Goal: Task Accomplishment & Management: Manage account settings

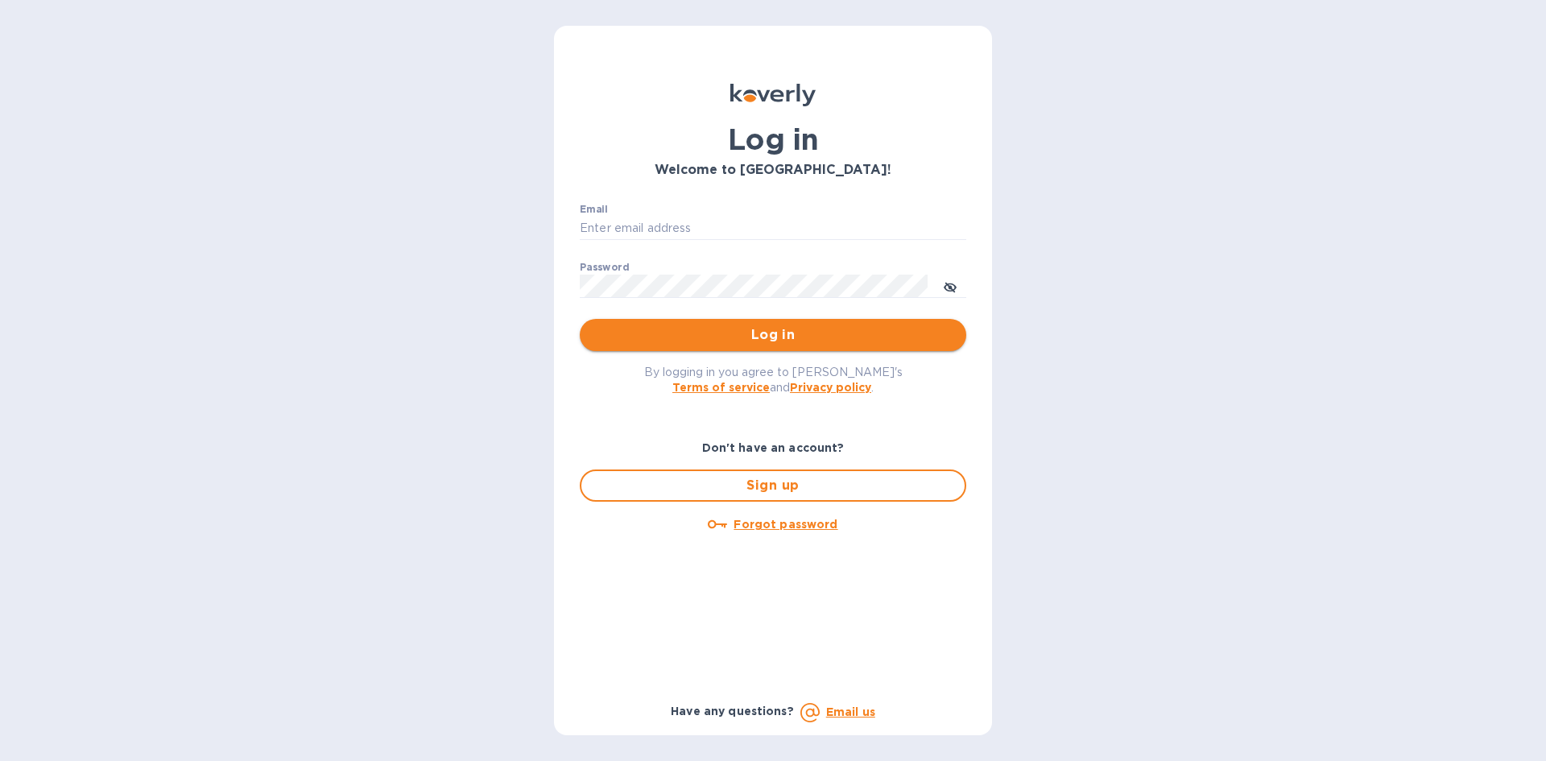
type input "[EMAIL_ADDRESS][DOMAIN_NAME]"
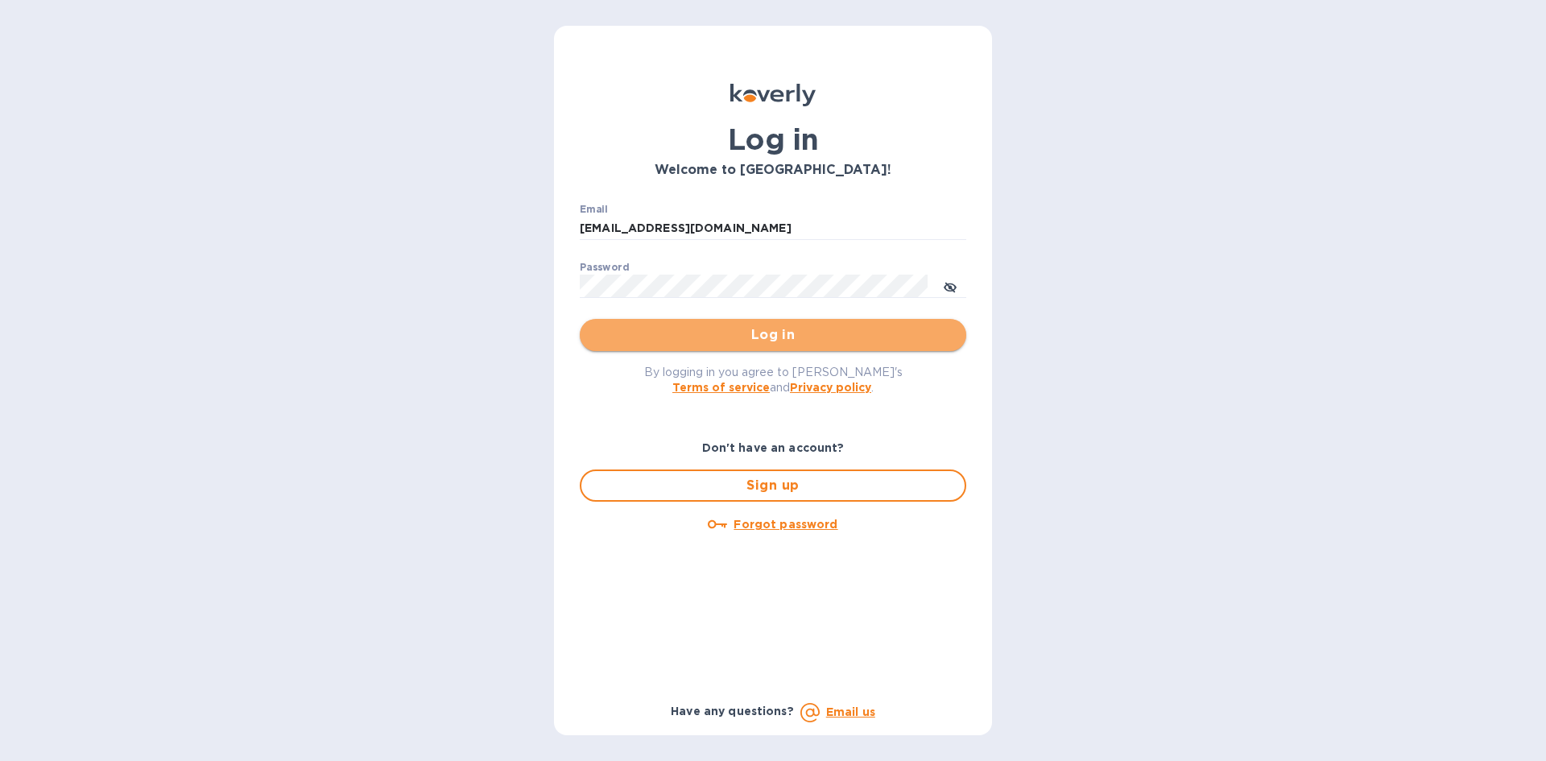
click at [753, 349] on button "Log in" at bounding box center [773, 335] width 386 height 32
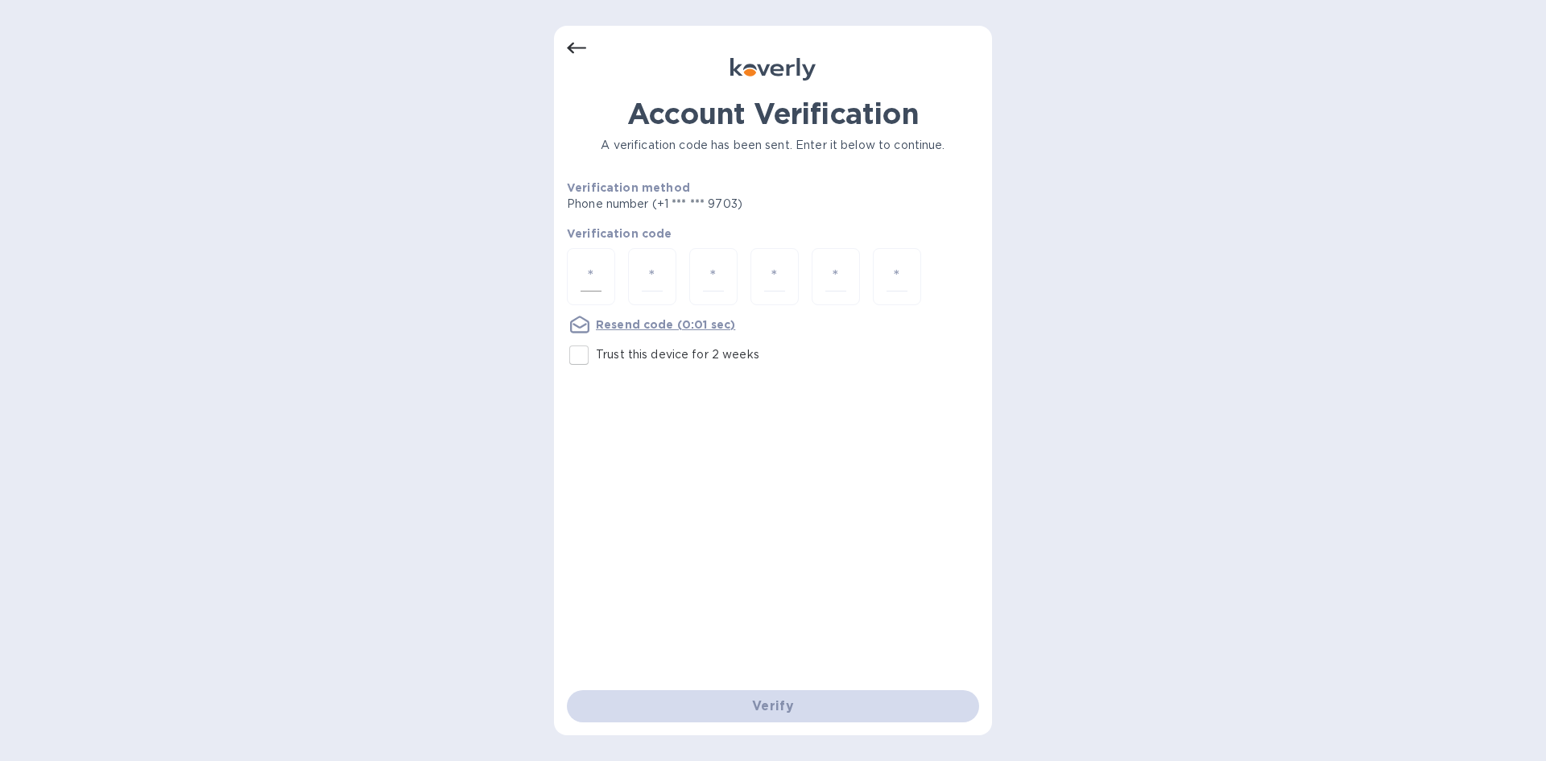
click at [579, 285] on div at bounding box center [591, 276] width 48 height 57
type input "2"
type input "8"
type input "6"
type input "4"
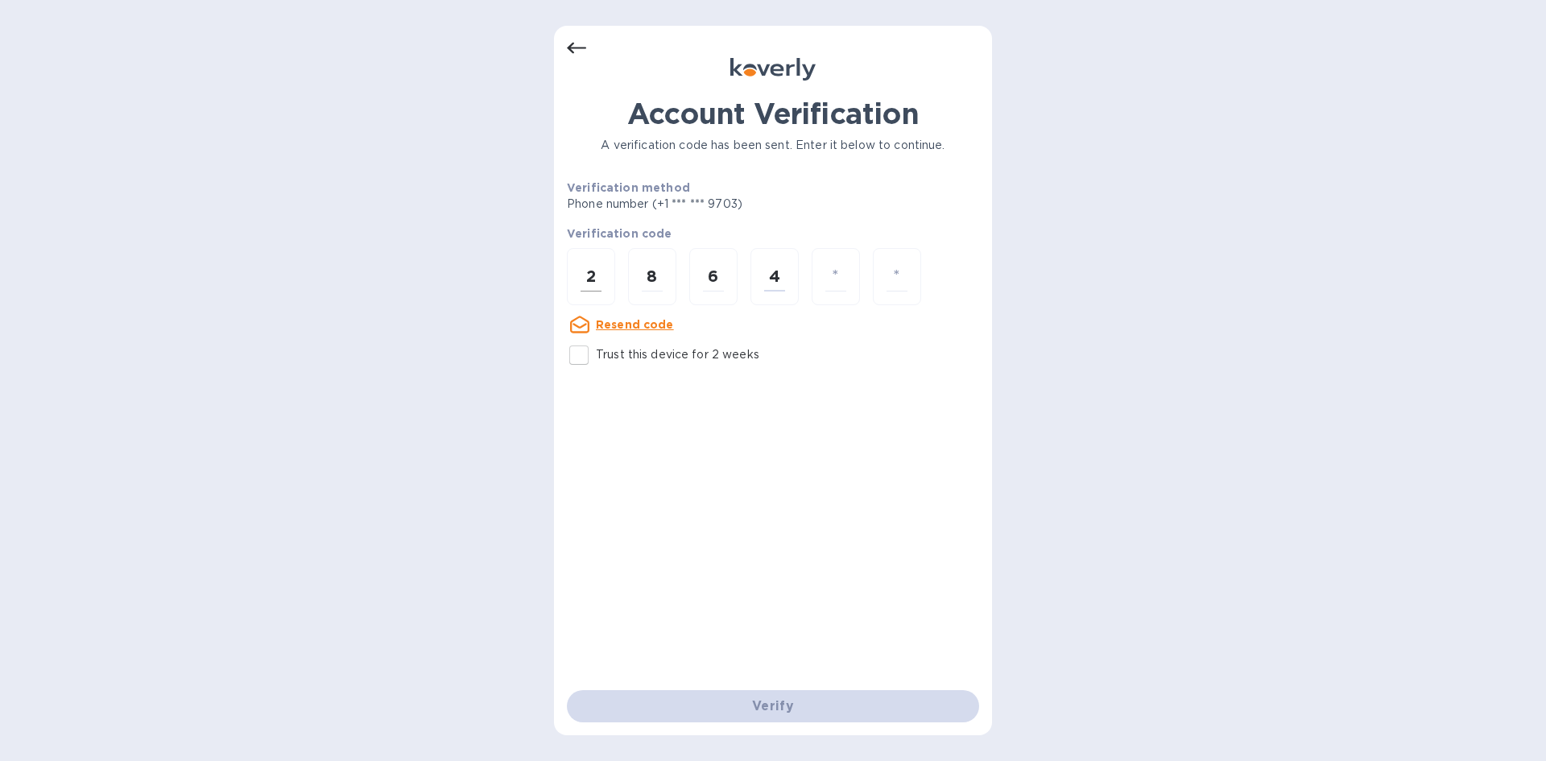
type input "9"
type input "3"
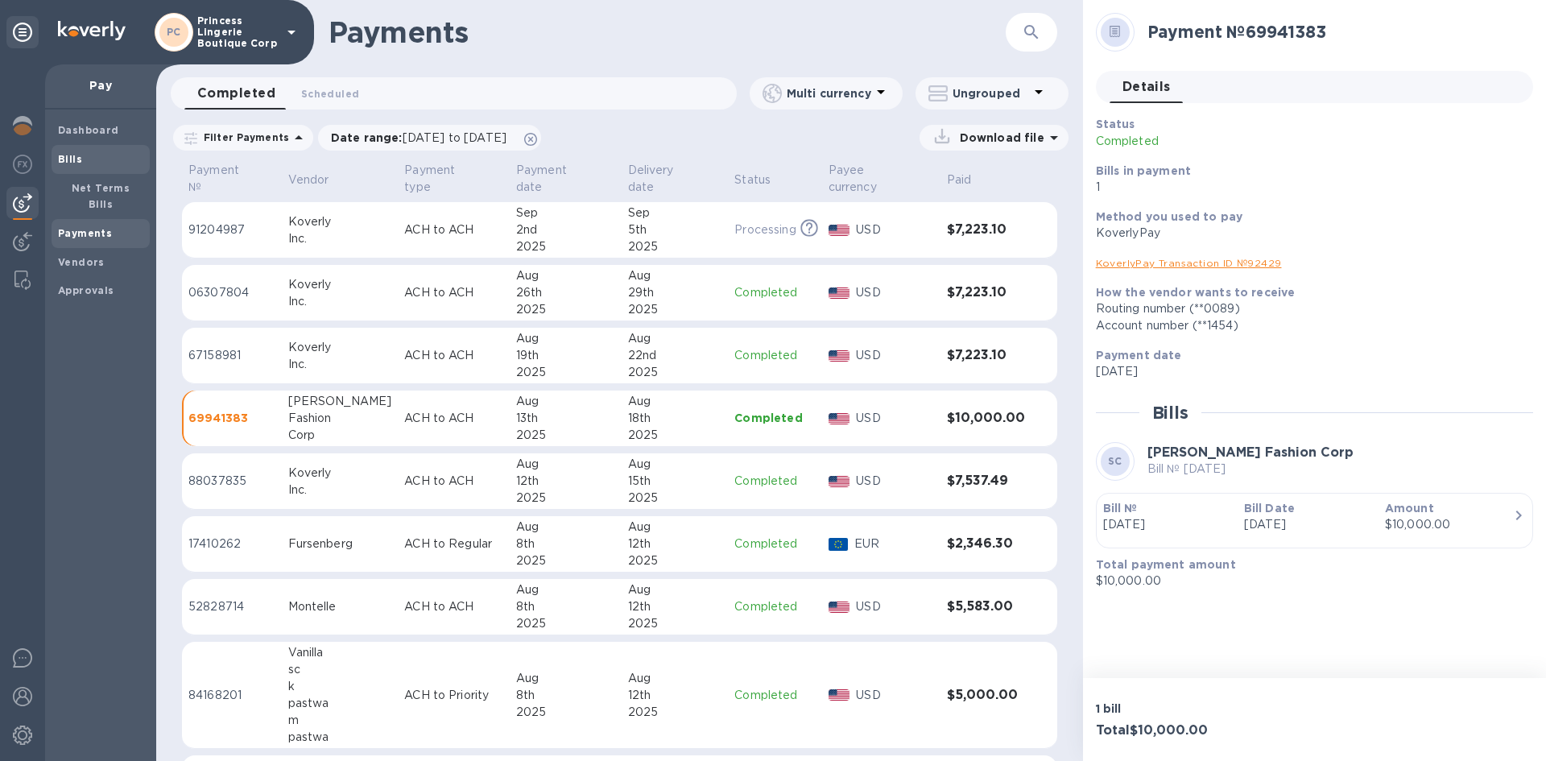
click at [83, 159] on span "Bills" at bounding box center [100, 159] width 85 height 16
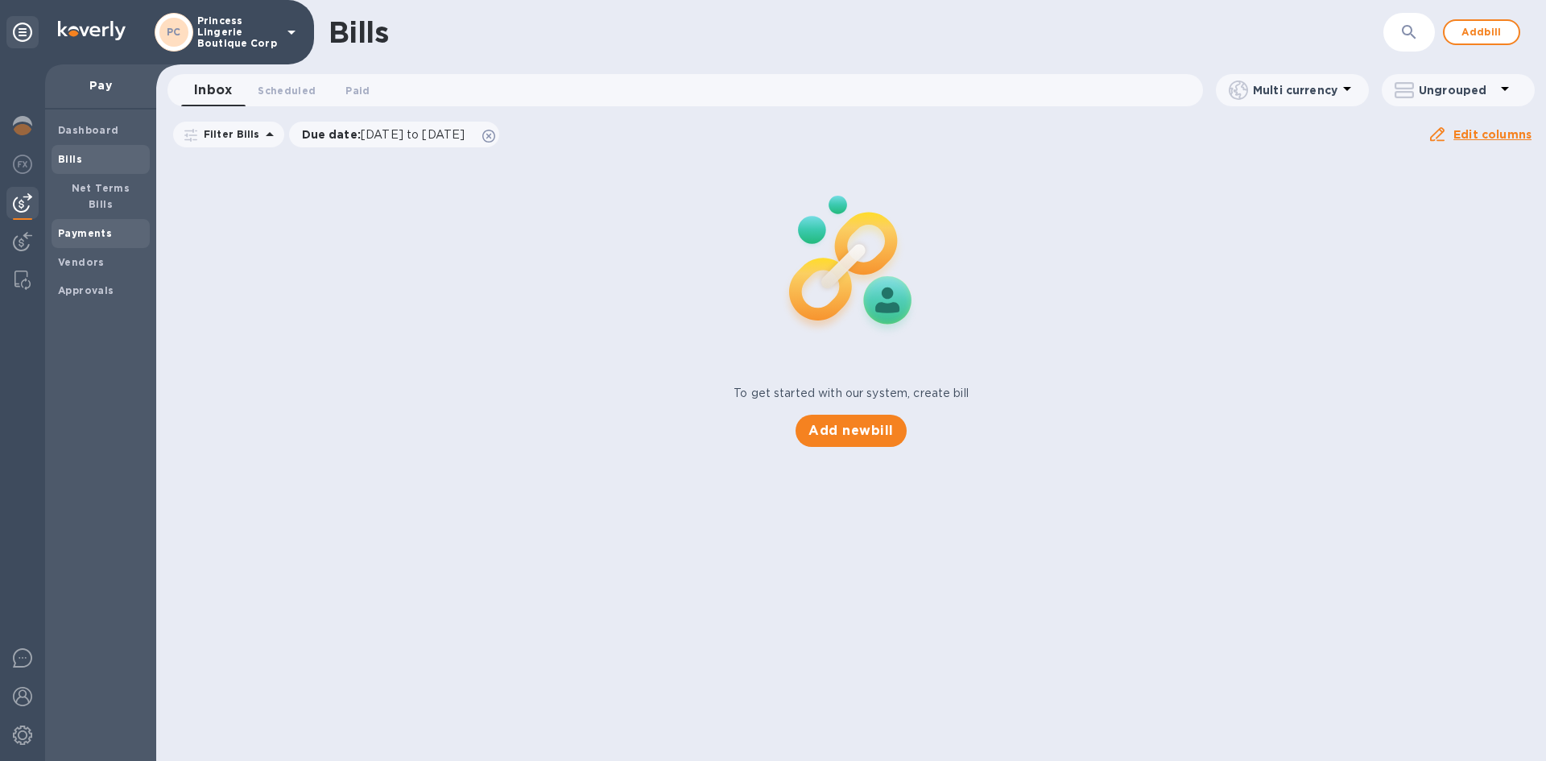
click at [89, 219] on div "Payments" at bounding box center [101, 233] width 98 height 29
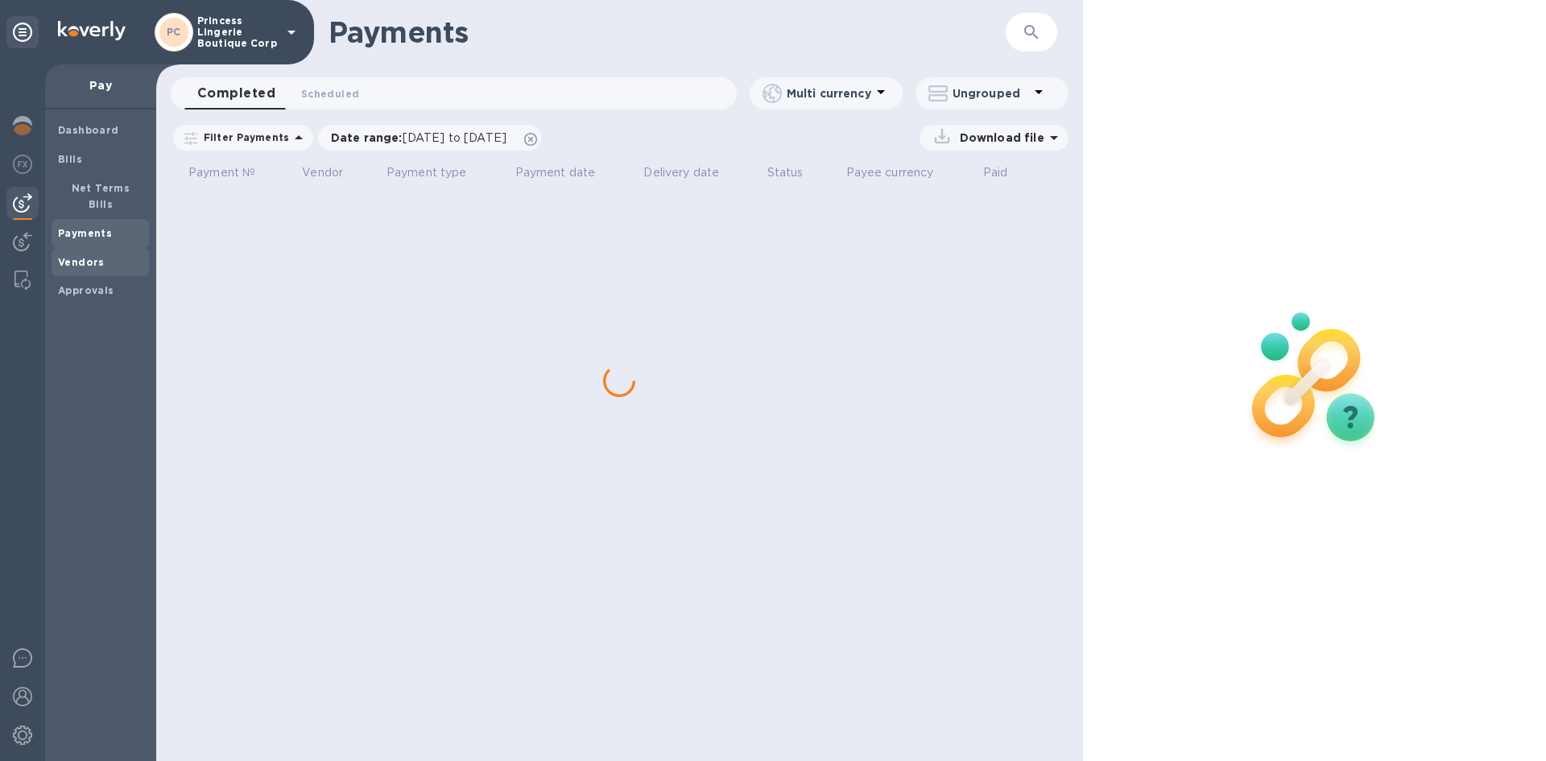
click at [93, 256] on b "Vendors" at bounding box center [81, 262] width 47 height 12
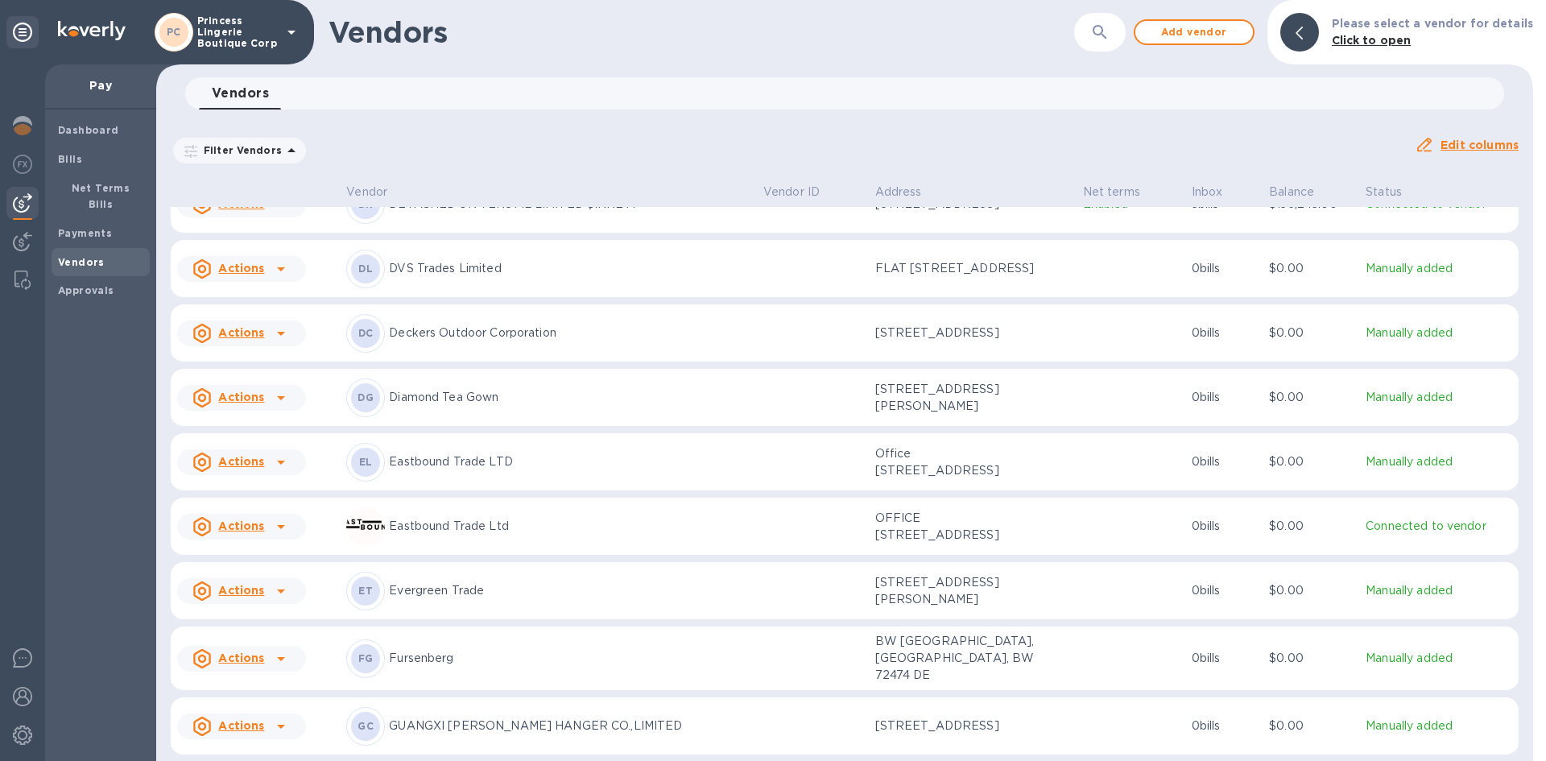
scroll to position [161, 0]
click at [1079, 30] on form "​" at bounding box center [1045, 32] width 159 height 39
click at [1098, 30] on icon "button" at bounding box center [1099, 32] width 19 height 19
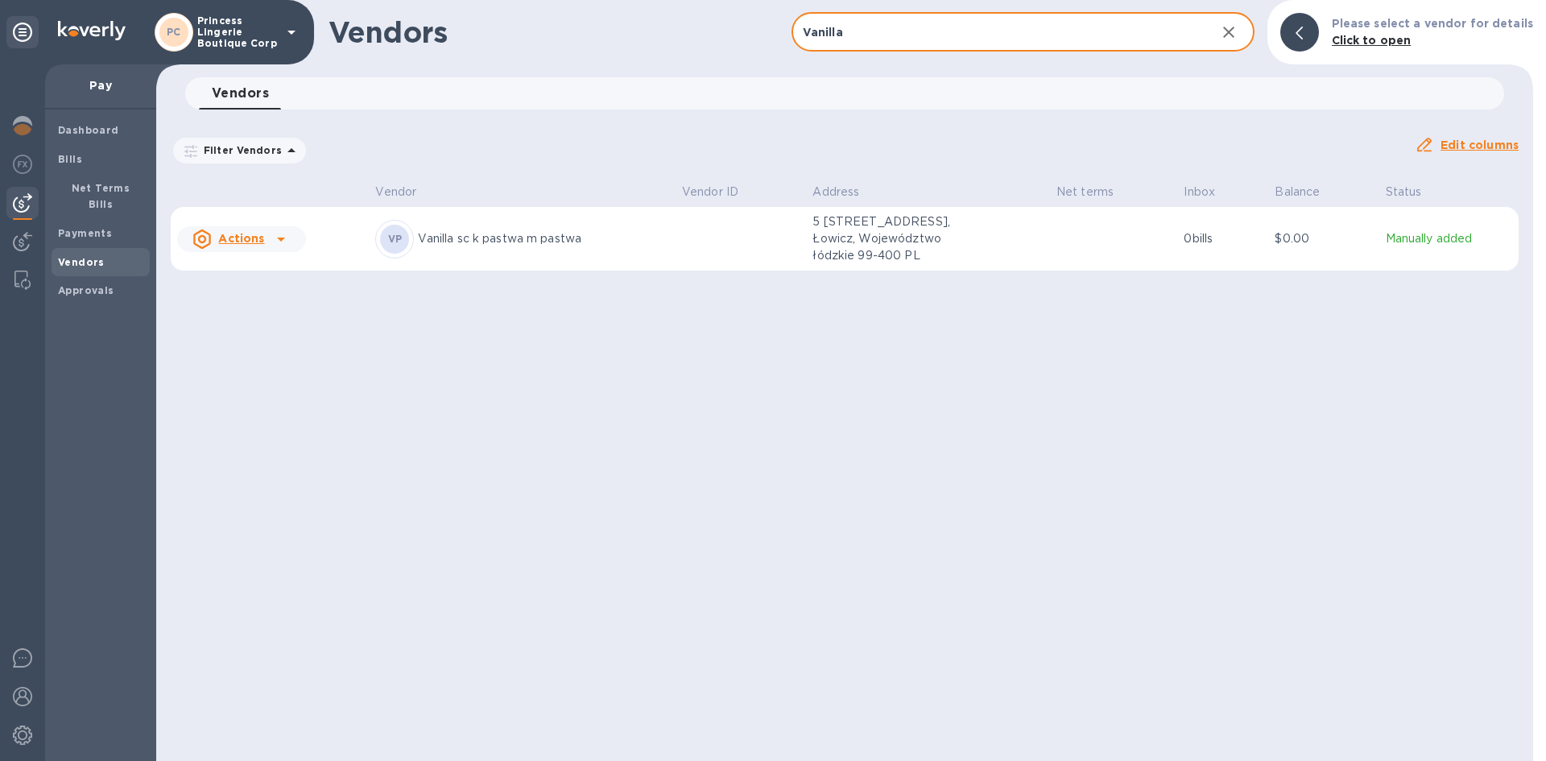
type input "Vanilla"
click at [60, 159] on b "Bills" at bounding box center [70, 159] width 24 height 12
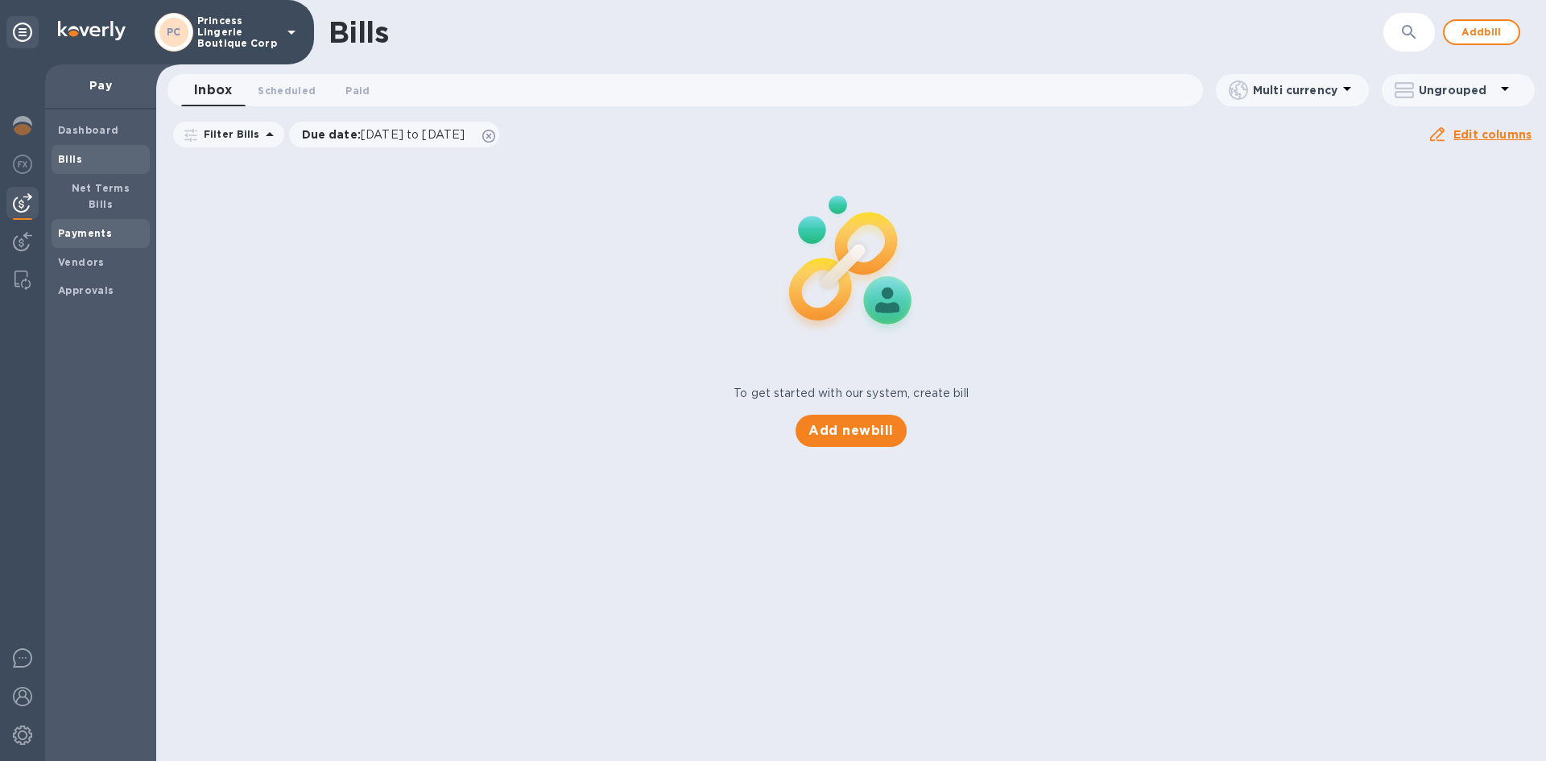
click at [66, 227] on b "Payments" at bounding box center [85, 233] width 54 height 12
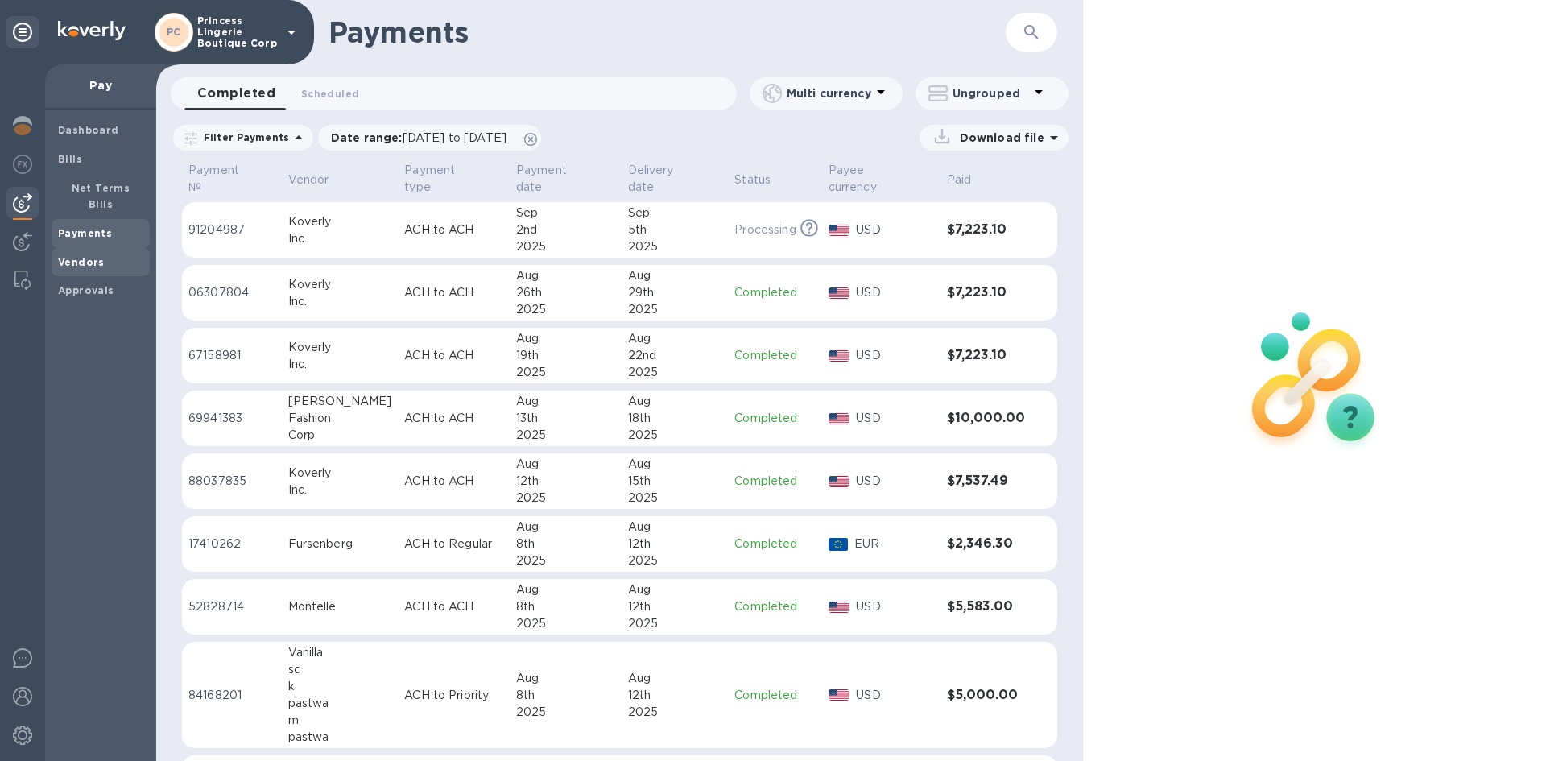
click at [83, 256] on b "Vendors" at bounding box center [81, 262] width 47 height 12
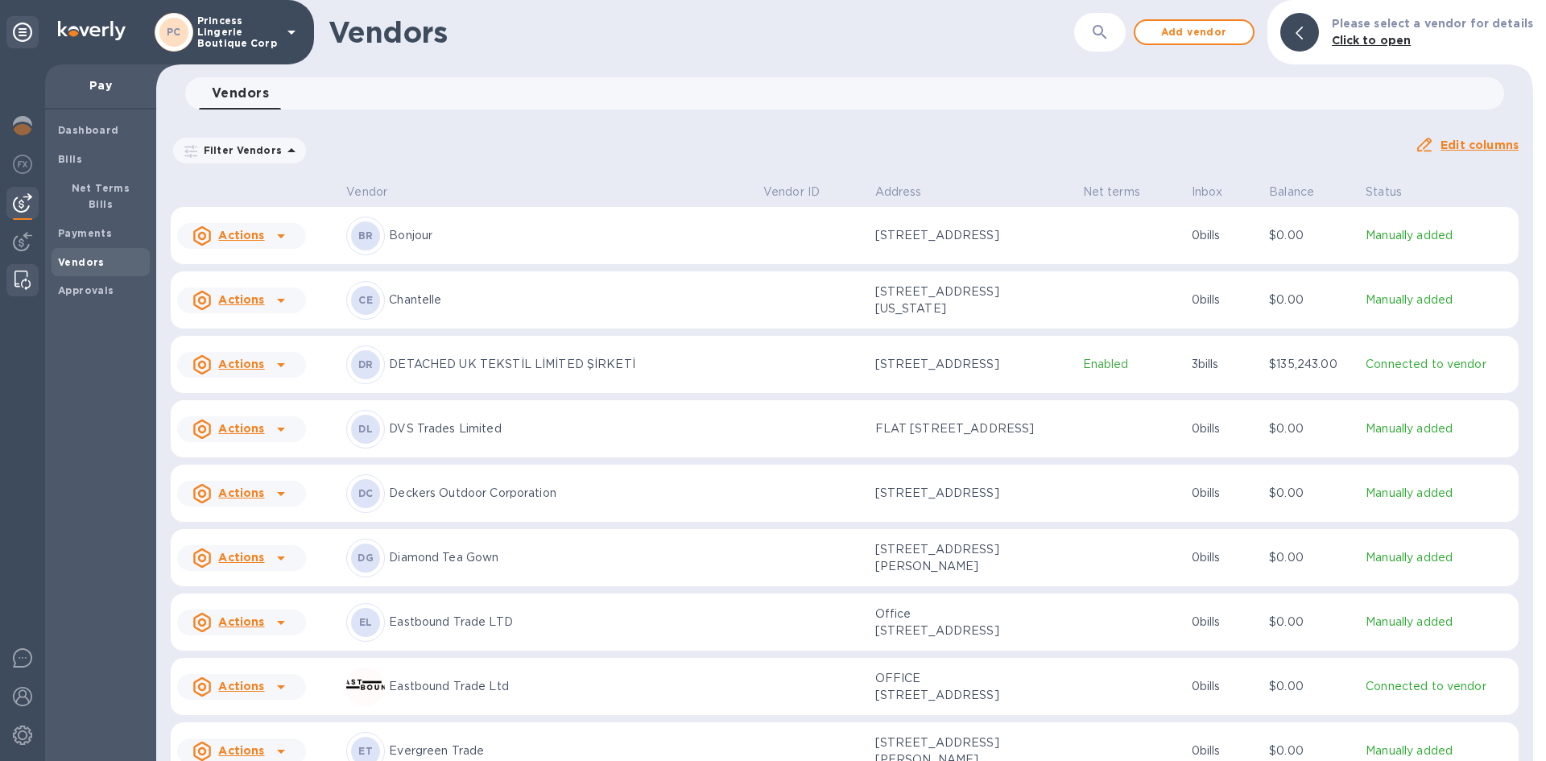
click at [24, 275] on img at bounding box center [22, 279] width 16 height 19
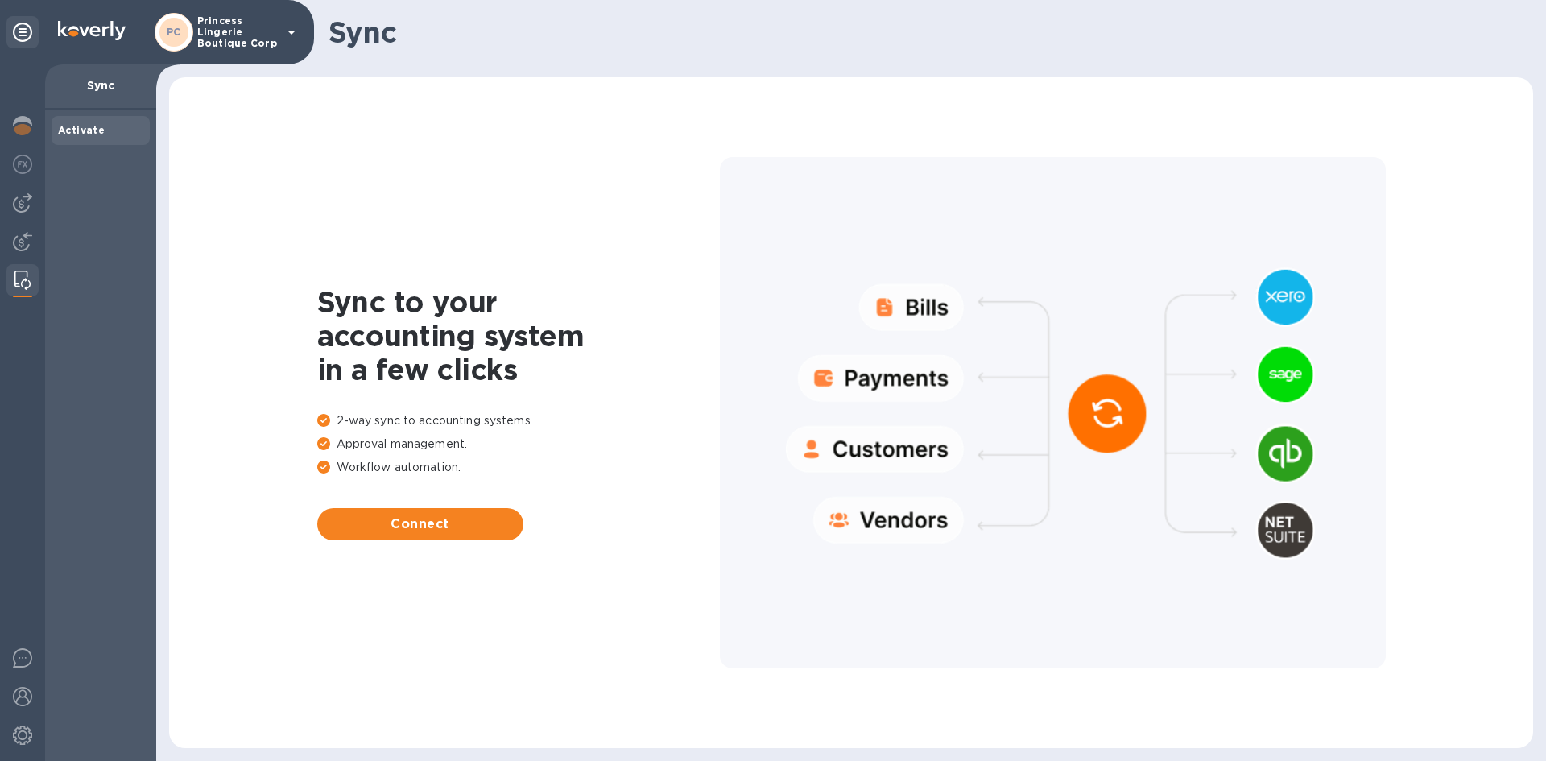
click at [288, 27] on icon at bounding box center [291, 32] width 19 height 19
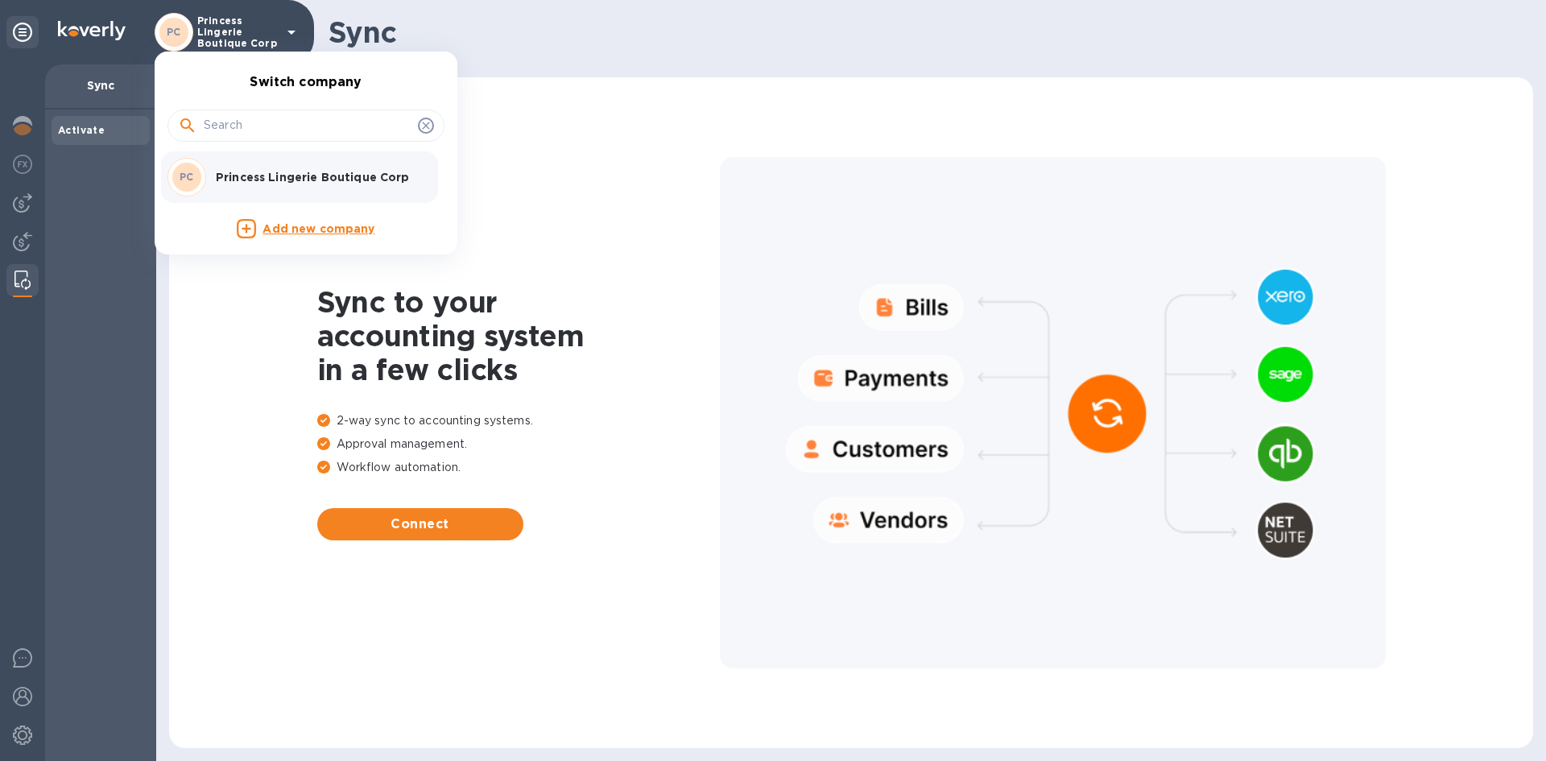
click at [270, 21] on div at bounding box center [773, 380] width 1546 height 761
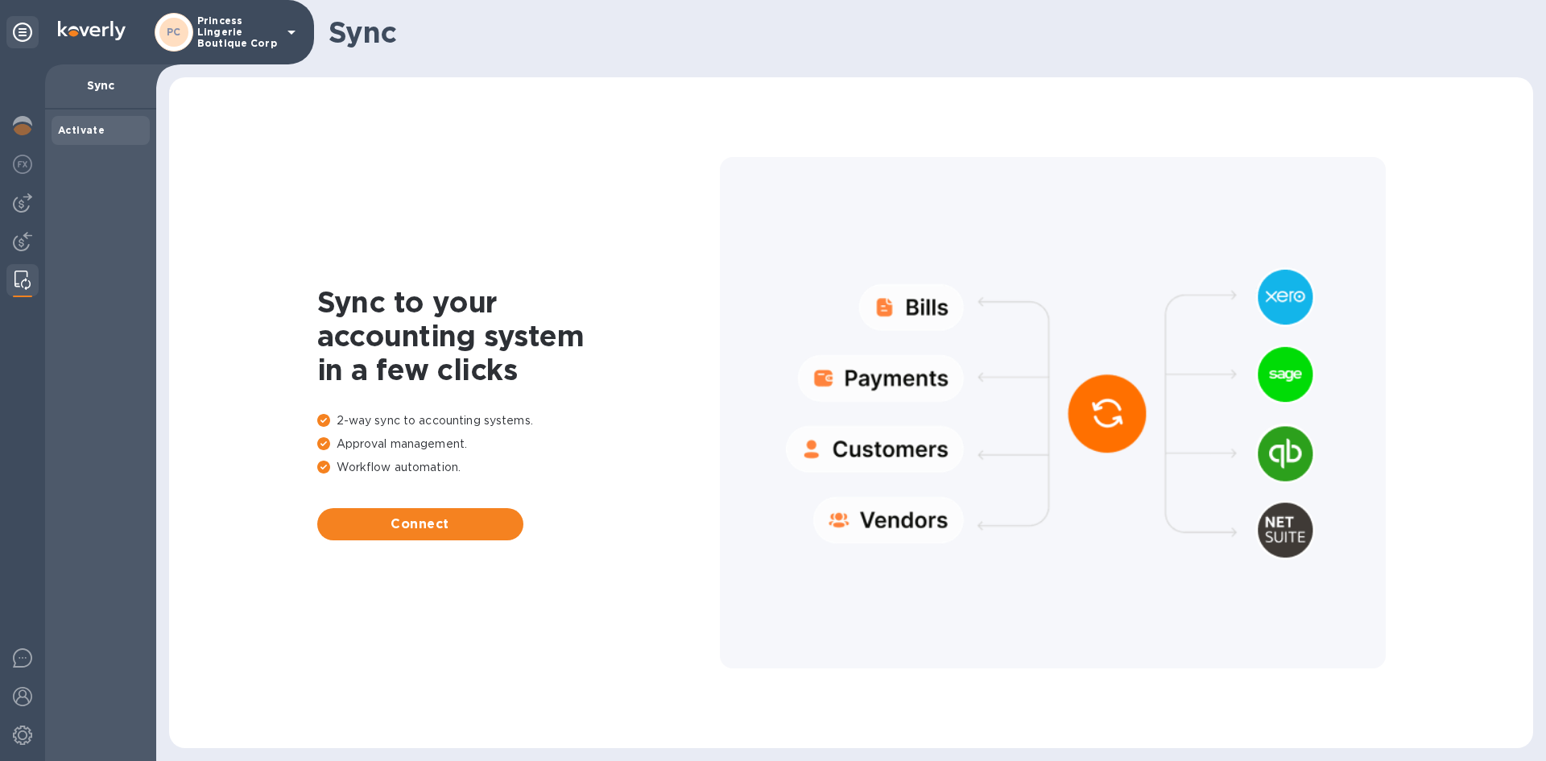
click at [109, 264] on div "Activate" at bounding box center [100, 434] width 111 height 651
click at [20, 277] on img at bounding box center [22, 279] width 16 height 19
click at [22, 203] on img at bounding box center [22, 202] width 19 height 19
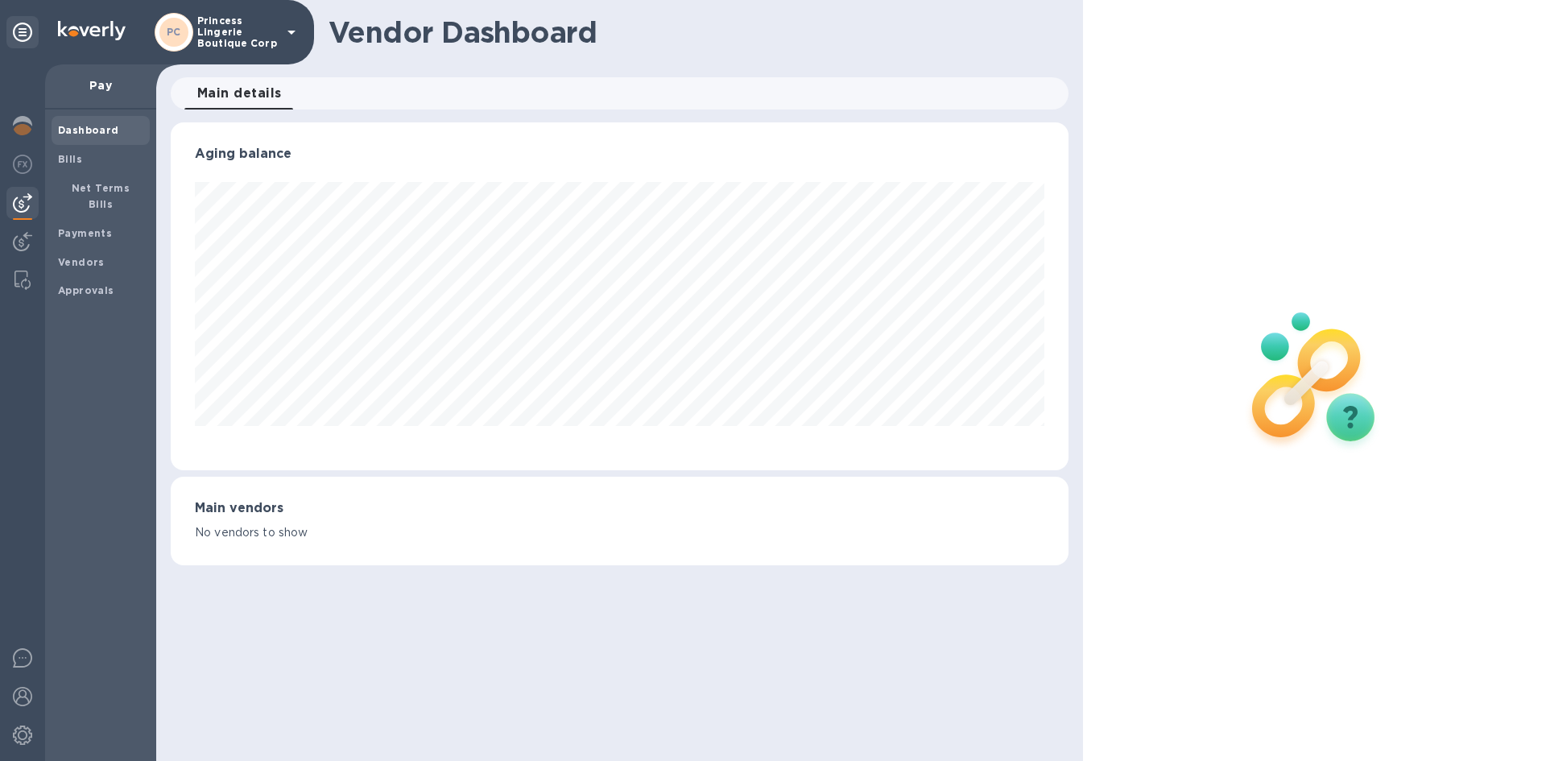
scroll to position [348, 897]
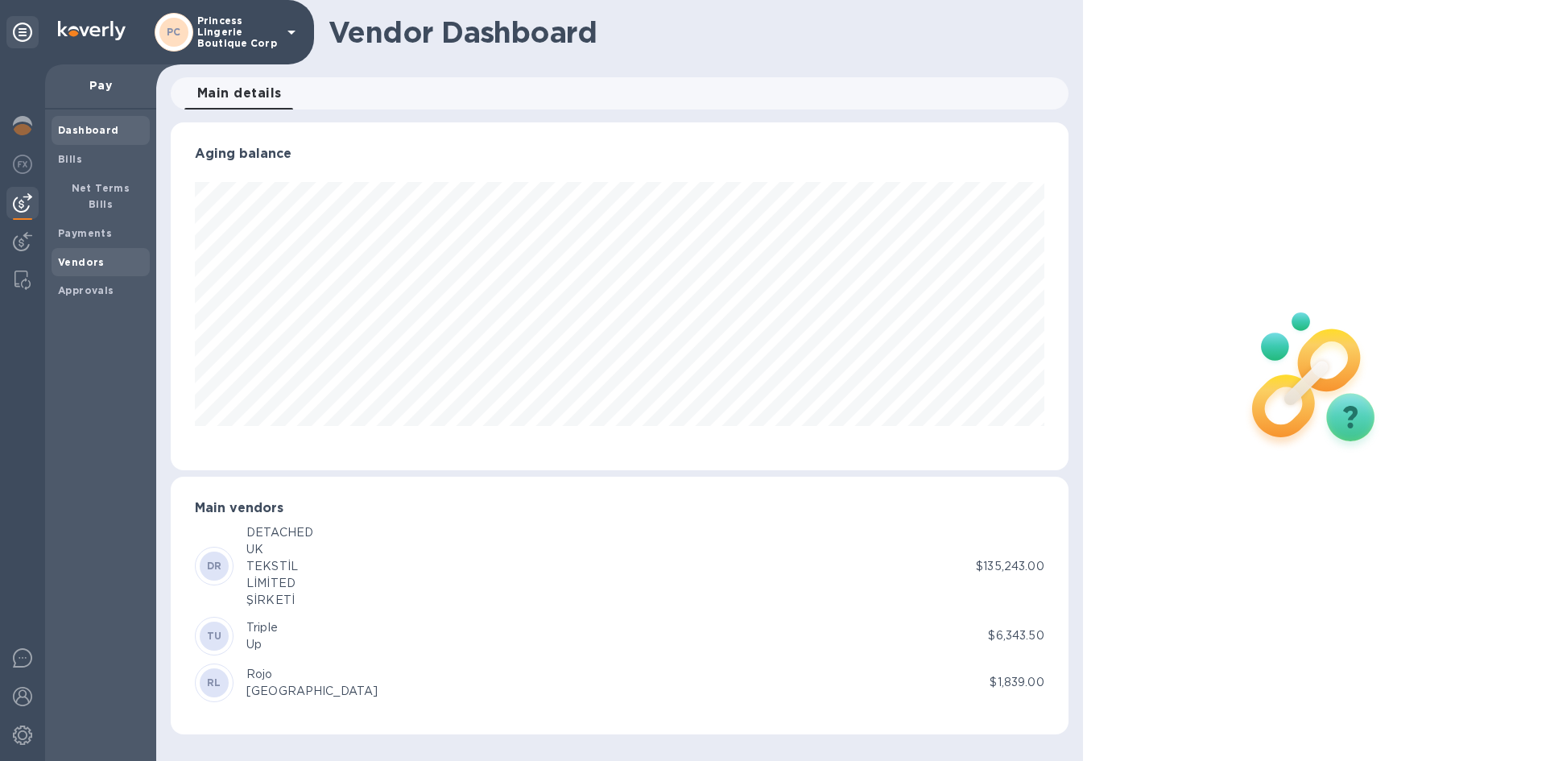
click at [72, 256] on b "Vendors" at bounding box center [81, 262] width 47 height 12
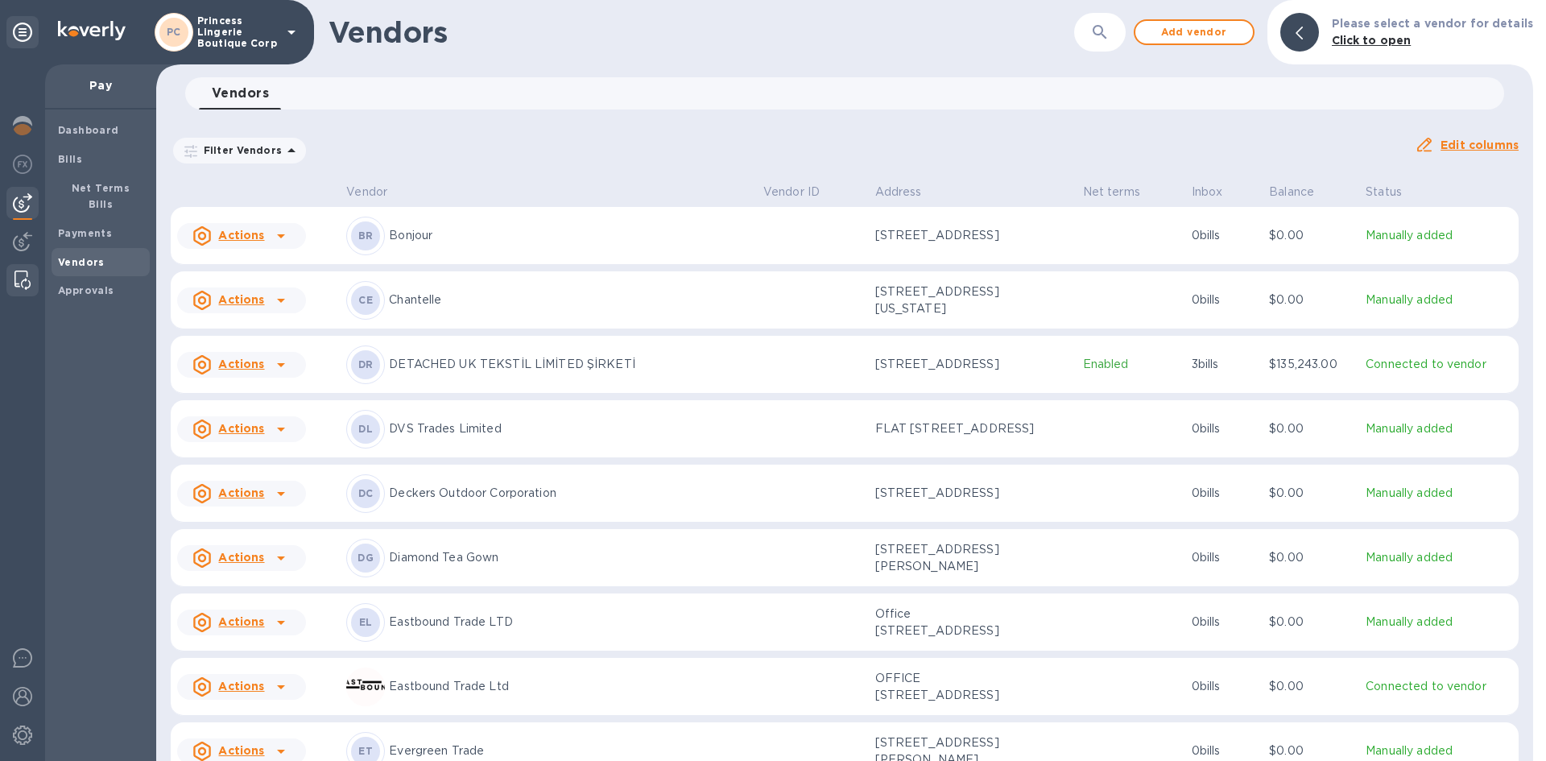
click at [20, 269] on div at bounding box center [22, 280] width 29 height 32
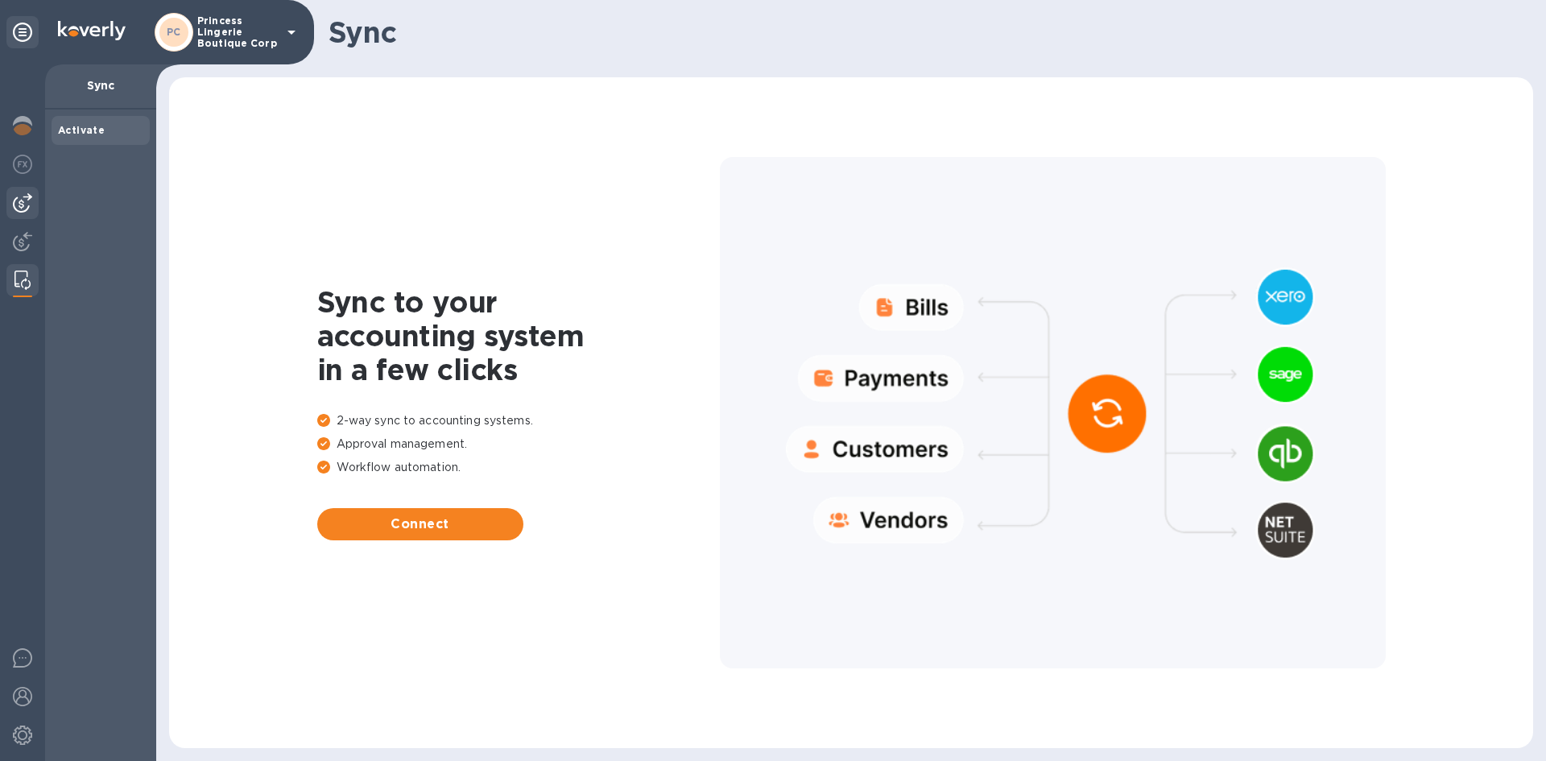
click at [15, 205] on img at bounding box center [22, 202] width 19 height 19
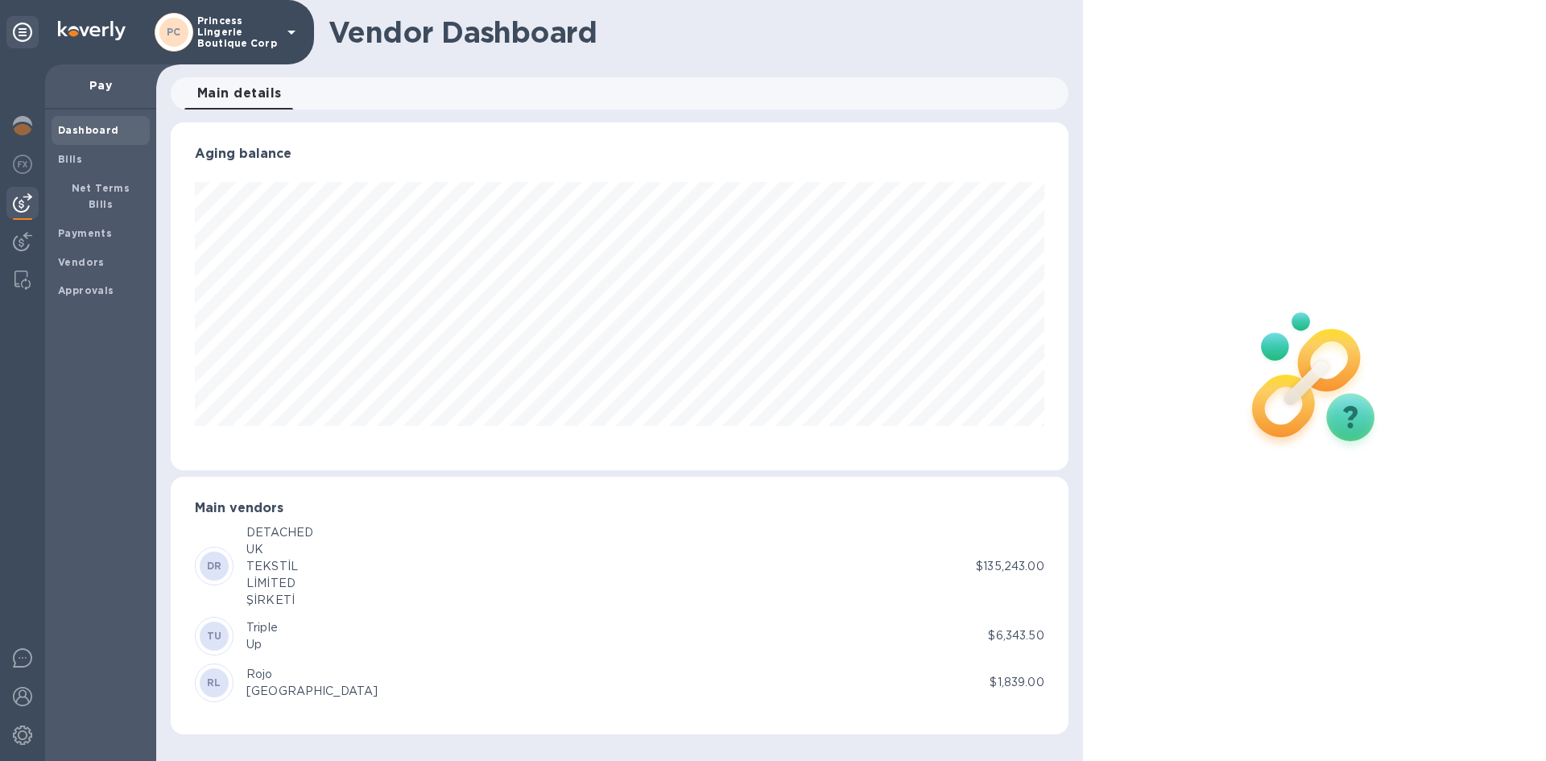
scroll to position [348, 897]
click at [72, 256] on b "Vendors" at bounding box center [81, 262] width 47 height 12
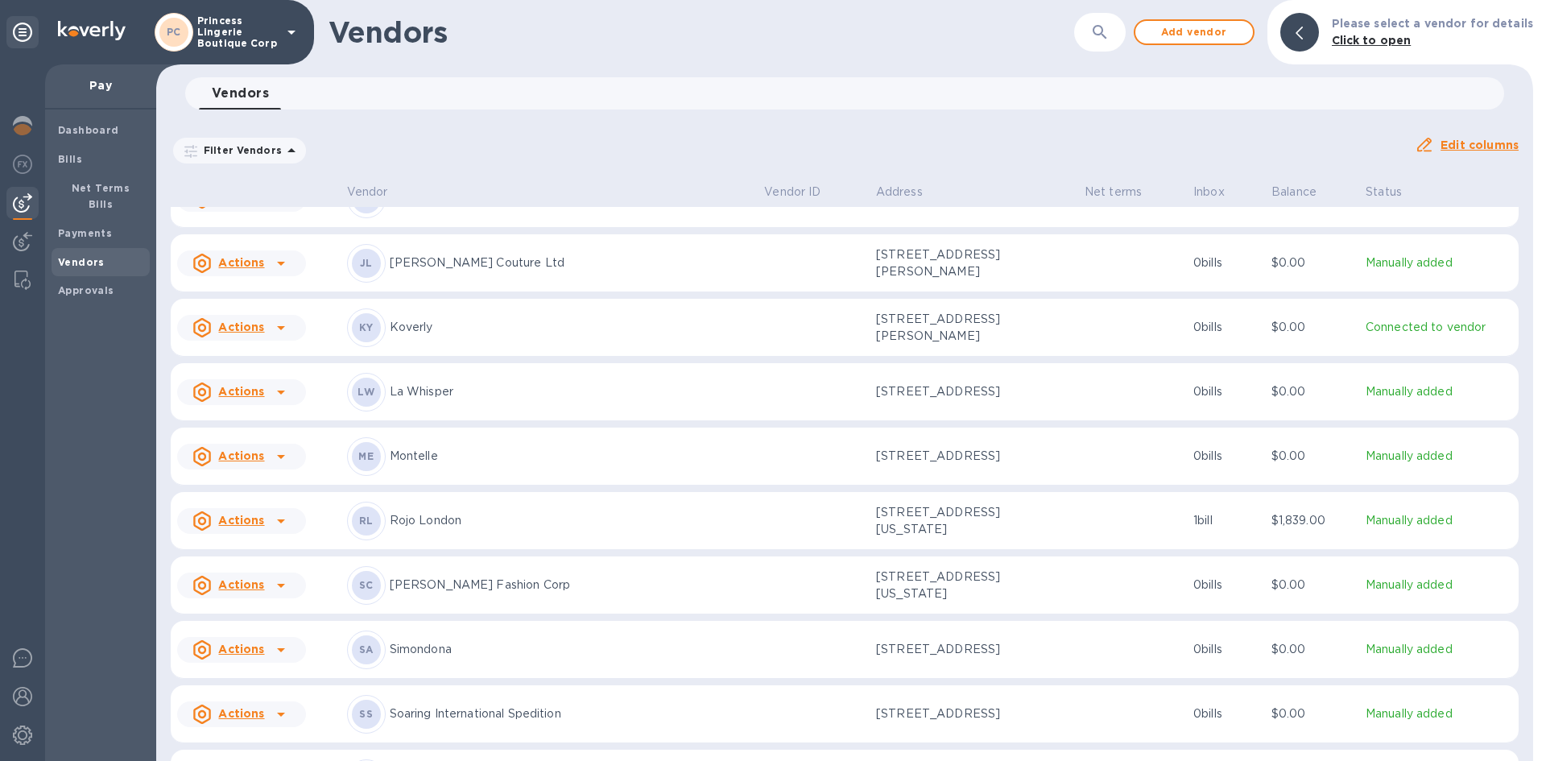
scroll to position [910, 0]
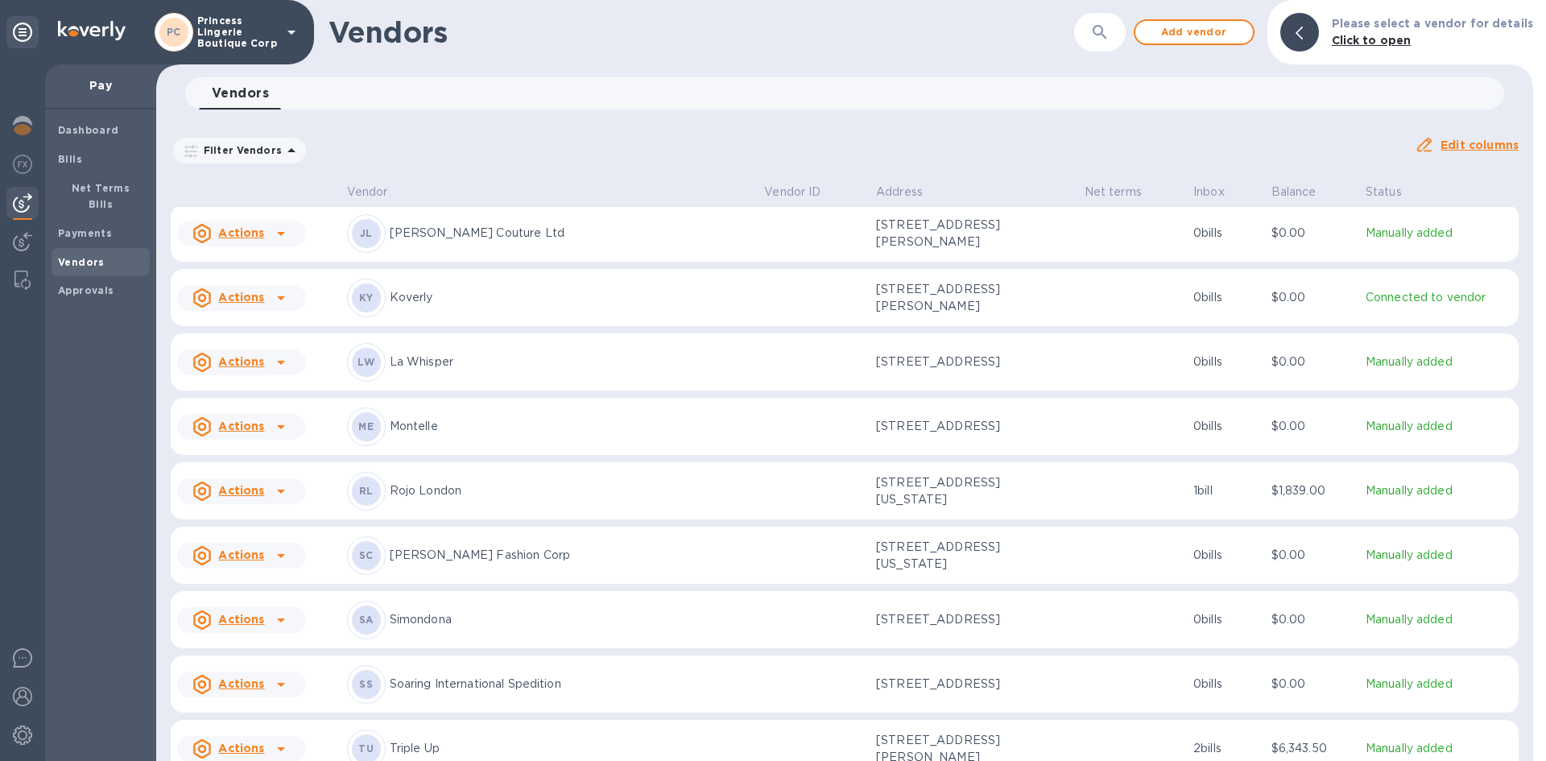
click at [521, 241] on p "[PERSON_NAME] Couture Ltd" at bounding box center [571, 233] width 362 height 17
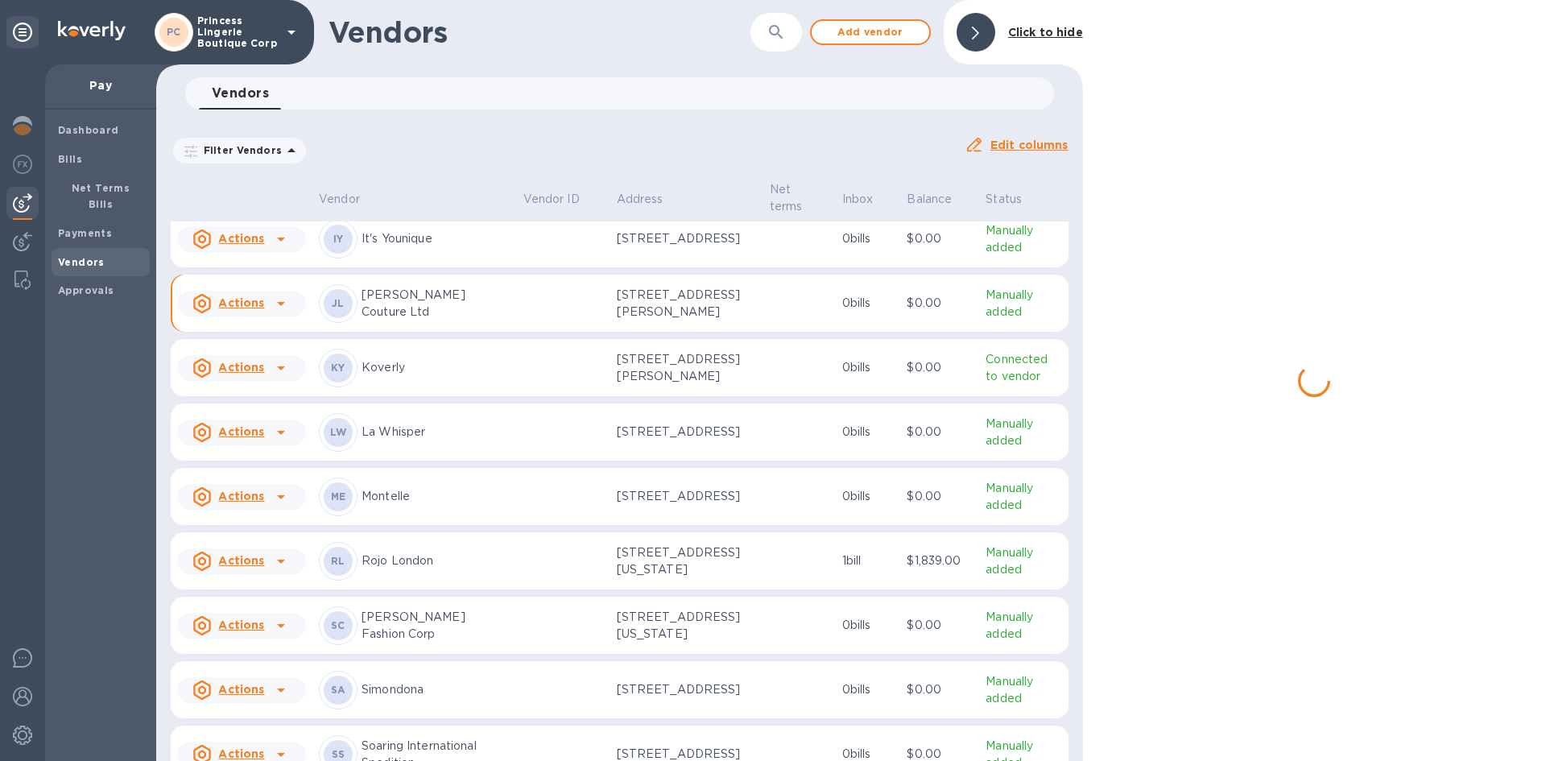
scroll to position [1030, 0]
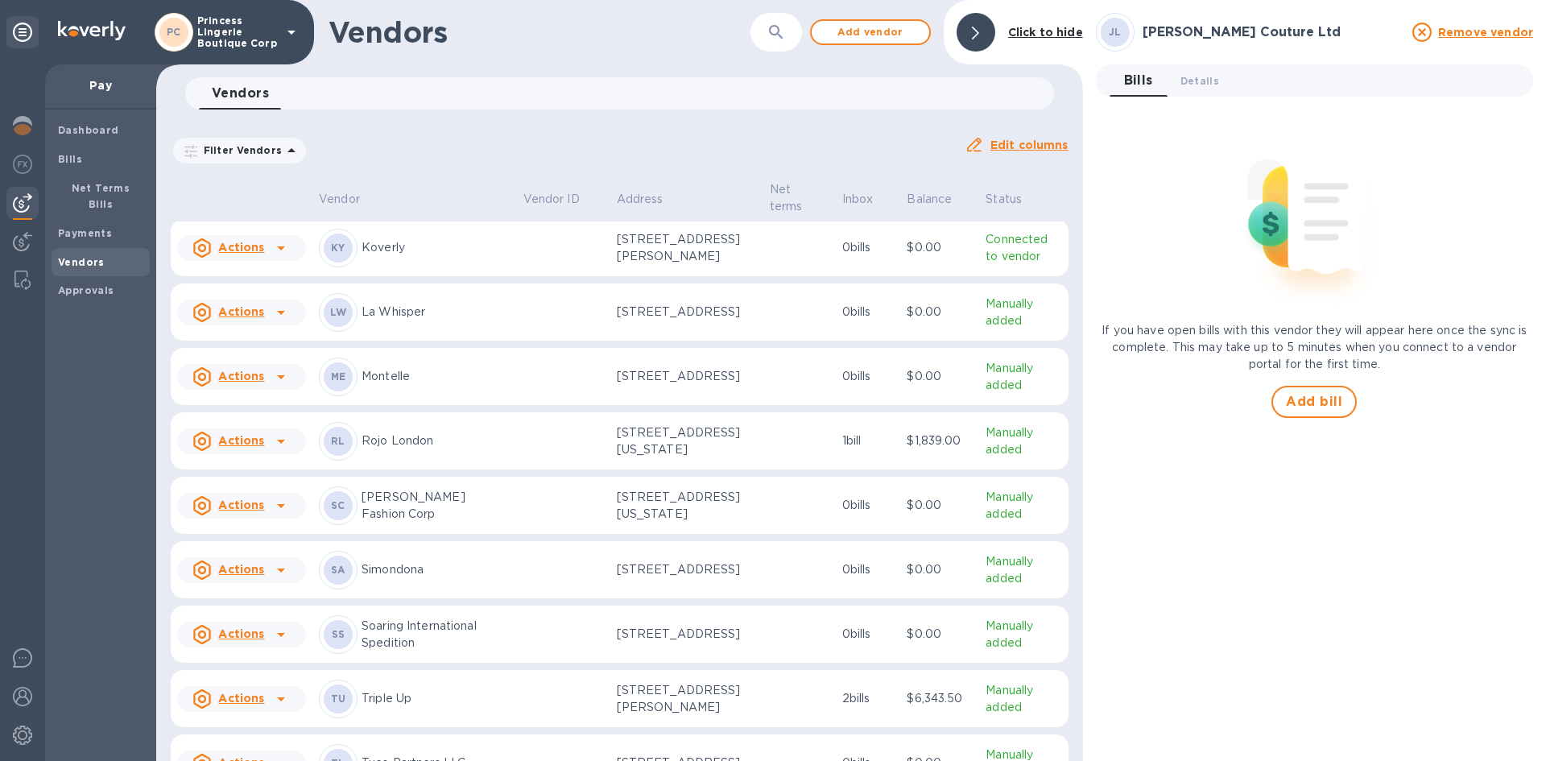
click at [1165, 336] on p "If you have open bills with this vendor they will appear here once the sync is …" at bounding box center [1314, 347] width 437 height 51
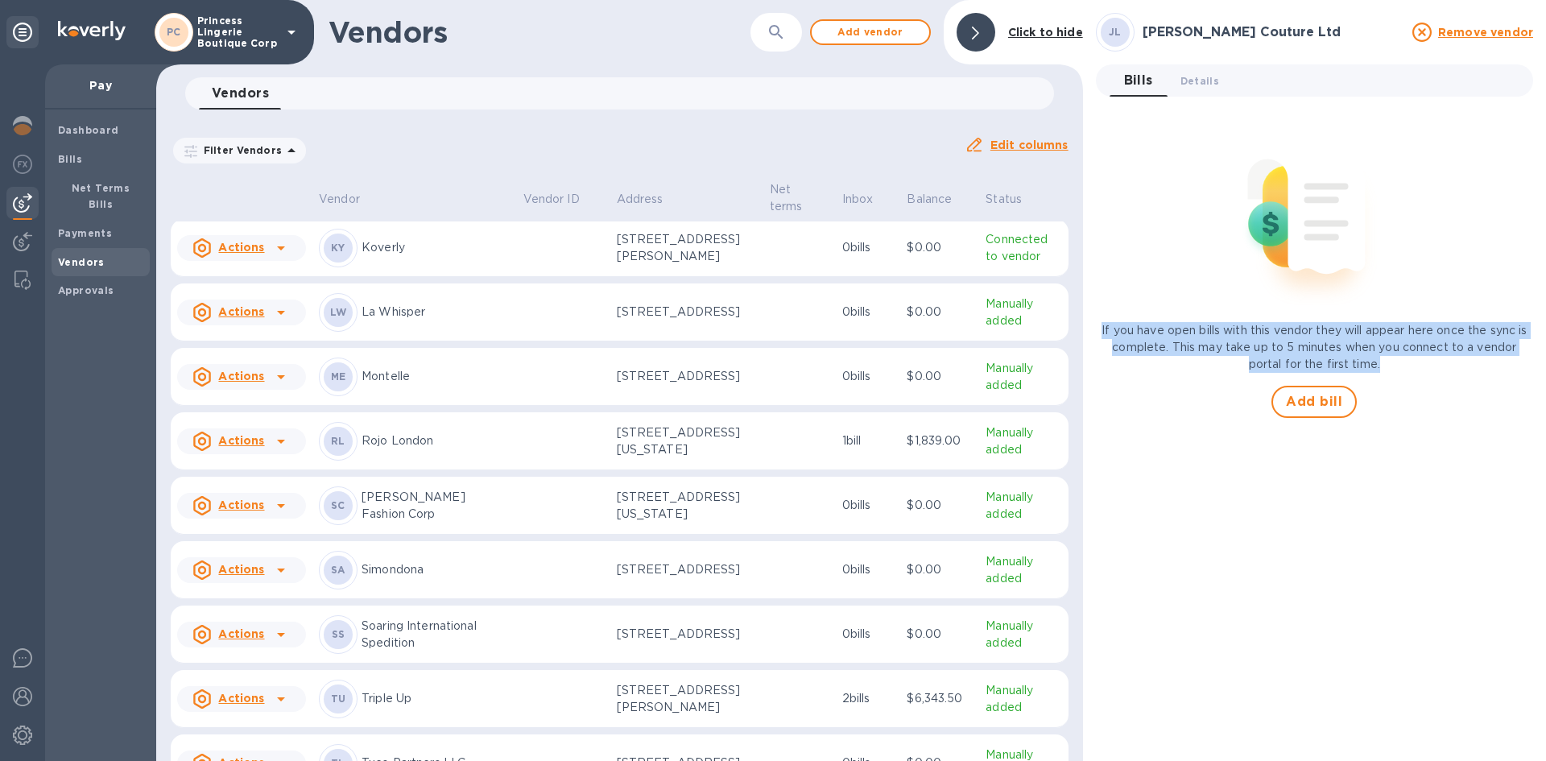
click at [1165, 336] on p "If you have open bills with this vendor they will appear here once the sync is …" at bounding box center [1314, 347] width 437 height 51
click at [1191, 336] on p "If you have open bills with this vendor they will appear here once the sync is …" at bounding box center [1314, 347] width 437 height 51
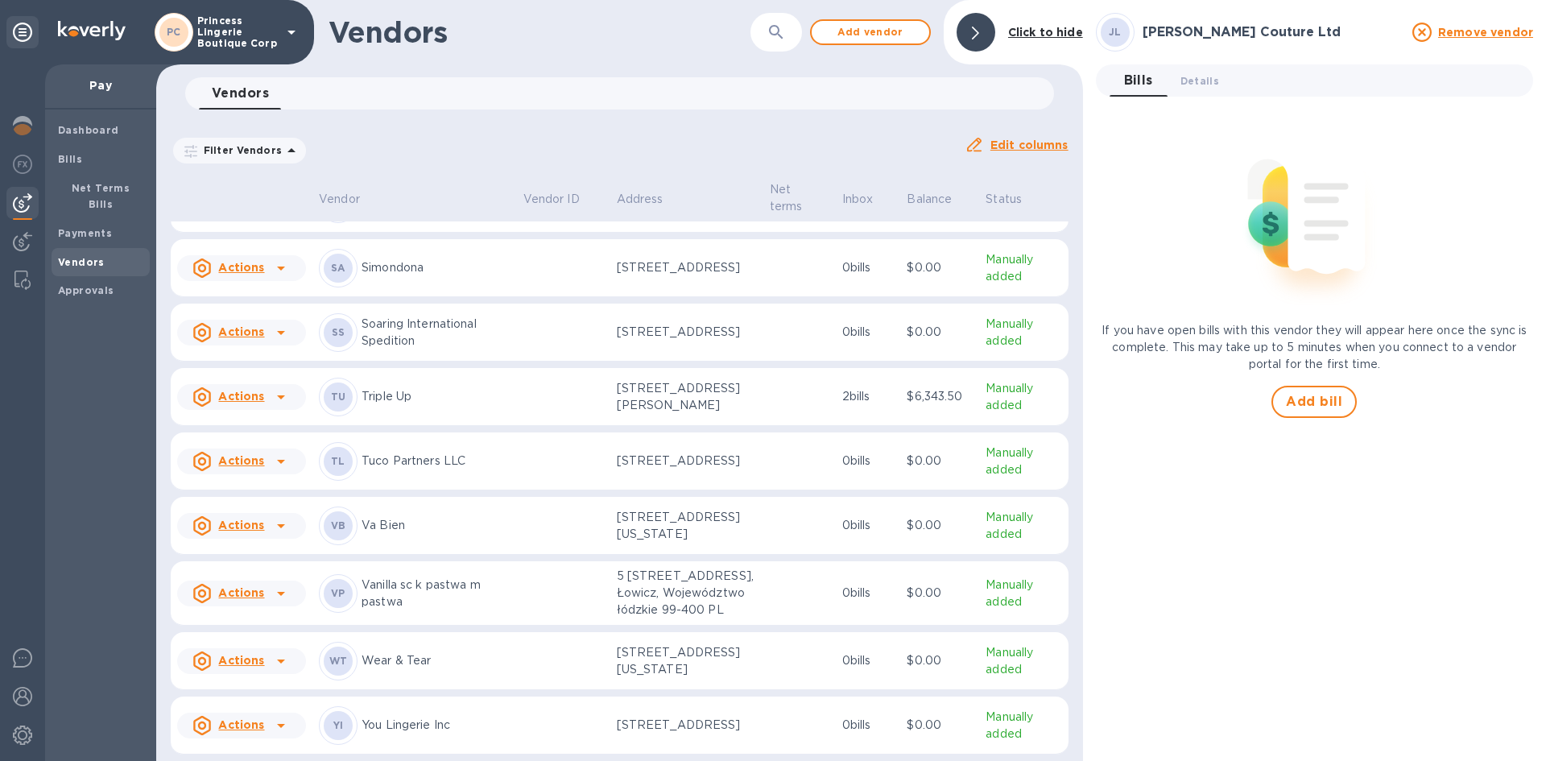
scroll to position [1352, 0]
click at [371, 405] on p "Triple Up" at bounding box center [435, 396] width 149 height 17
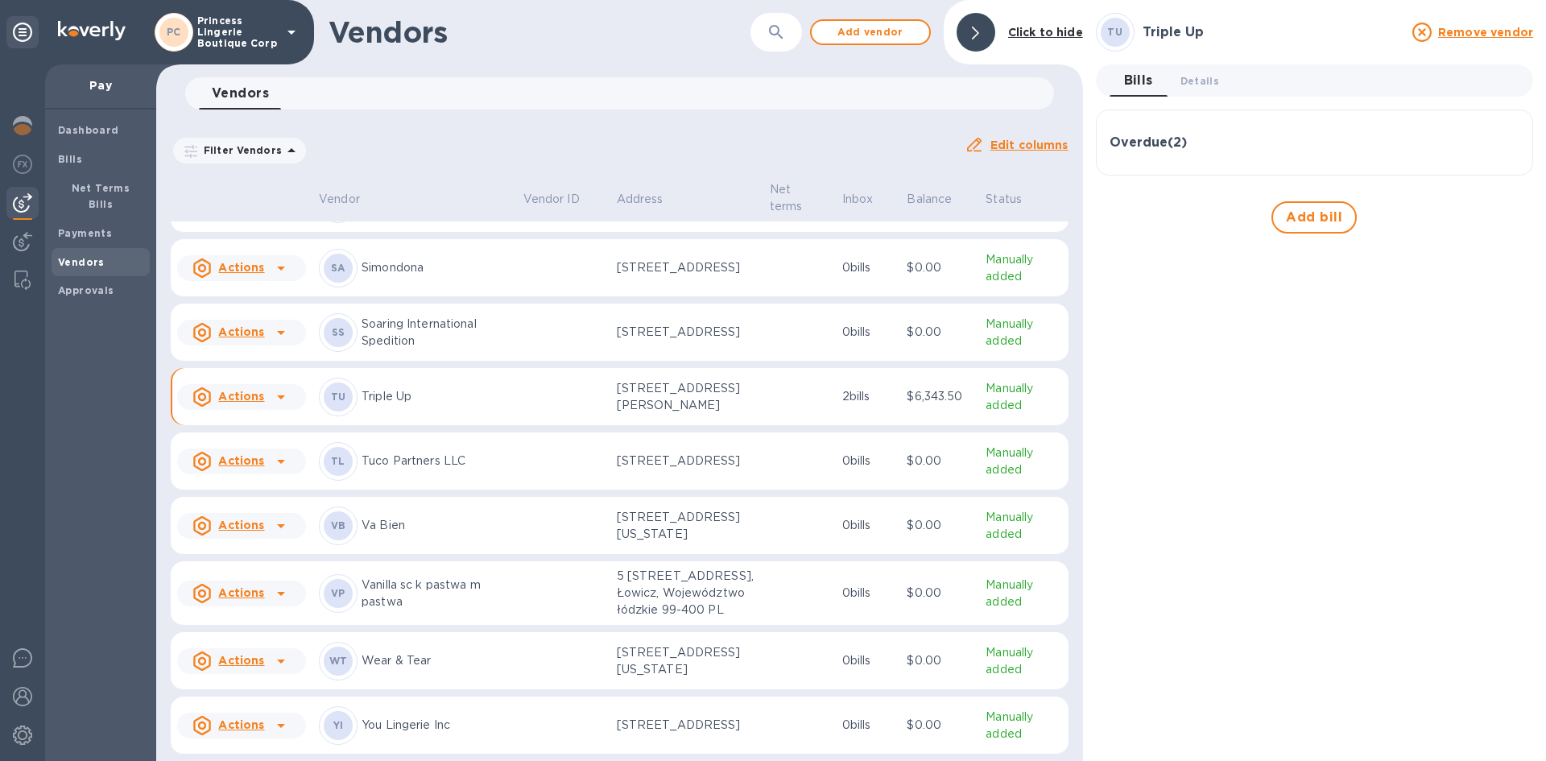
click at [385, 276] on p "Simondona" at bounding box center [435, 267] width 149 height 17
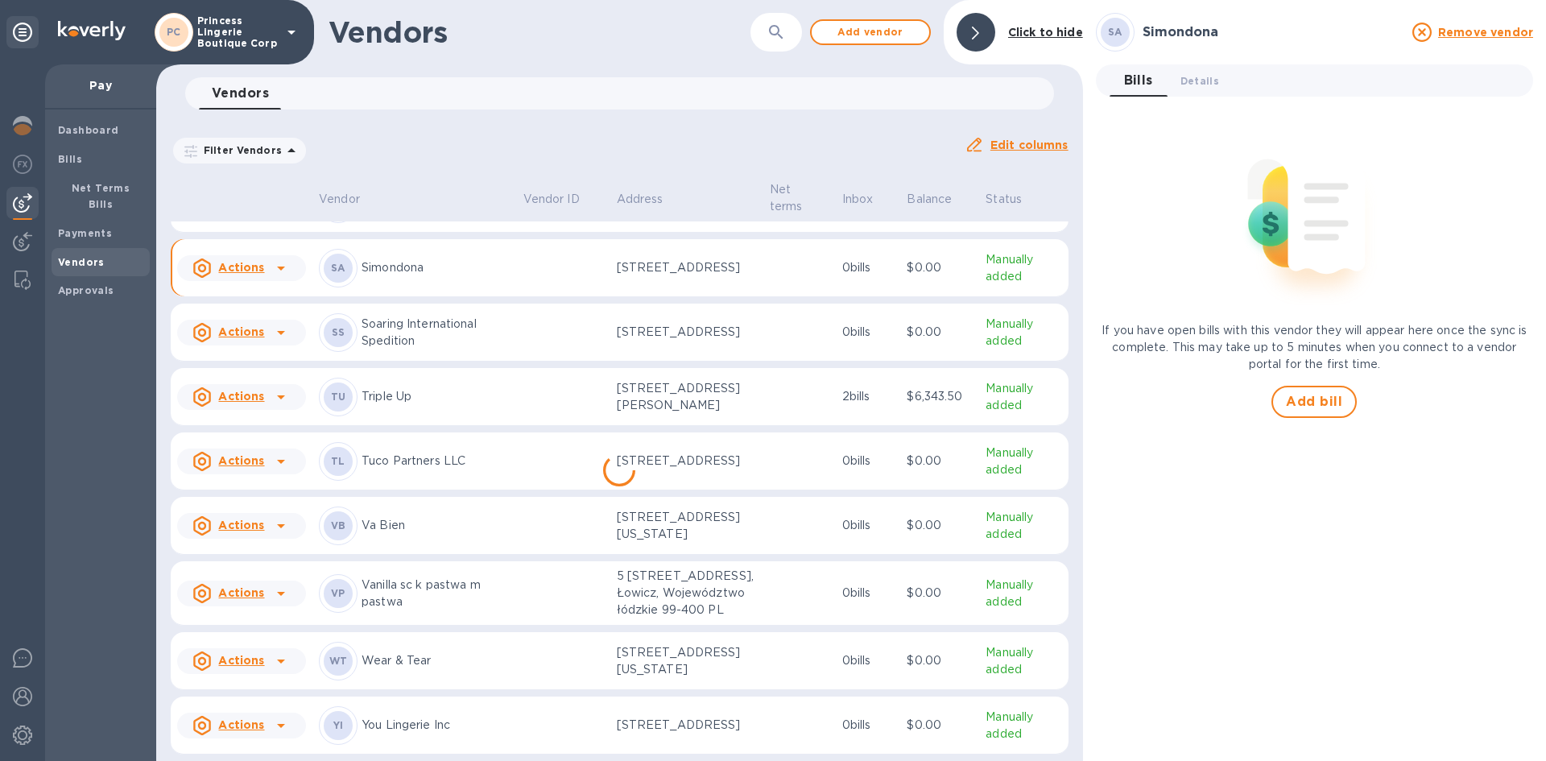
scroll to position [1583, 0]
click at [390, 517] on p "Va Bien" at bounding box center [435, 525] width 149 height 17
click at [1199, 80] on span "Details 0" at bounding box center [1199, 80] width 39 height 17
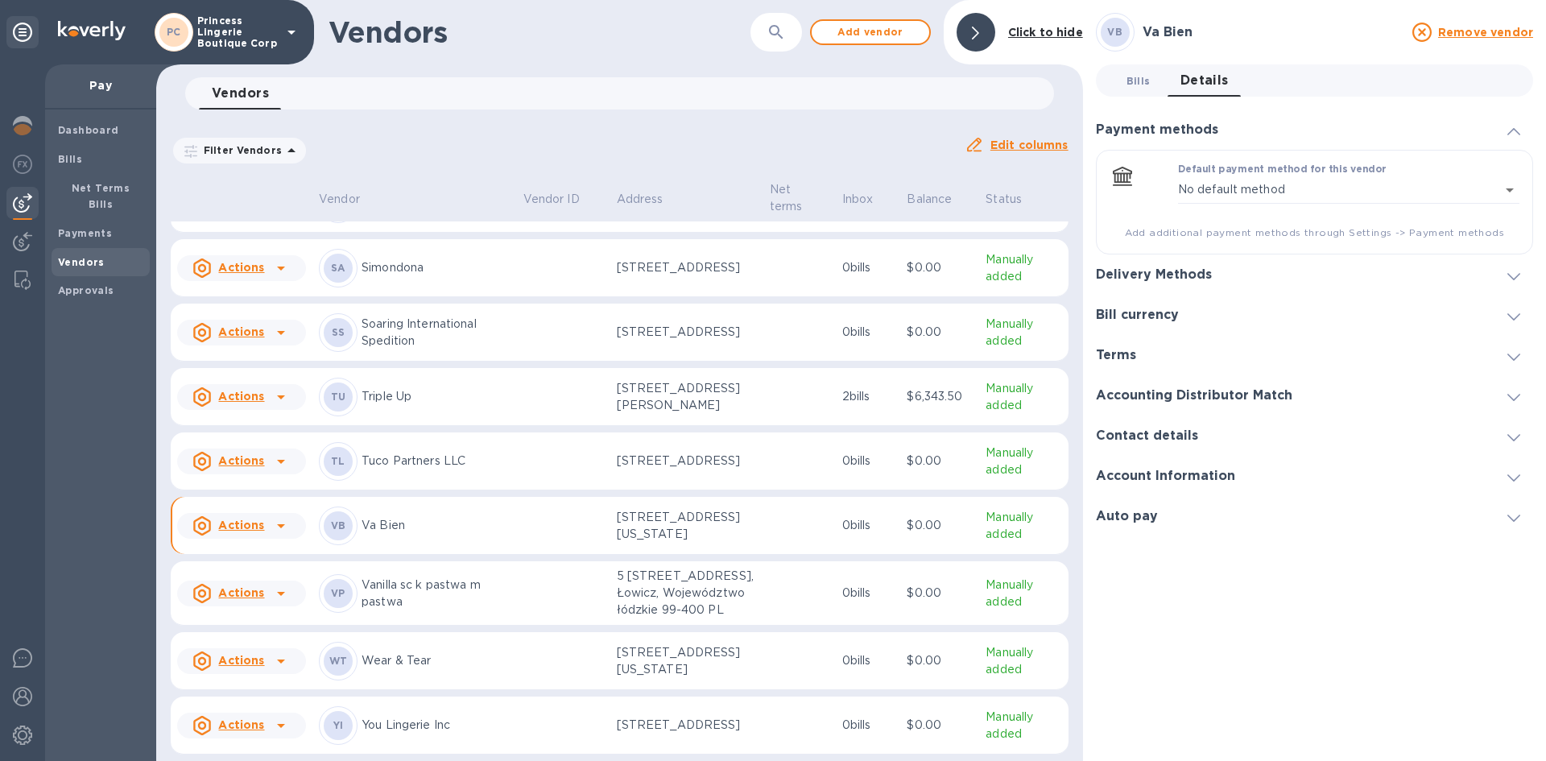
click at [1141, 79] on span "Bills 0" at bounding box center [1138, 80] width 24 height 17
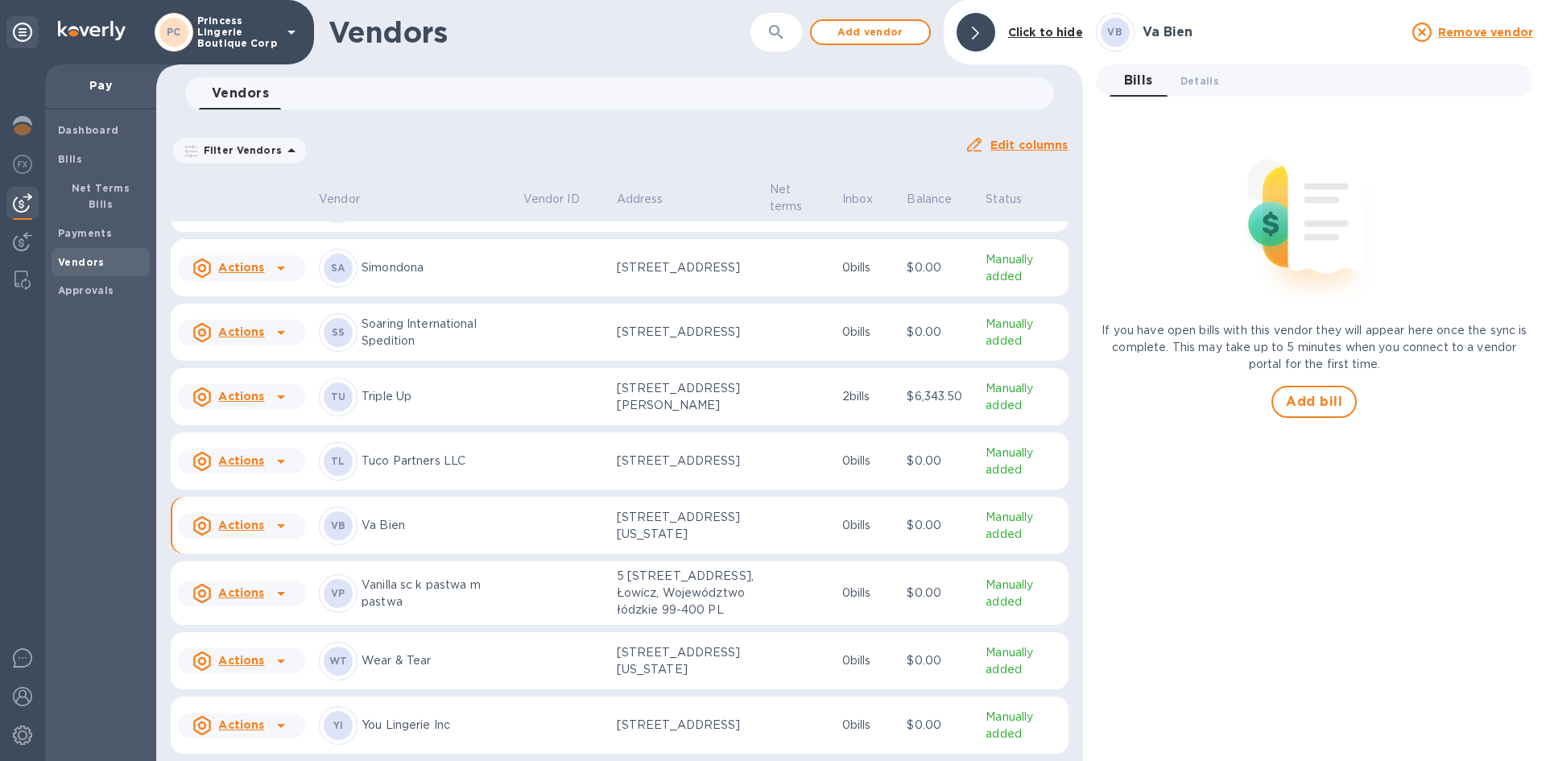
click at [237, 325] on u "Actions" at bounding box center [241, 331] width 46 height 13
click at [237, 271] on div at bounding box center [773, 380] width 1546 height 761
click at [395, 316] on p "Soaring International Spedition" at bounding box center [435, 333] width 149 height 34
click at [393, 388] on p "Triple Up" at bounding box center [435, 396] width 149 height 17
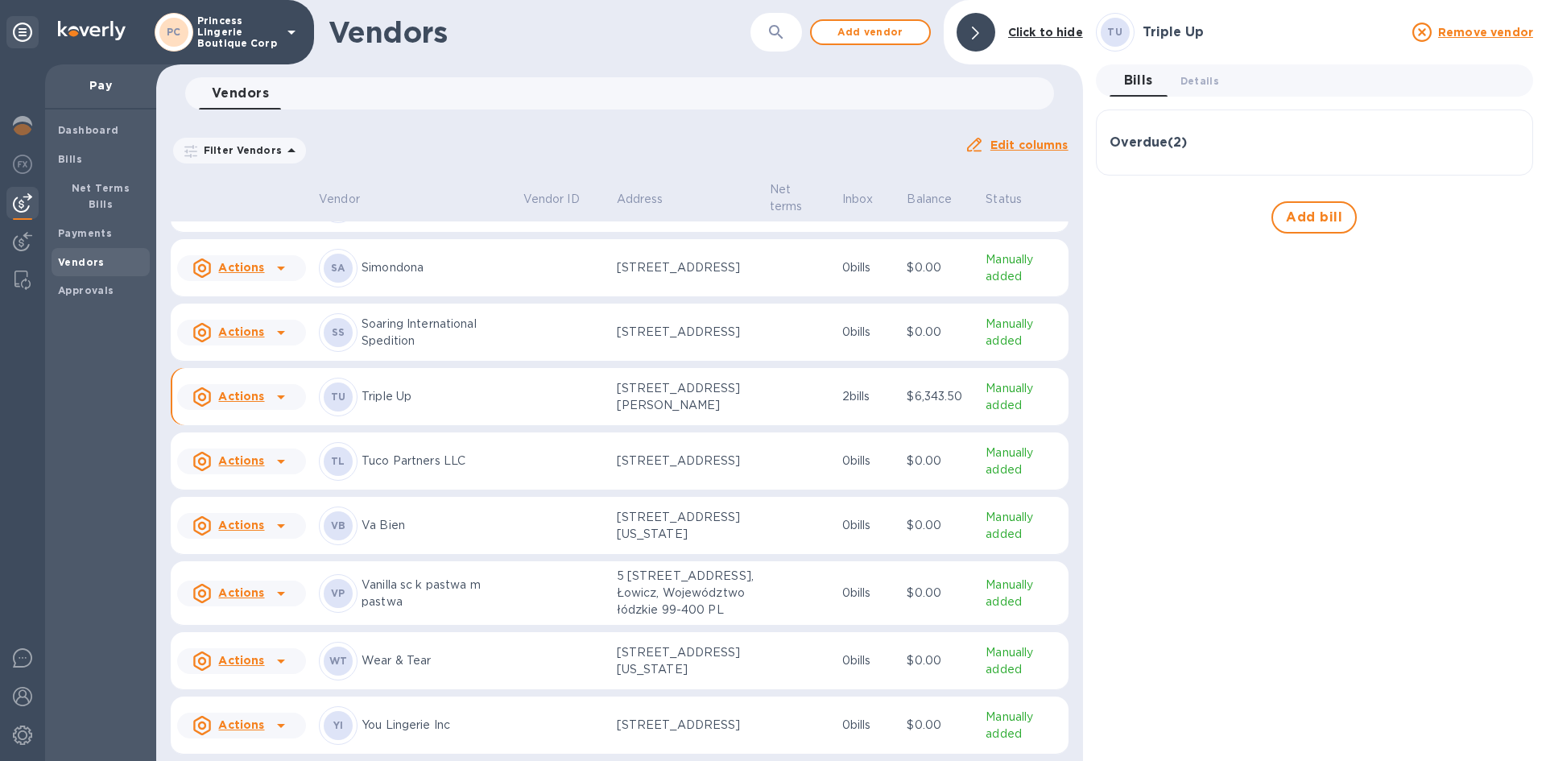
click at [1158, 138] on h3 "Overdue ( 2 )" at bounding box center [1147, 142] width 77 height 15
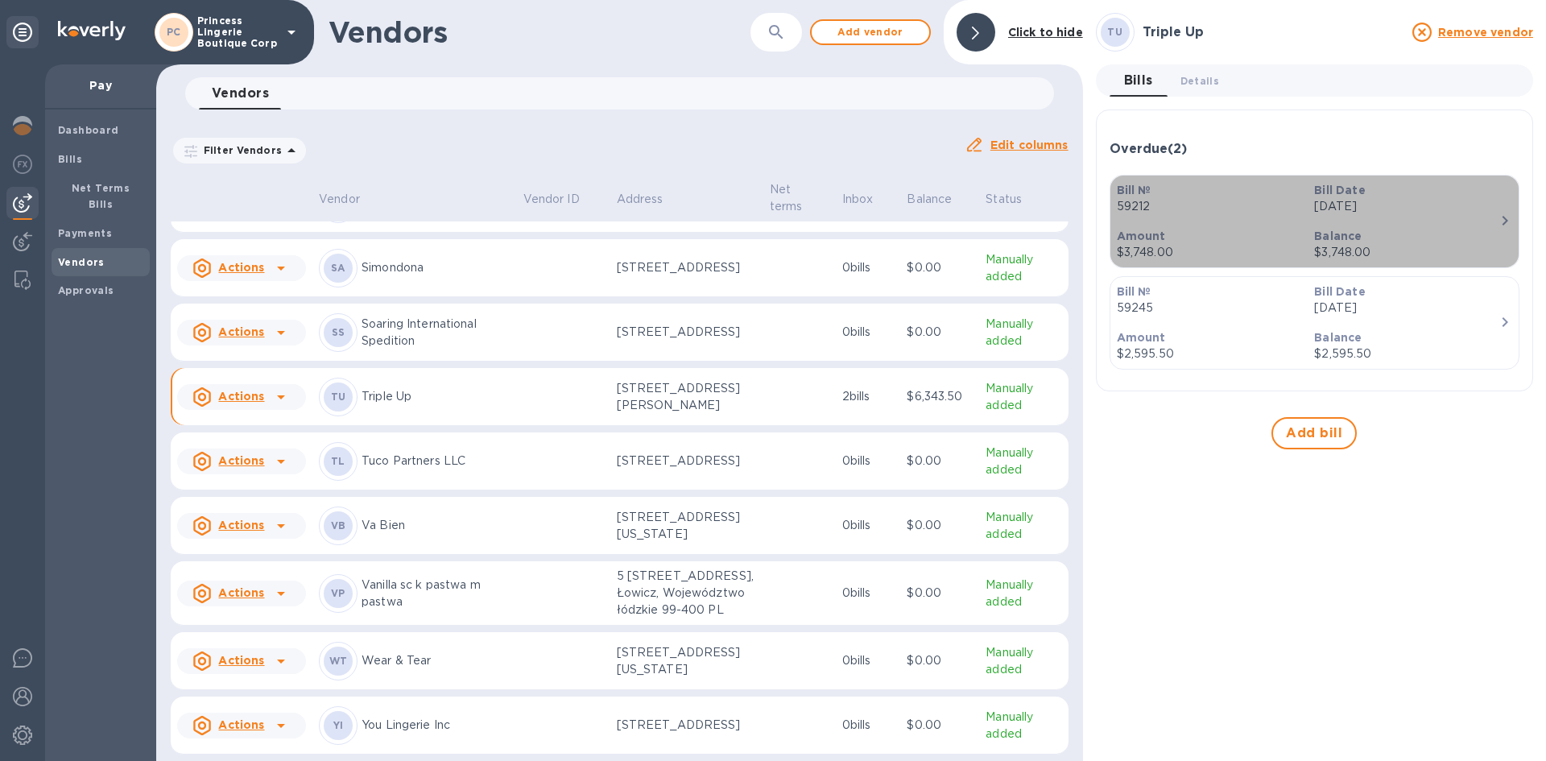
click at [1220, 216] on div "Bill № 59212" at bounding box center [1209, 198] width 198 height 46
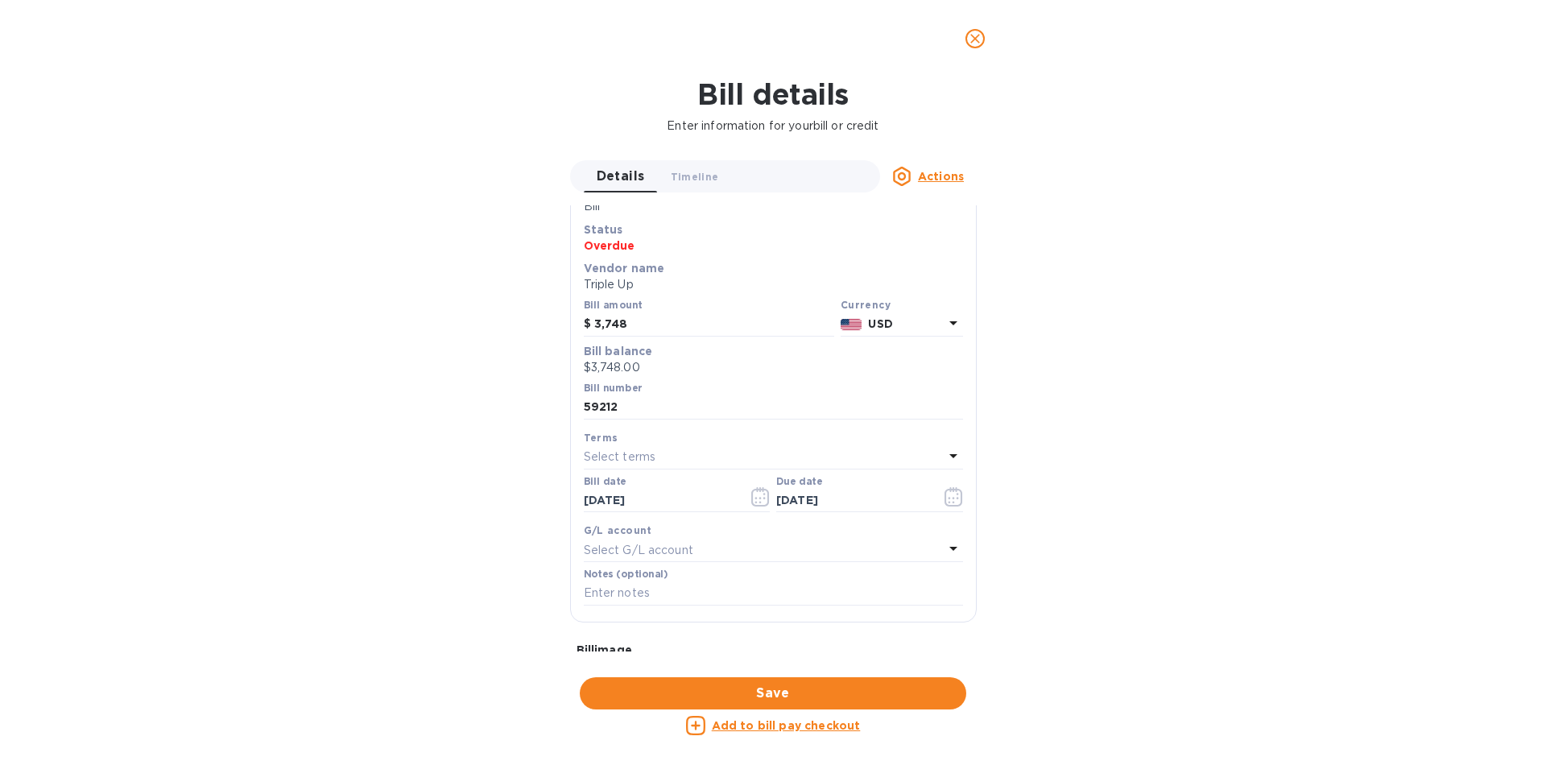
scroll to position [202, 0]
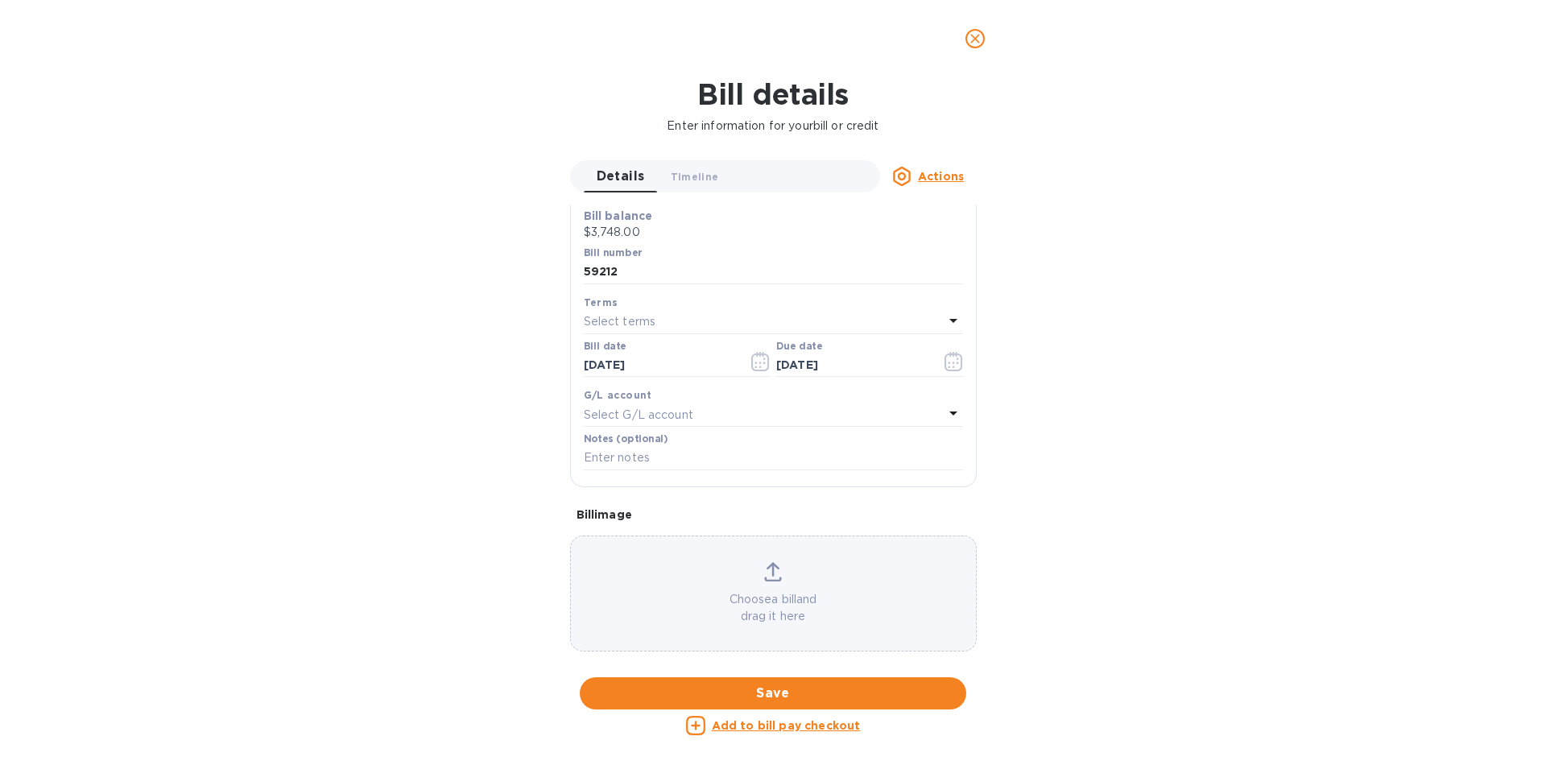
click at [977, 39] on icon "close" at bounding box center [975, 39] width 16 height 16
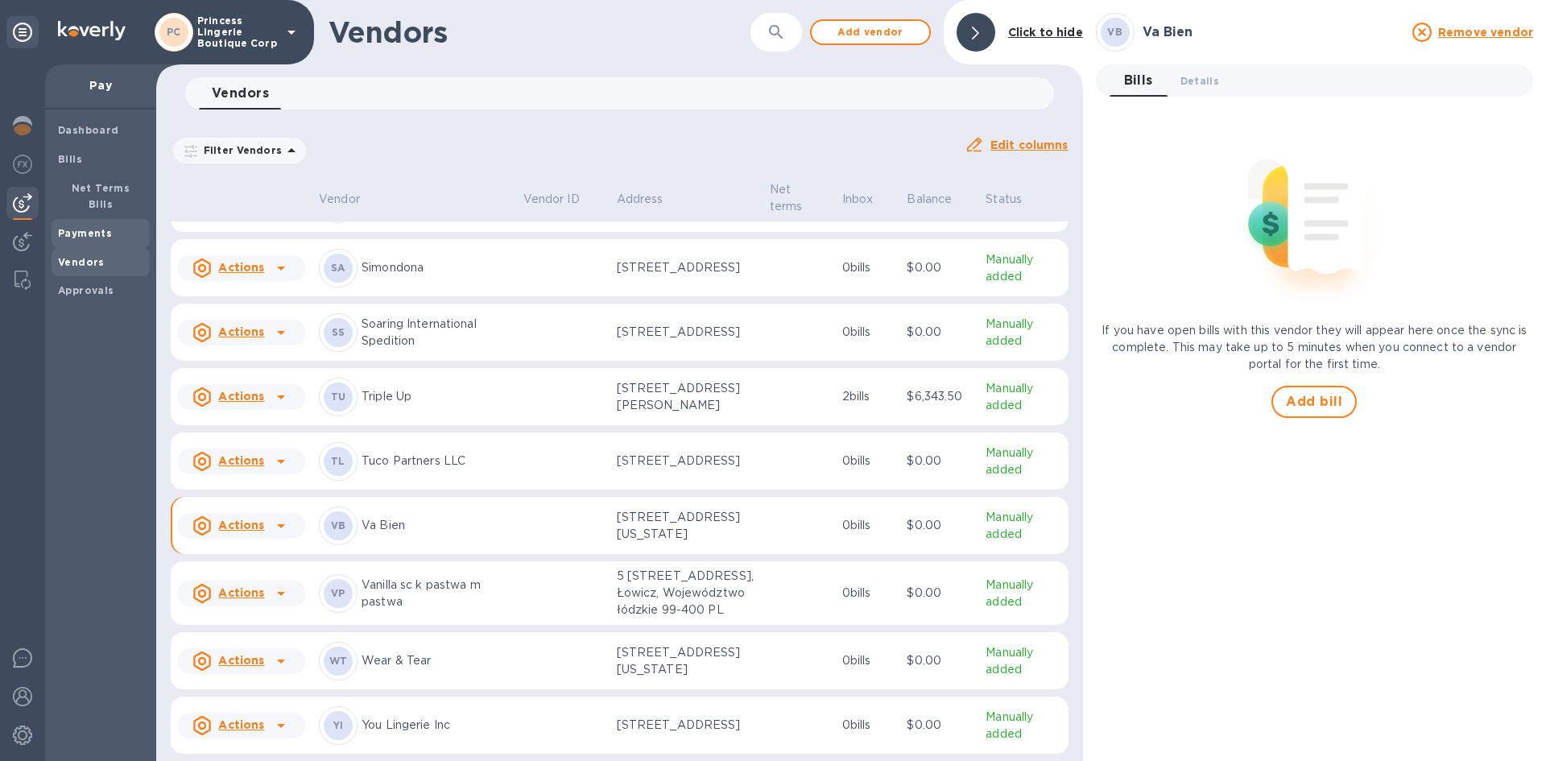
click at [80, 227] on b "Payments" at bounding box center [85, 233] width 54 height 12
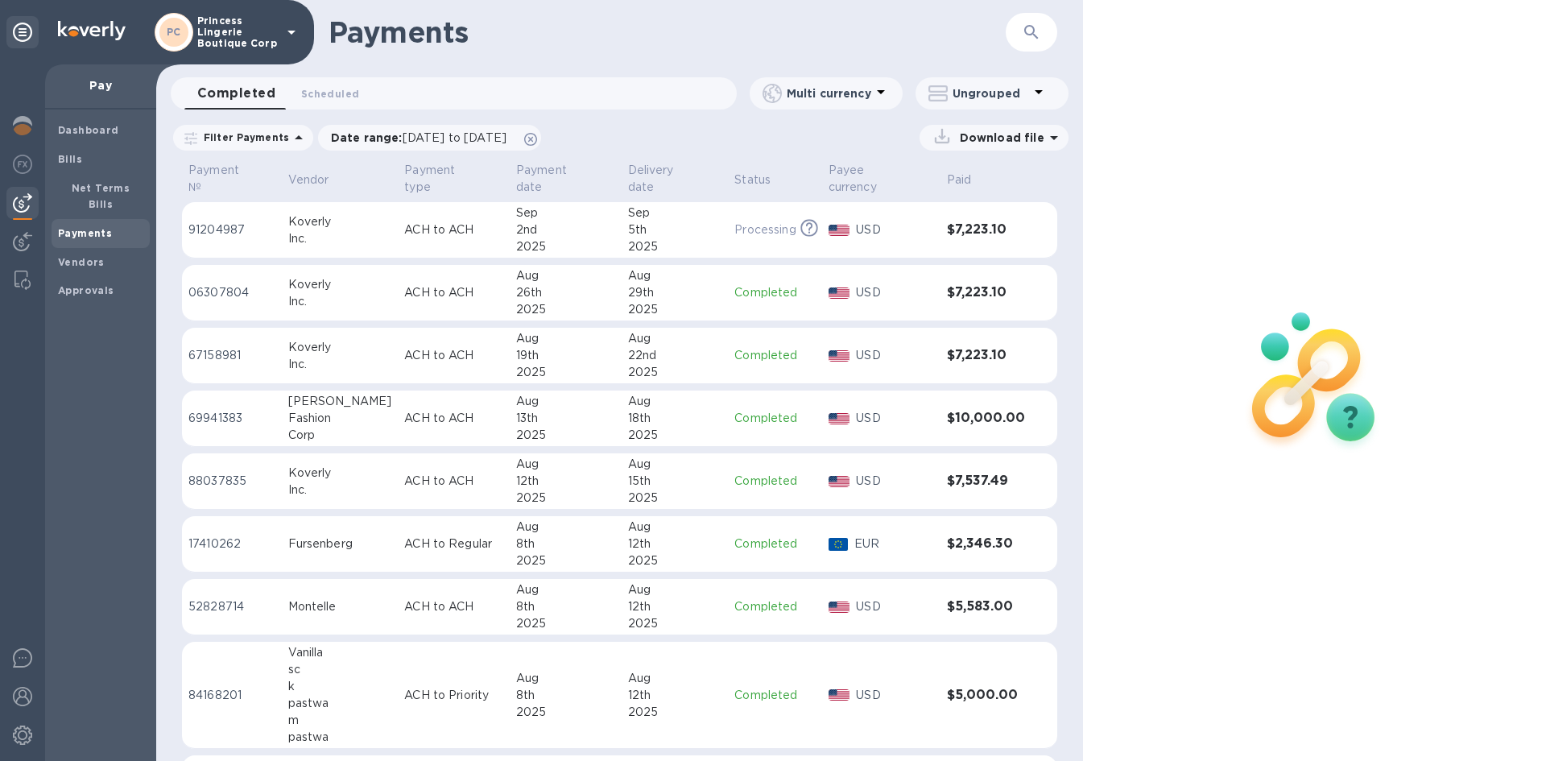
scroll to position [51, 0]
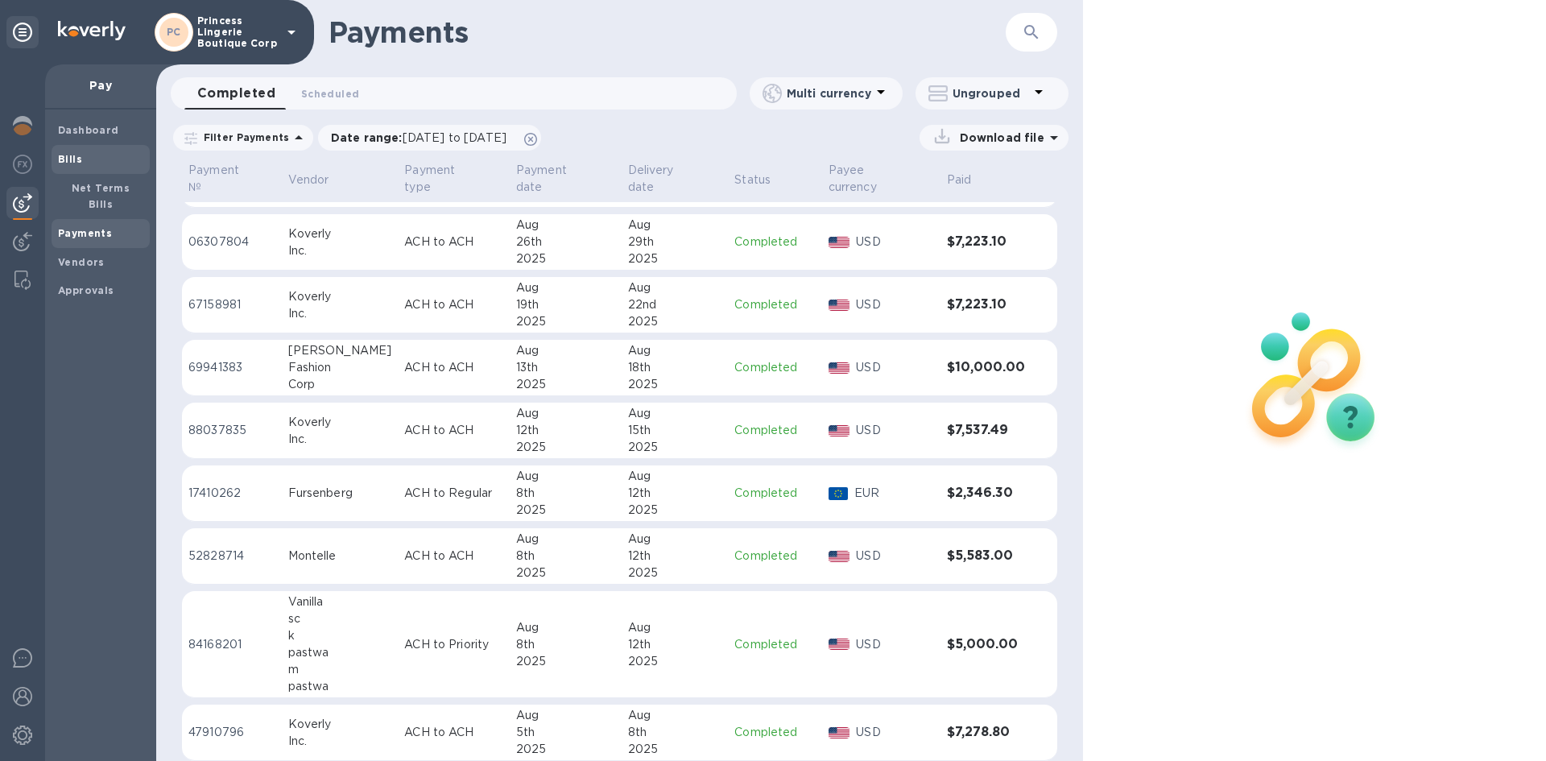
click at [64, 157] on b "Bills" at bounding box center [70, 159] width 24 height 12
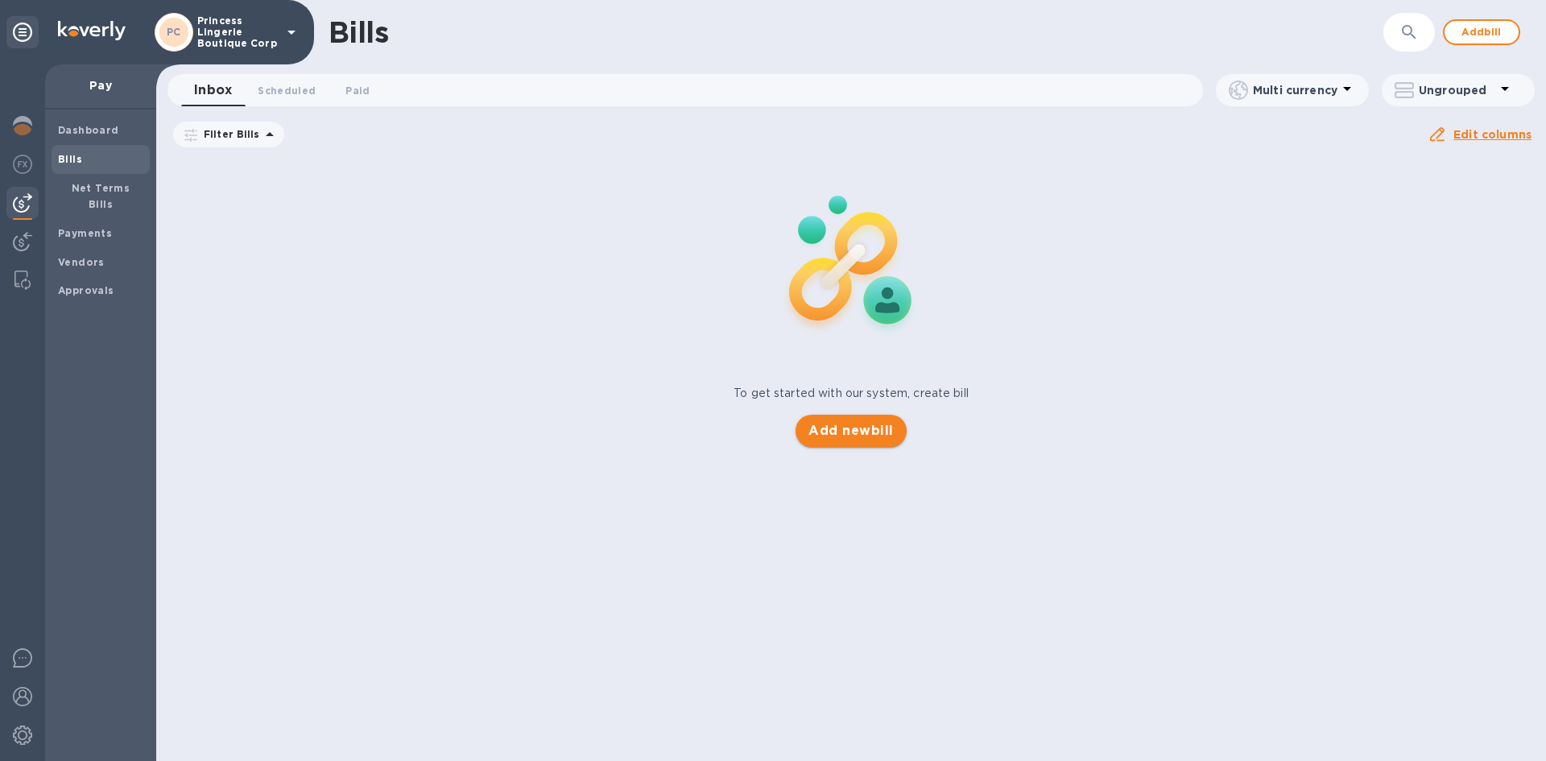
click at [847, 434] on span "Add new bill" at bounding box center [850, 430] width 85 height 19
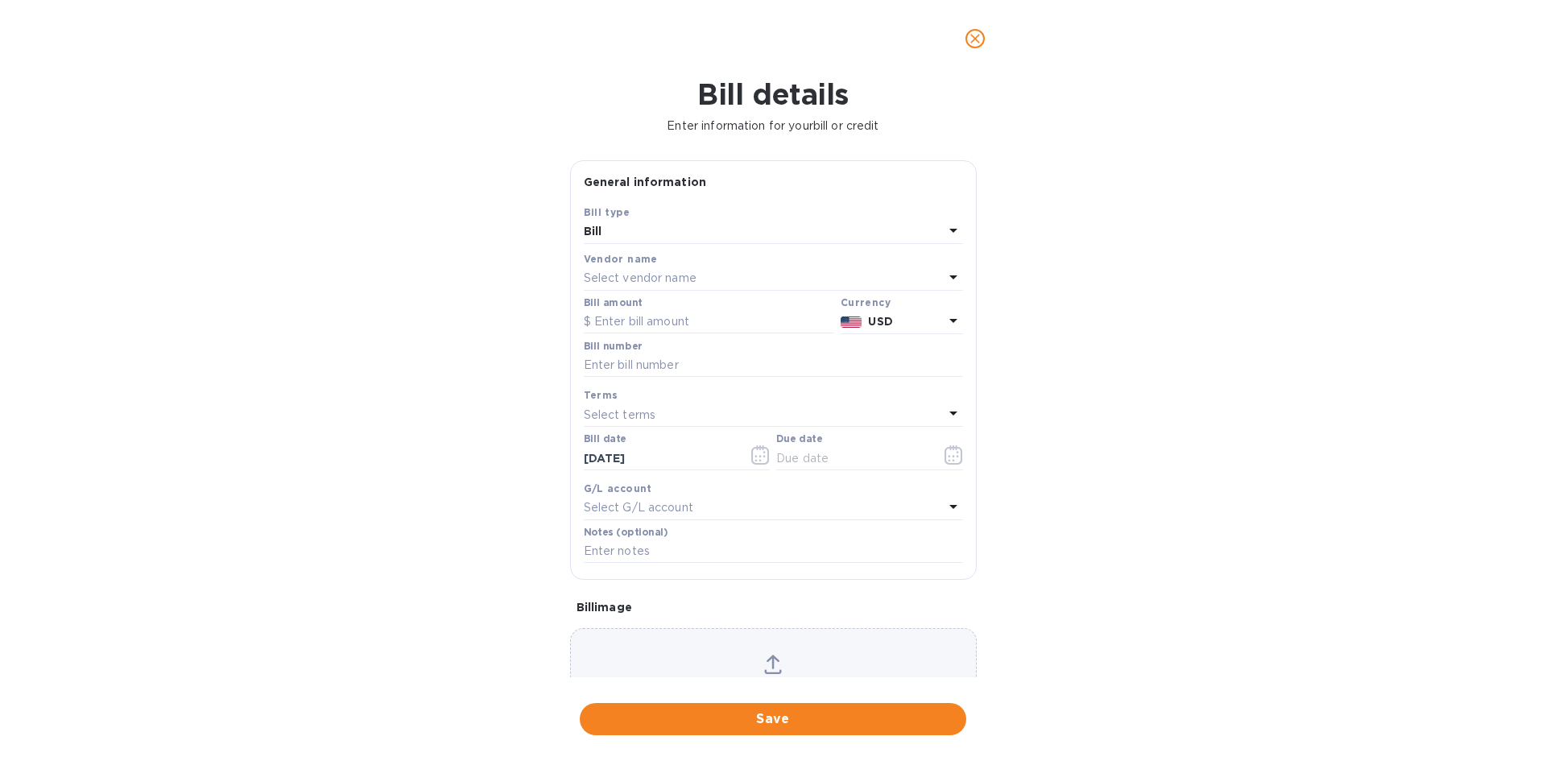
click at [652, 274] on p "Select vendor name" at bounding box center [640, 278] width 113 height 17
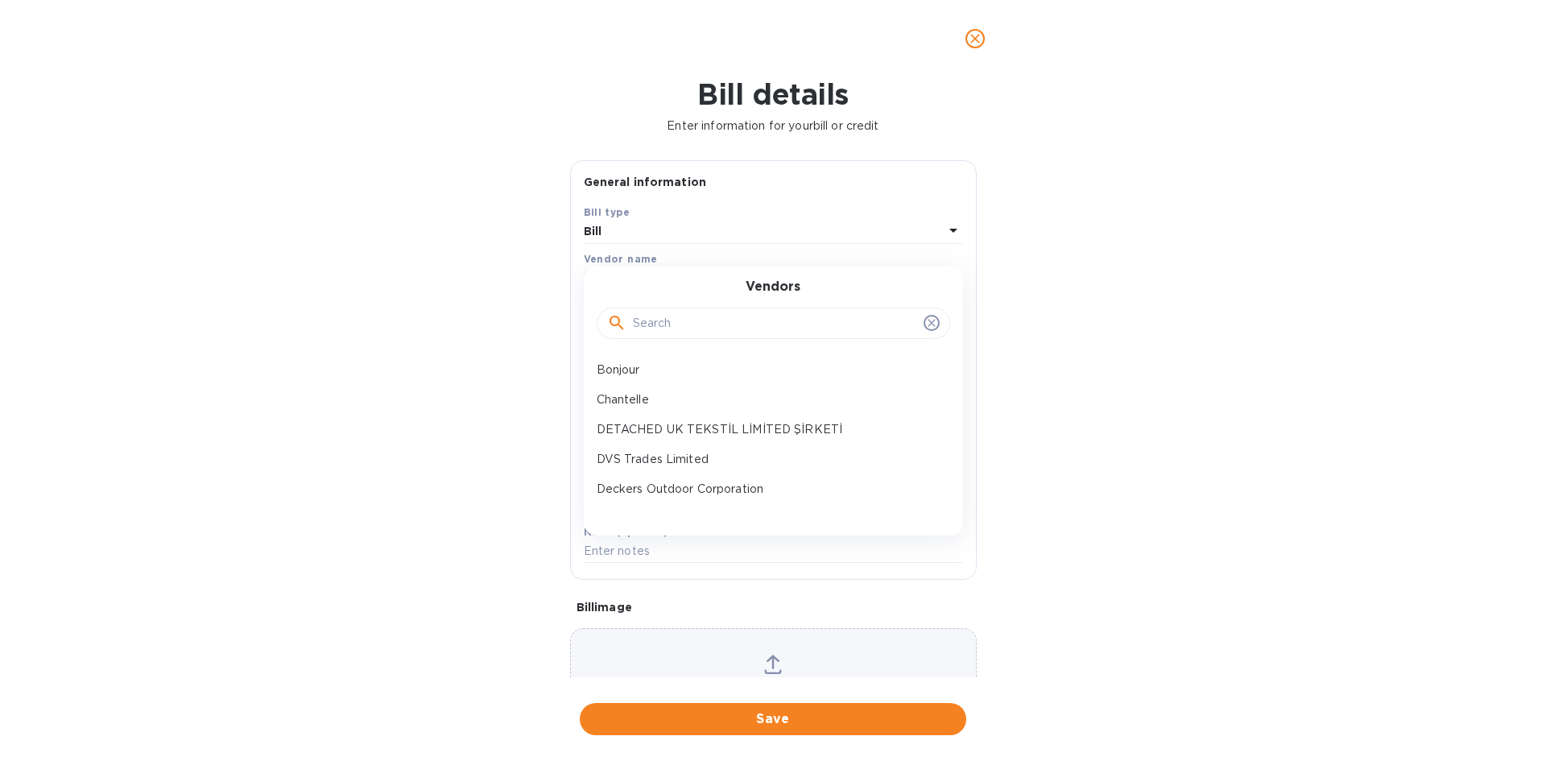
click at [655, 332] on input "text" at bounding box center [775, 324] width 284 height 24
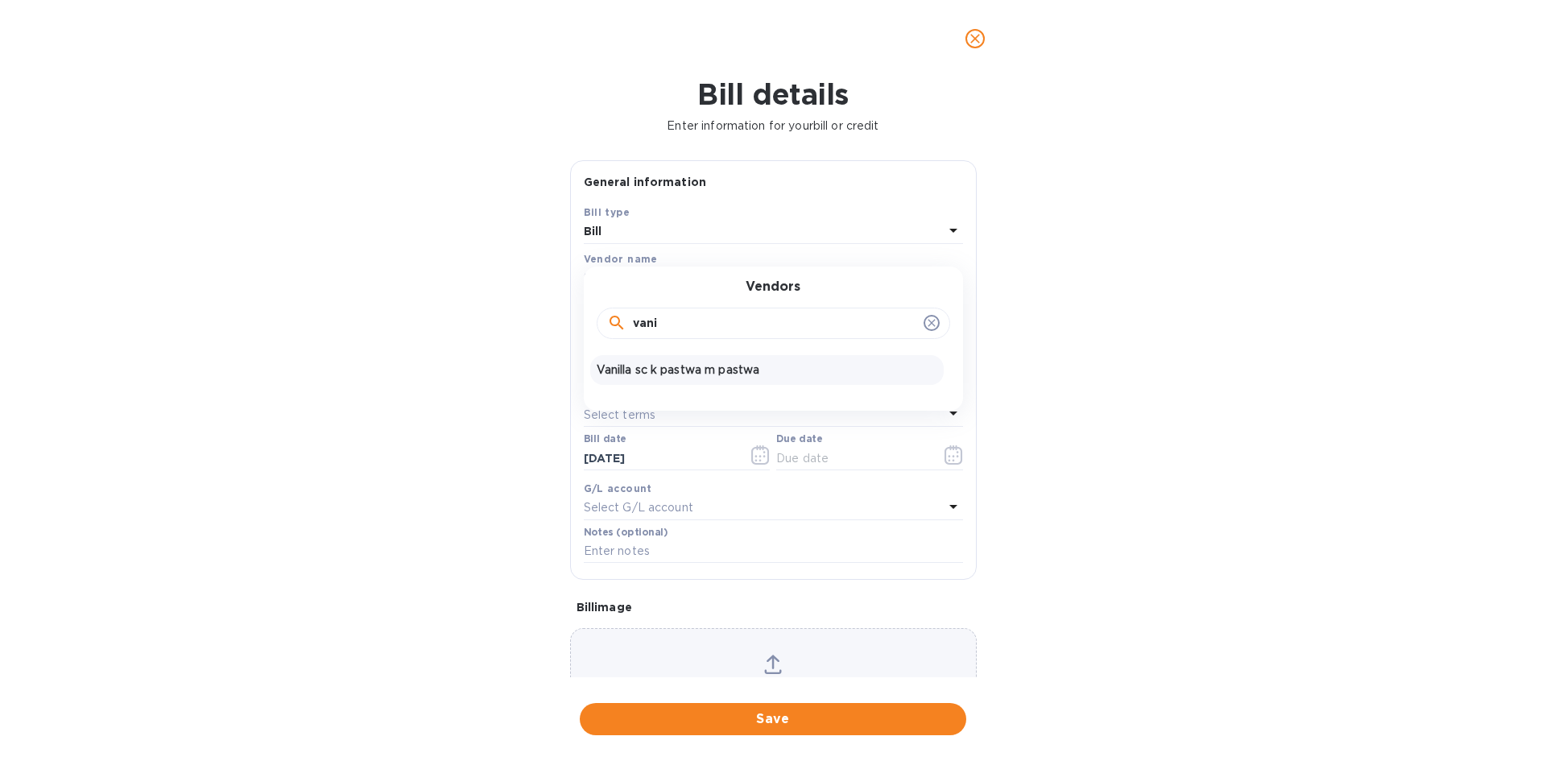
type input "vani"
click at [625, 365] on p "Vanilla sc k pastwa m pastwa" at bounding box center [766, 369] width 341 height 17
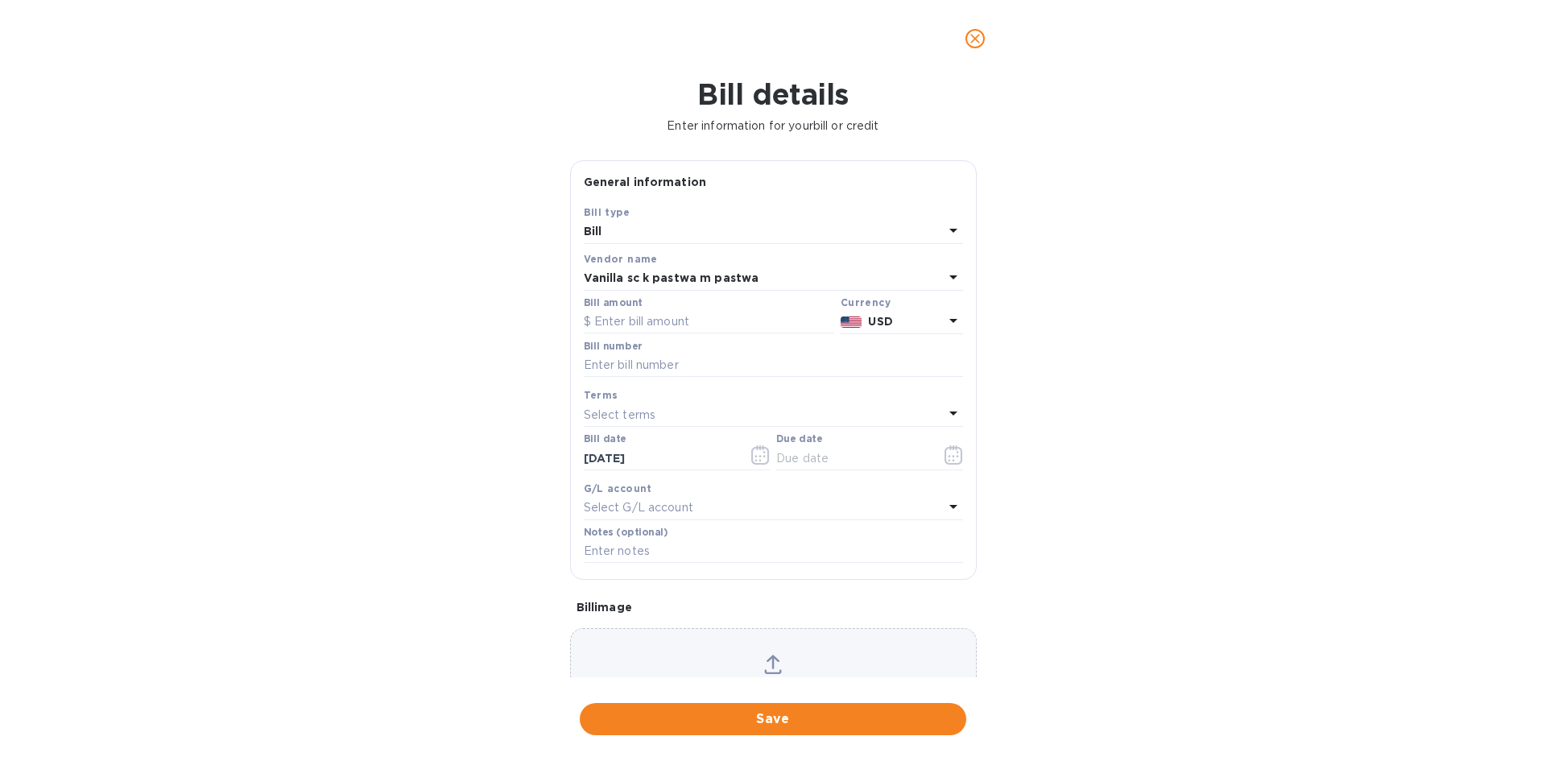
click at [946, 275] on icon at bounding box center [952, 276] width 19 height 19
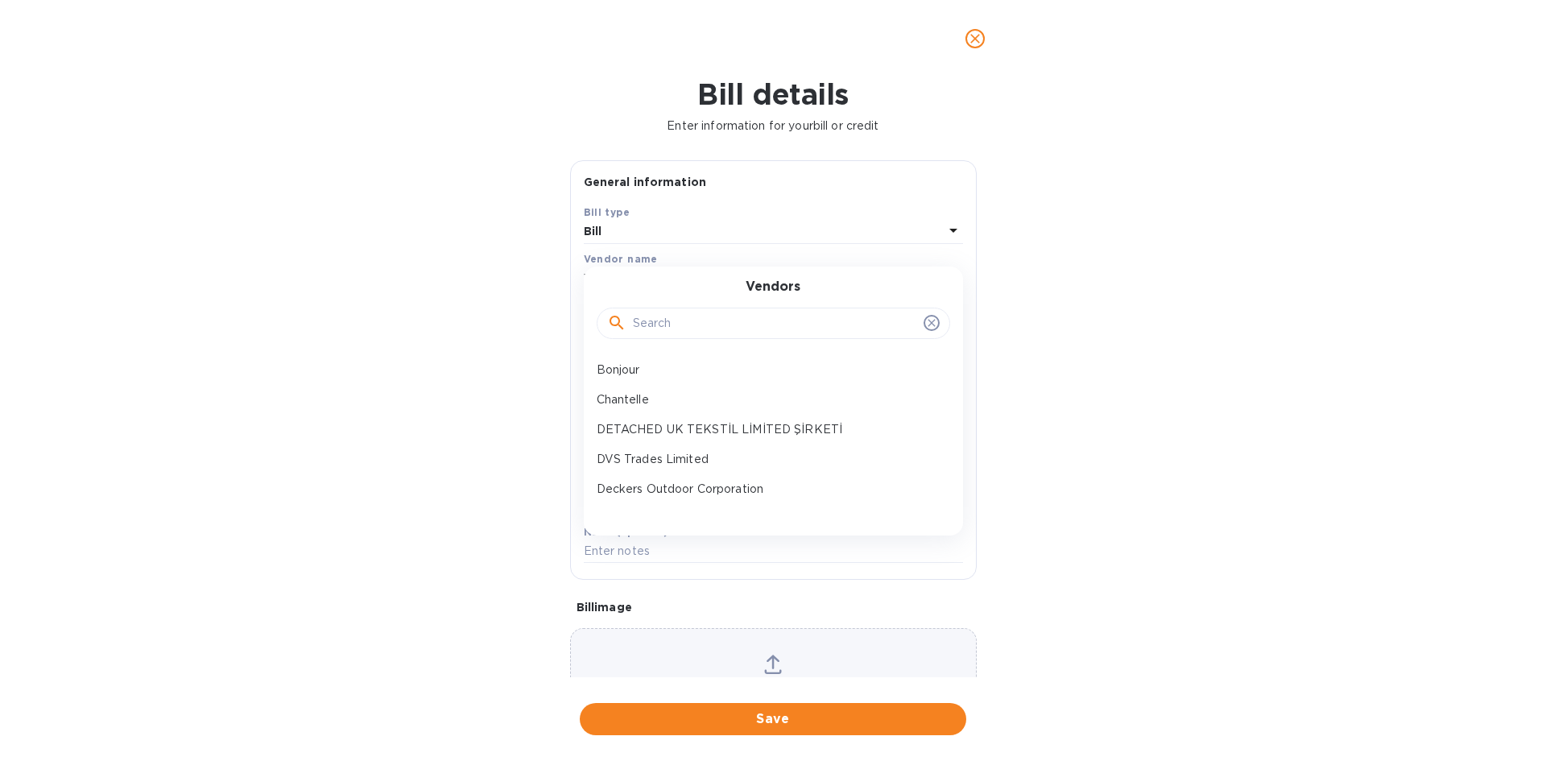
click at [688, 326] on input "text" at bounding box center [775, 324] width 284 height 24
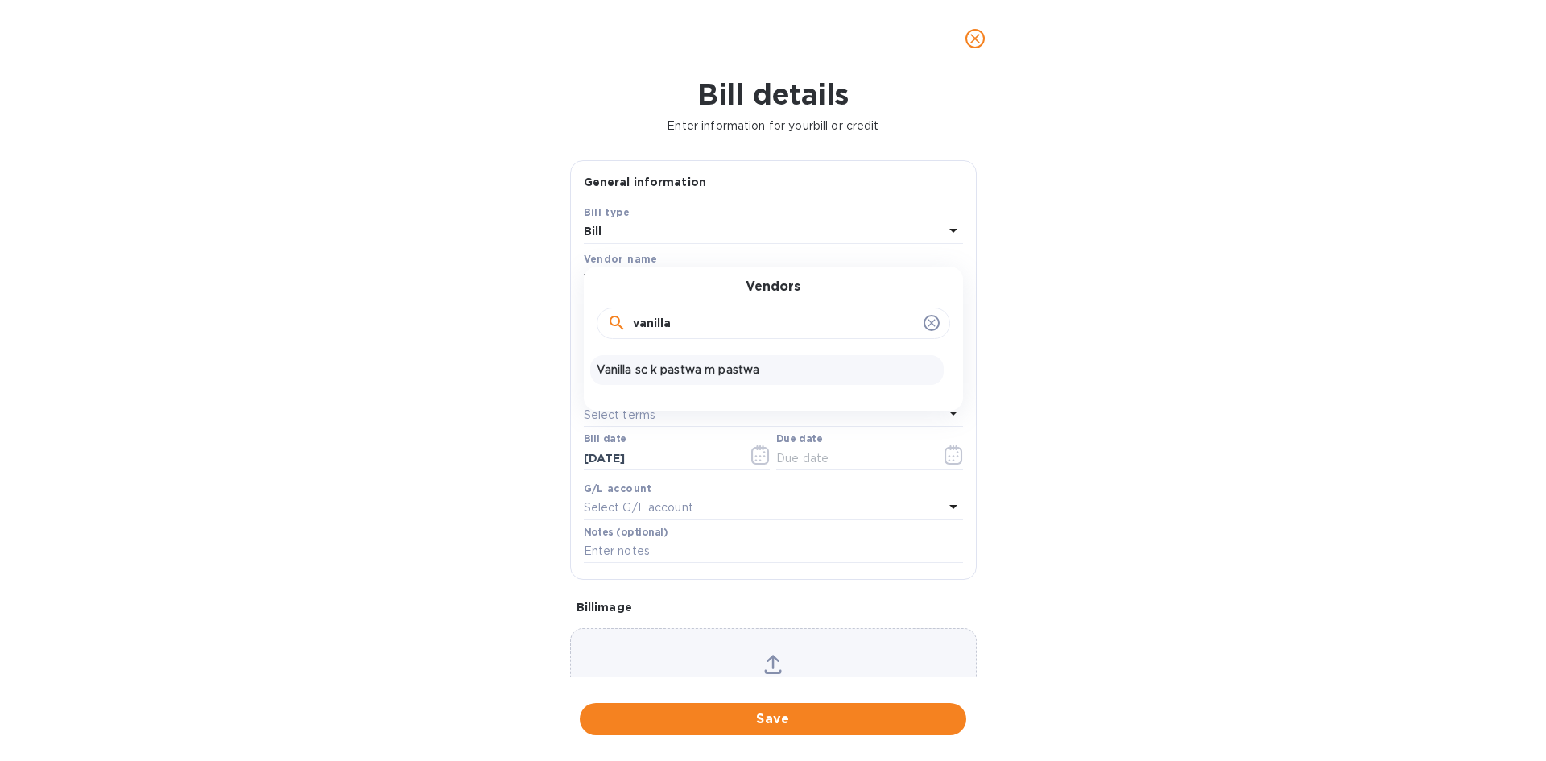
type input "vanilla"
click at [766, 366] on p "Vanilla sc k pastwa m pastwa" at bounding box center [766, 369] width 341 height 17
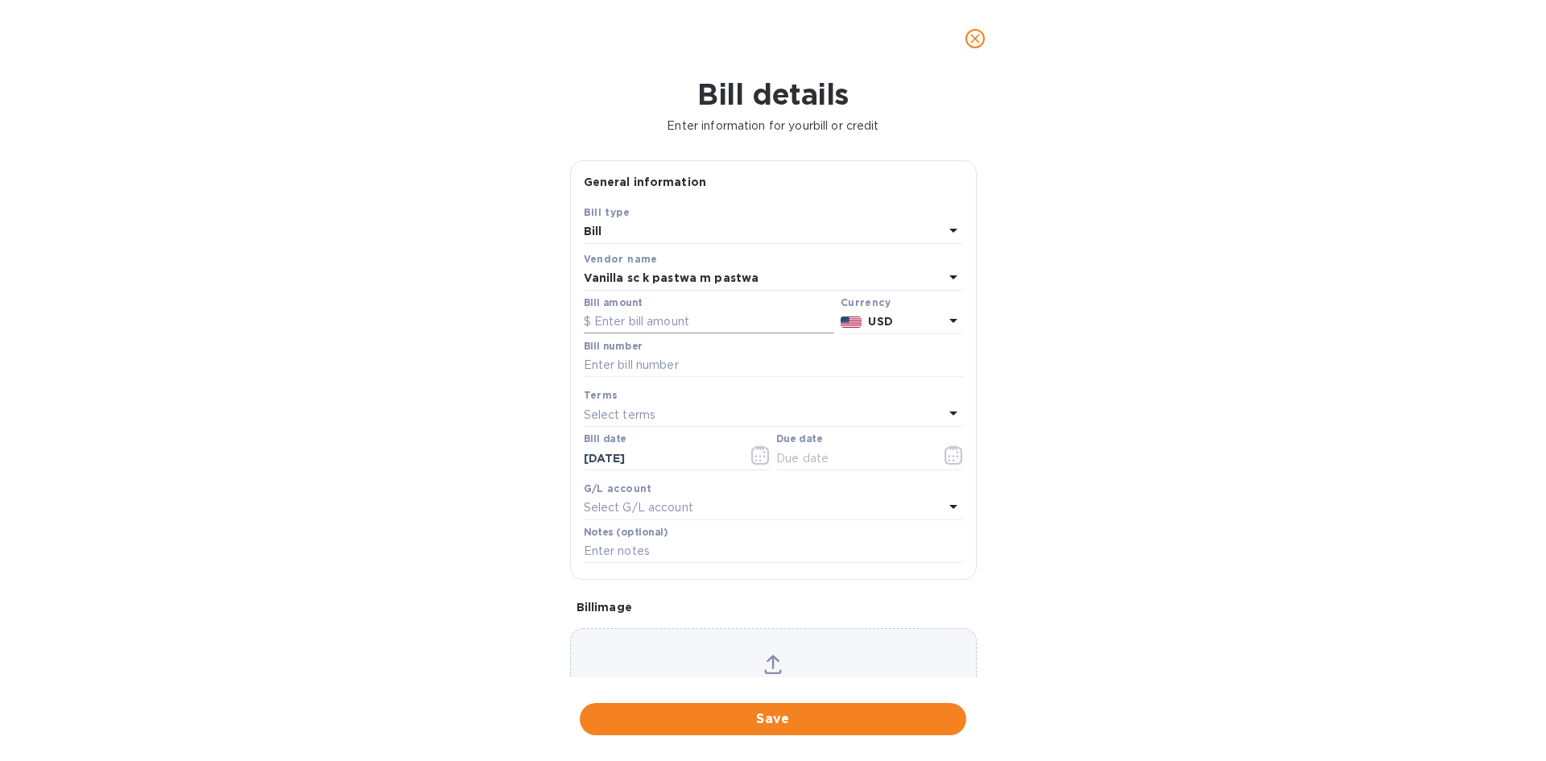
click at [664, 320] on input "text" at bounding box center [709, 322] width 250 height 24
type input "5,000"
click at [621, 364] on input "text" at bounding box center [773, 365] width 379 height 24
type input "[DATE]"
click at [628, 410] on p "Select terms" at bounding box center [620, 415] width 72 height 17
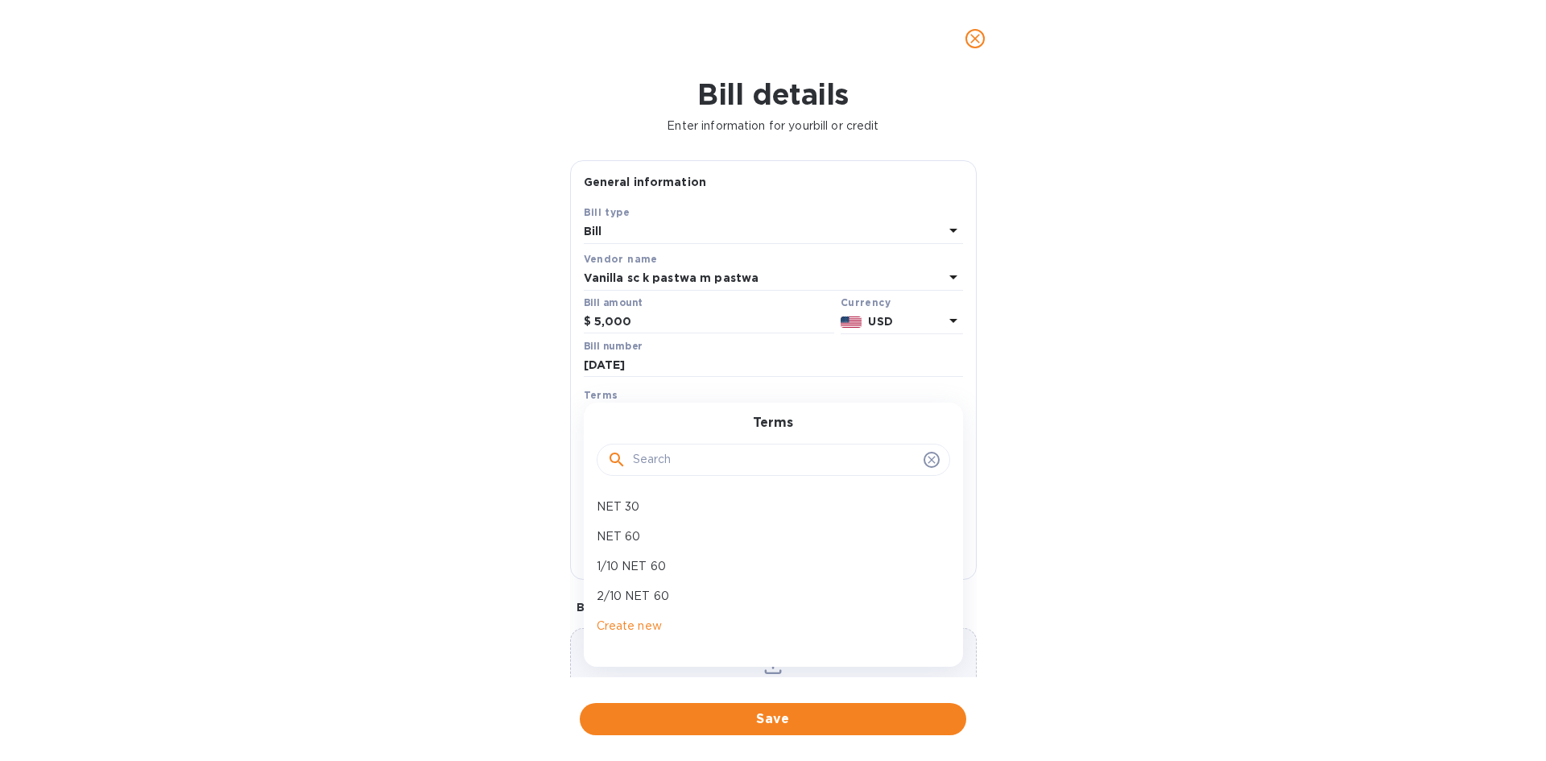
click at [638, 395] on div "Terms" at bounding box center [773, 394] width 379 height 17
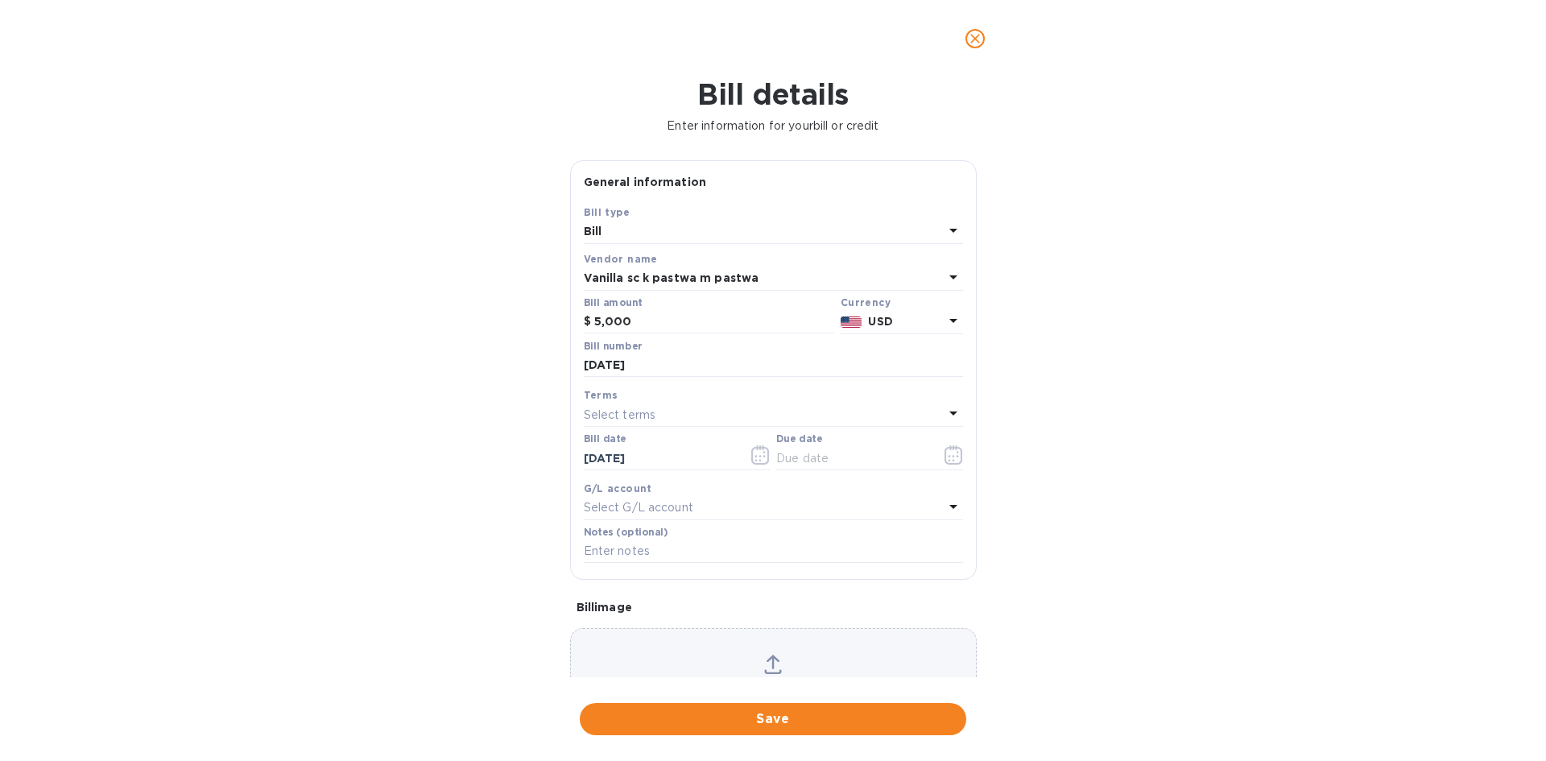
click at [943, 415] on icon at bounding box center [952, 412] width 19 height 19
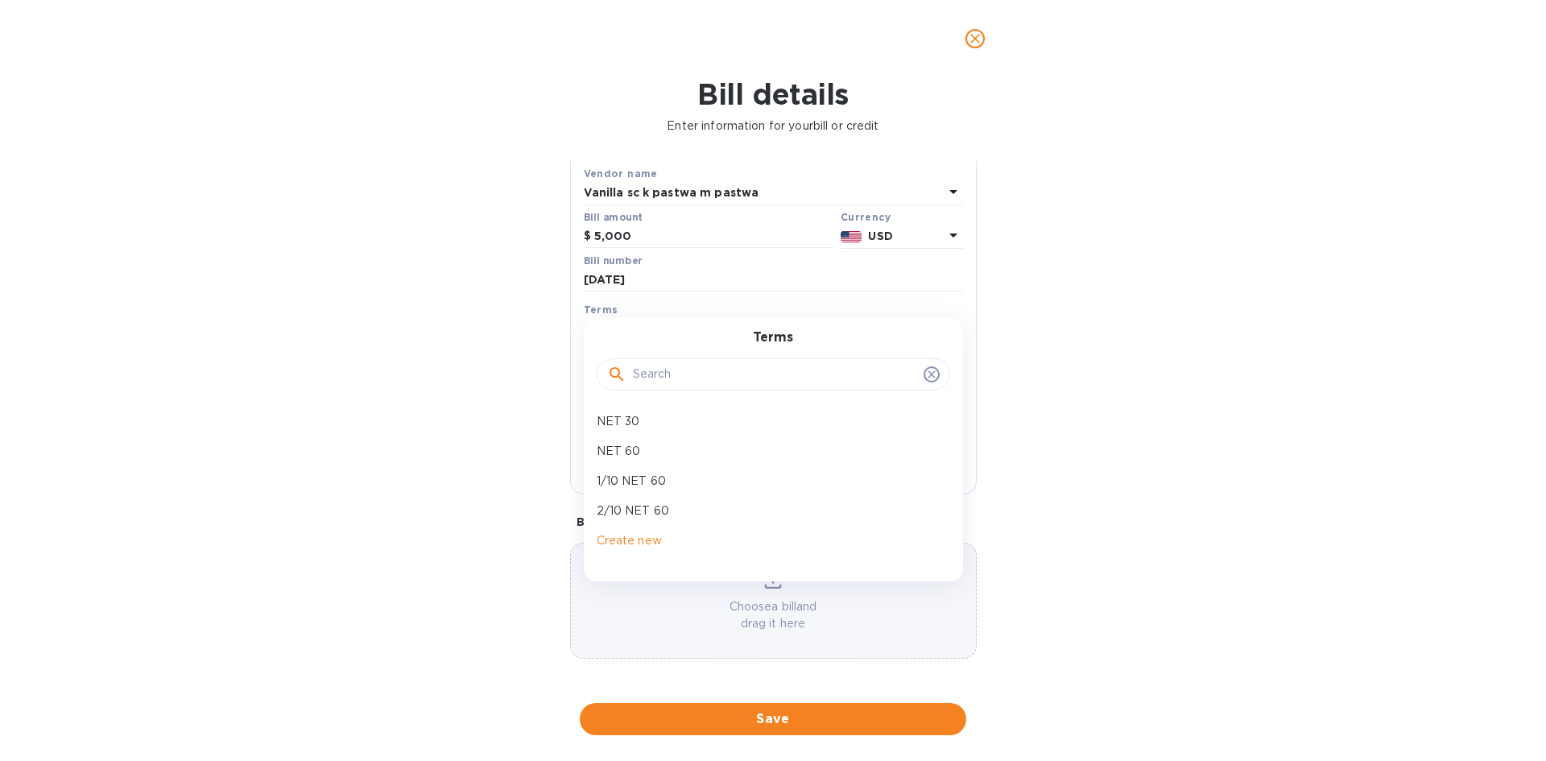
scroll to position [86, 0]
click at [661, 342] on div "Terms" at bounding box center [773, 363] width 341 height 69
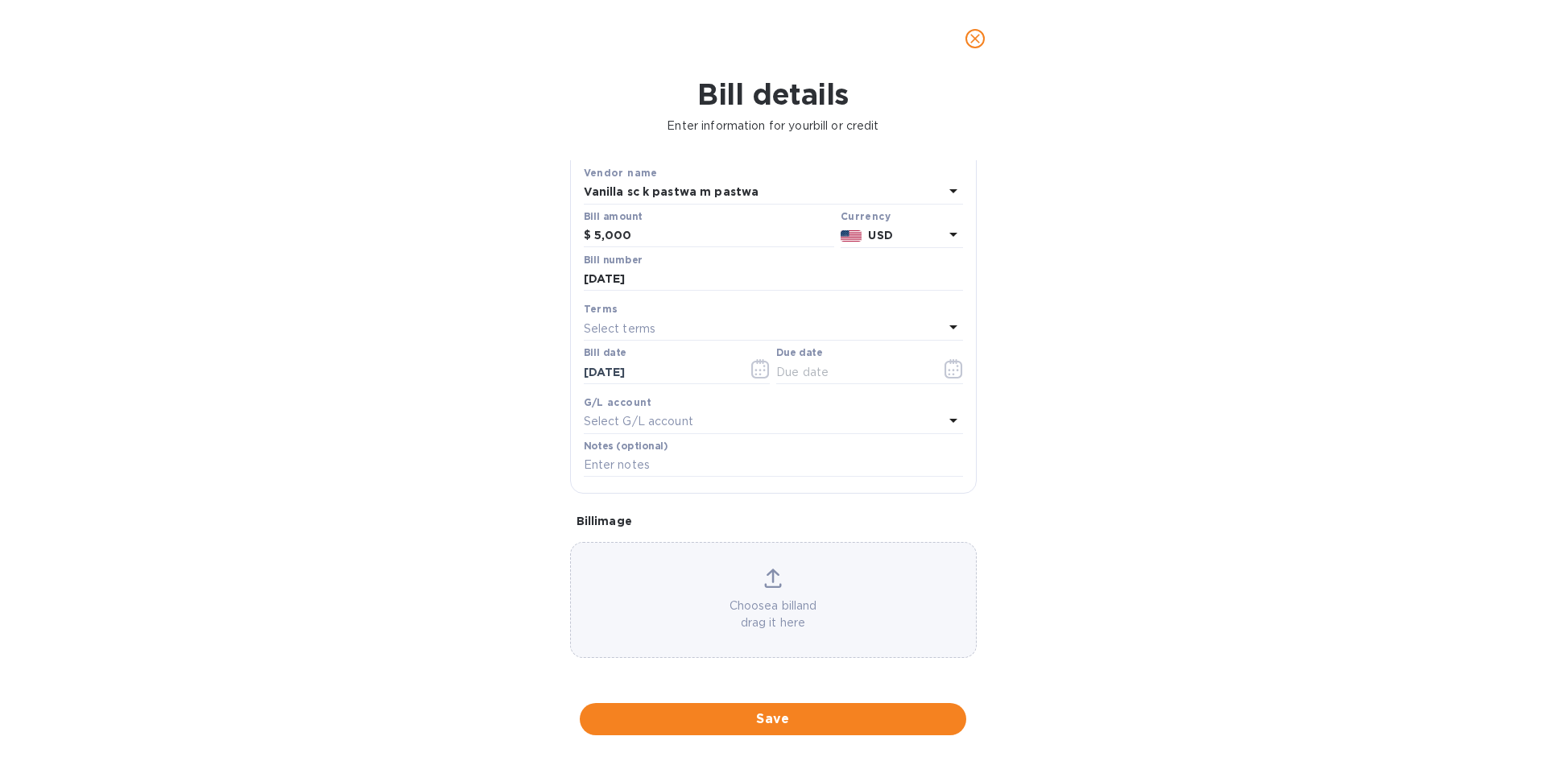
click at [666, 308] on div "Terms" at bounding box center [773, 308] width 379 height 17
click at [685, 421] on p "Select G/L account" at bounding box center [638, 421] width 109 height 17
click at [688, 463] on input "text" at bounding box center [775, 467] width 284 height 24
type input "a"
click at [863, 402] on div "G/L account" at bounding box center [773, 402] width 379 height 17
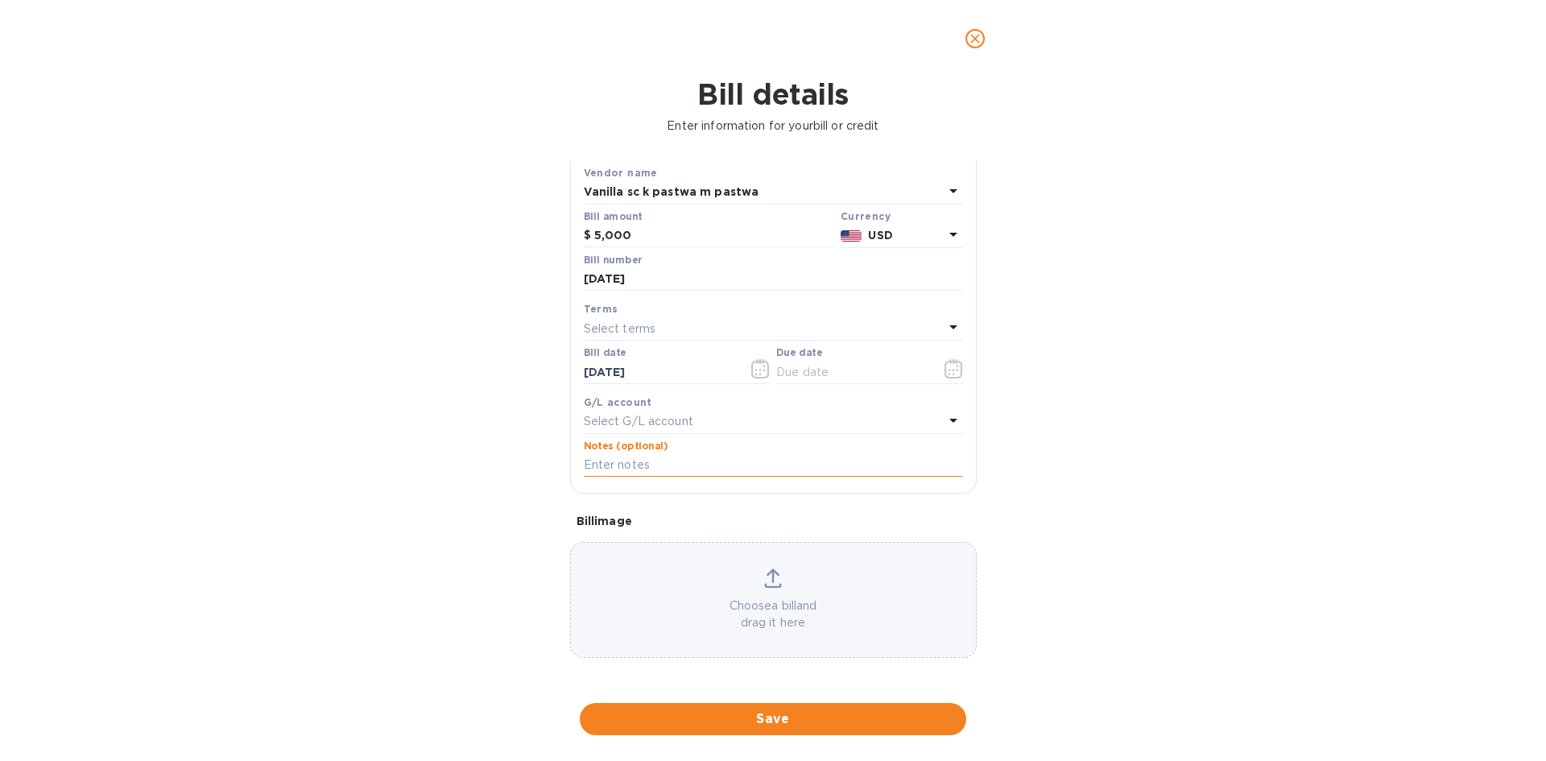
click at [704, 453] on input "text" at bounding box center [773, 465] width 379 height 24
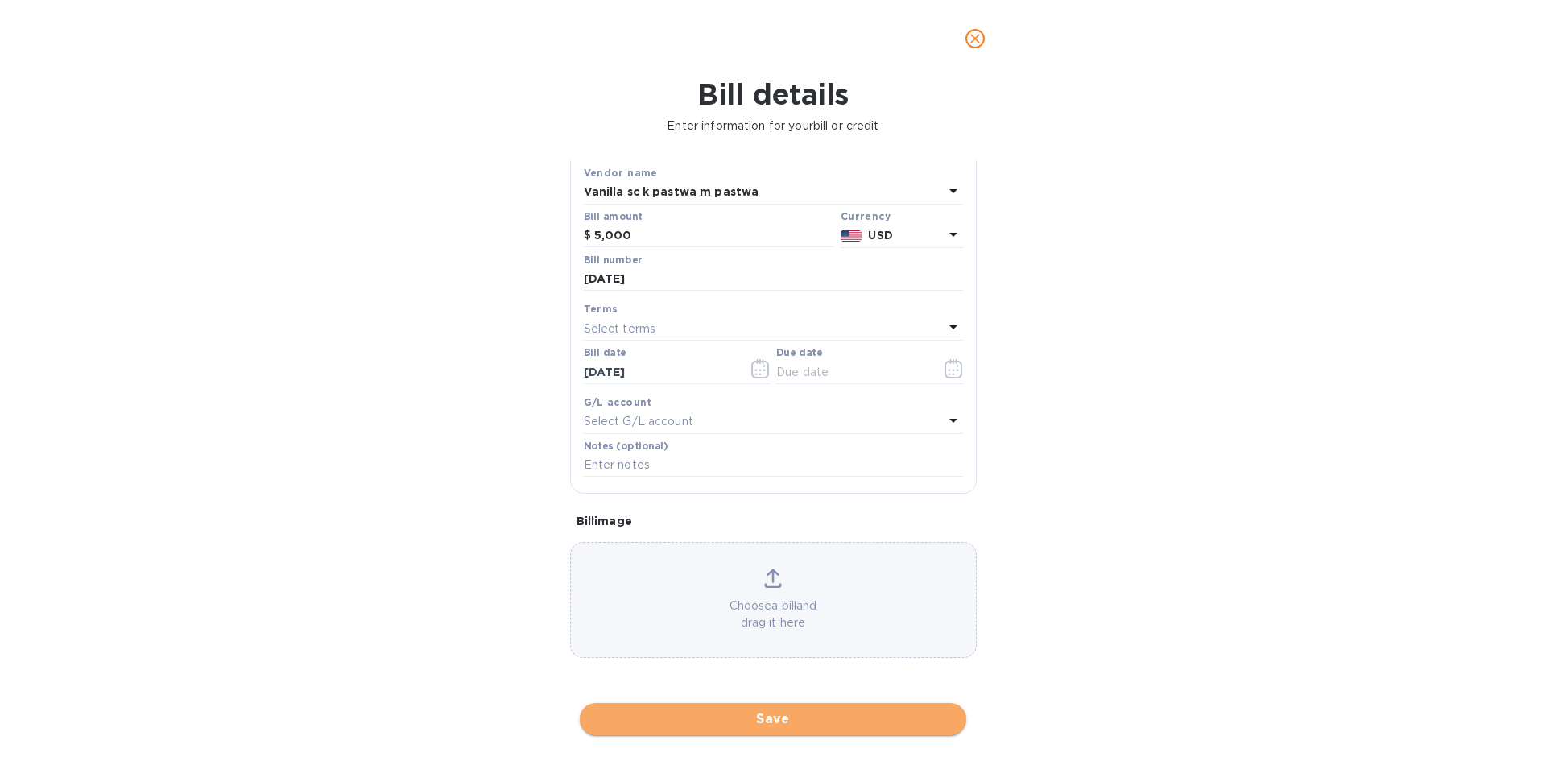
click at [770, 722] on span "Save" at bounding box center [772, 718] width 361 height 19
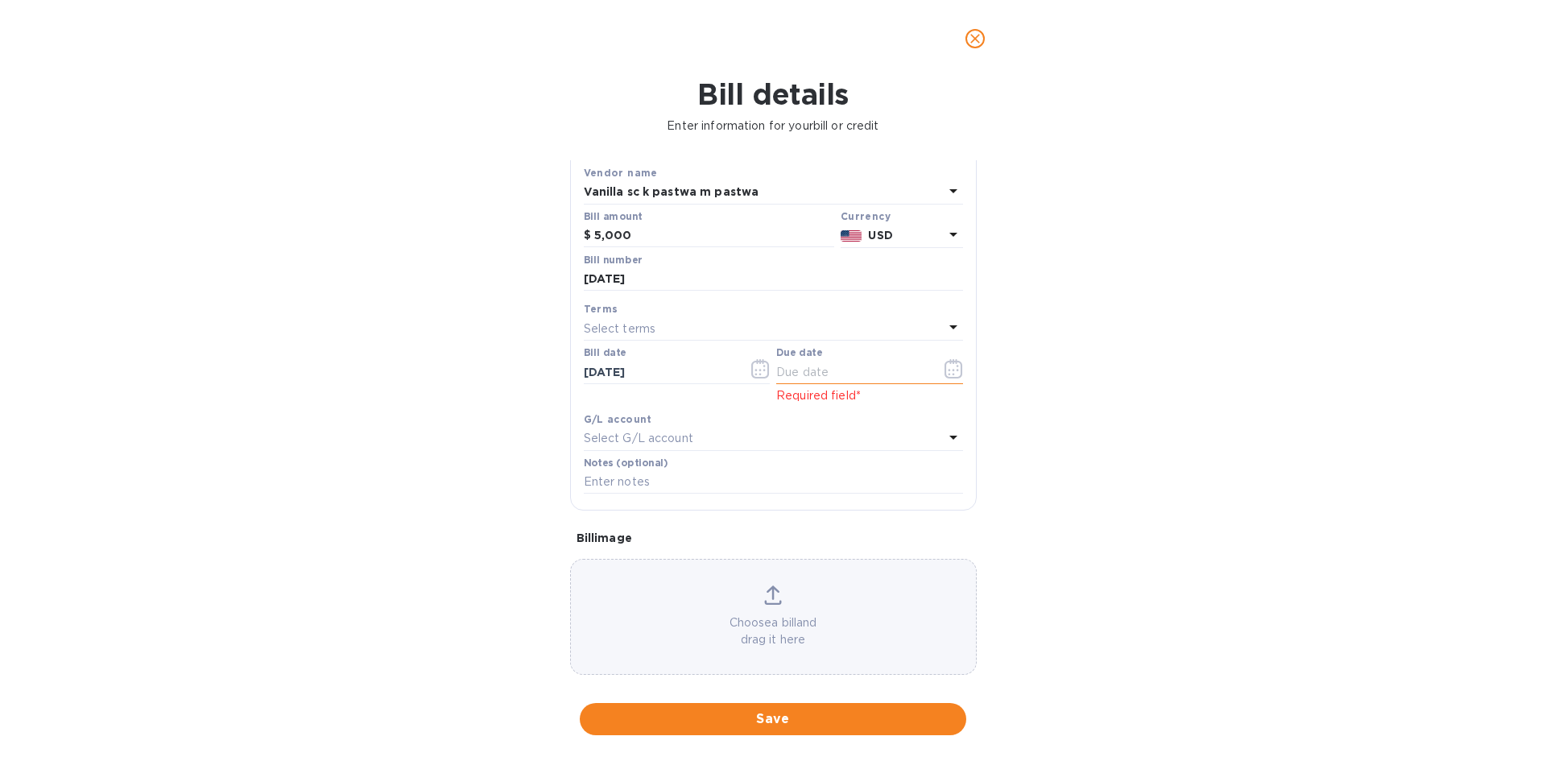
click at [804, 374] on input "text" at bounding box center [852, 372] width 152 height 24
type input "[DATE]"
click at [793, 723] on span "Save" at bounding box center [772, 718] width 361 height 19
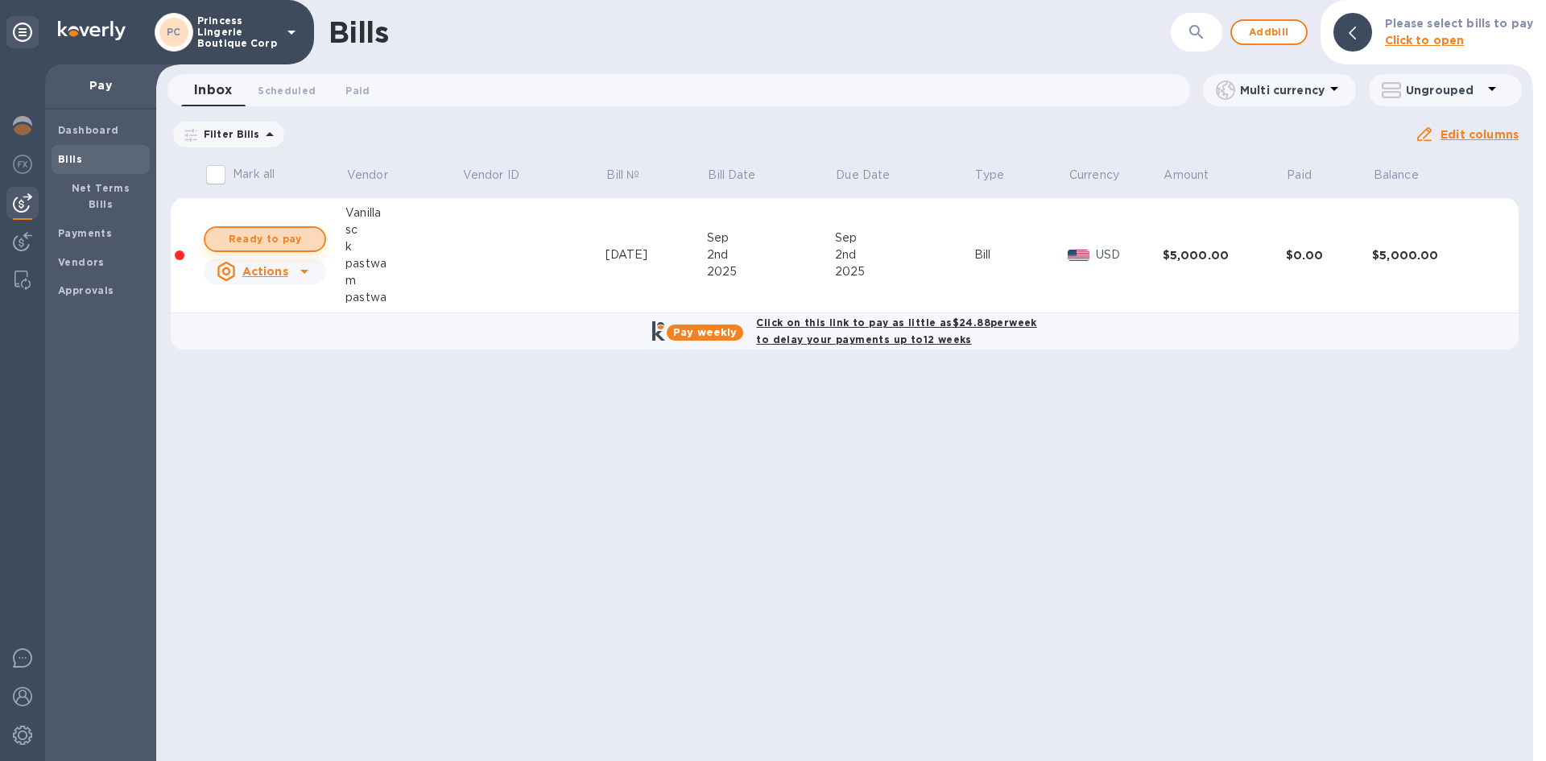
click at [266, 242] on span "Ready to pay" at bounding box center [264, 238] width 93 height 19
click at [261, 237] on span "Ready to pay" at bounding box center [264, 238] width 93 height 19
checkbox input "true"
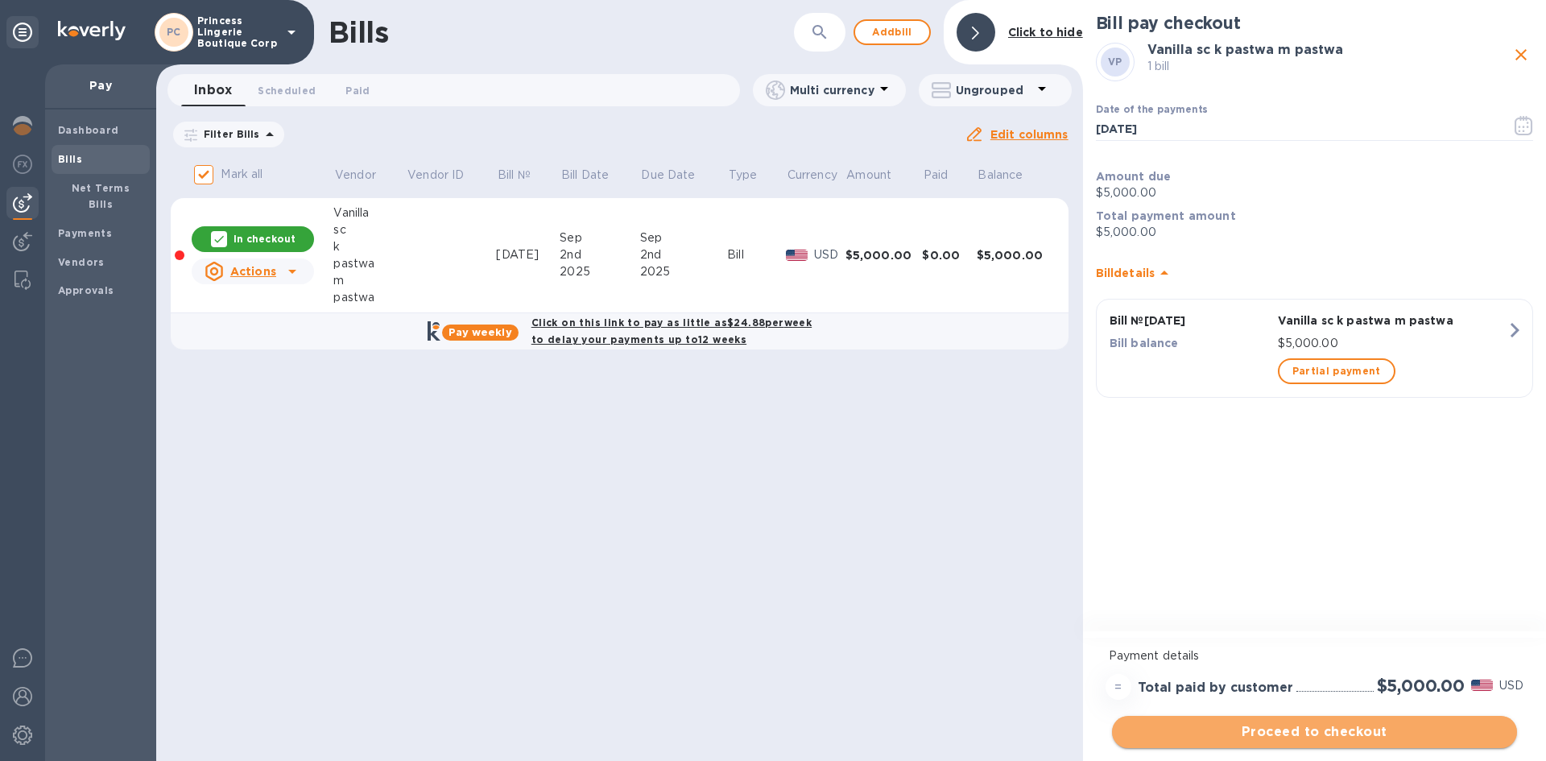
click at [1323, 737] on span "Proceed to checkout" at bounding box center [1314, 731] width 379 height 19
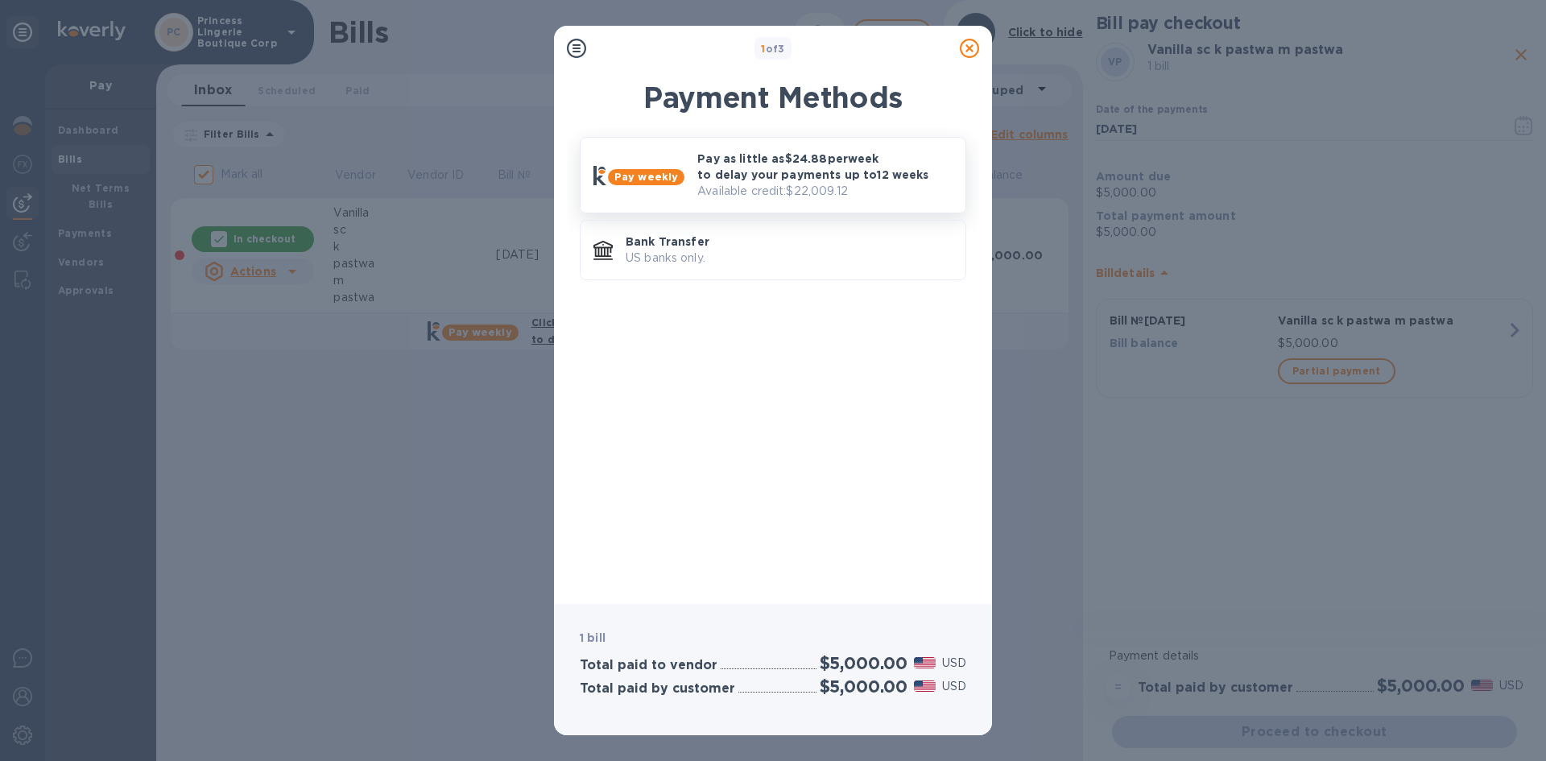
click at [673, 169] on p "Pay weekly" at bounding box center [646, 177] width 64 height 16
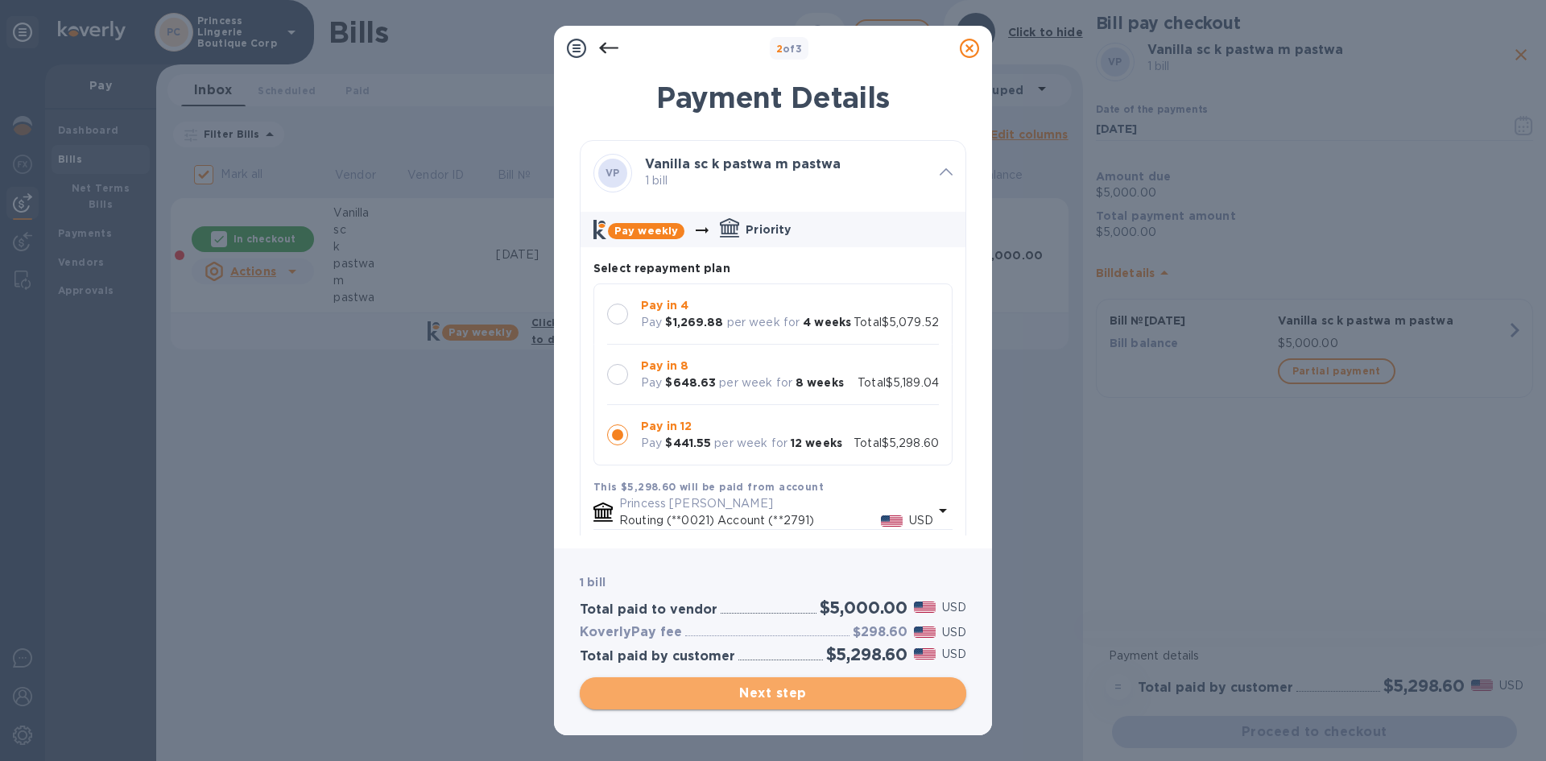
click at [770, 694] on span "Next step" at bounding box center [772, 692] width 361 height 19
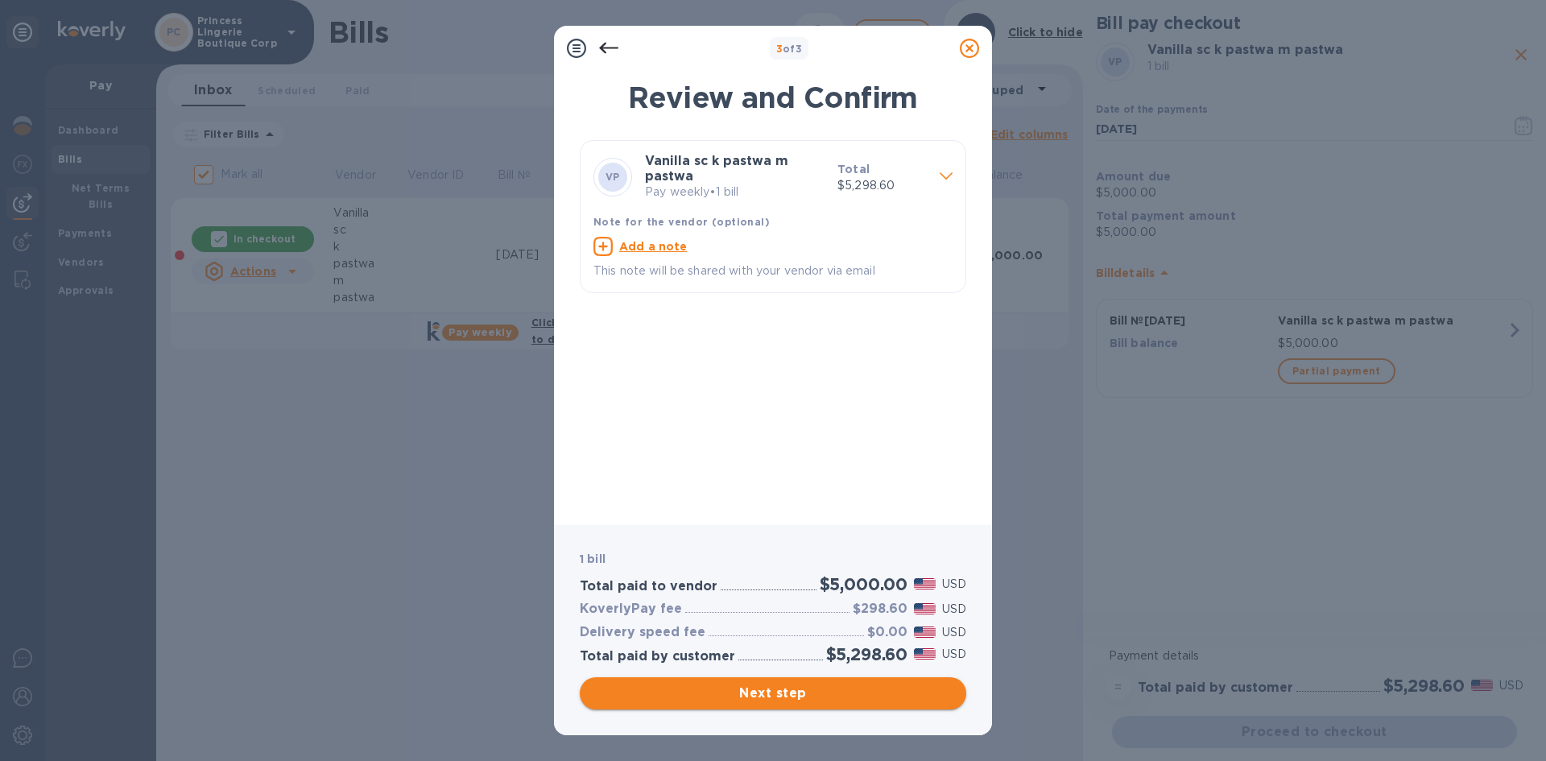
click at [751, 694] on span "Next step" at bounding box center [772, 692] width 361 height 19
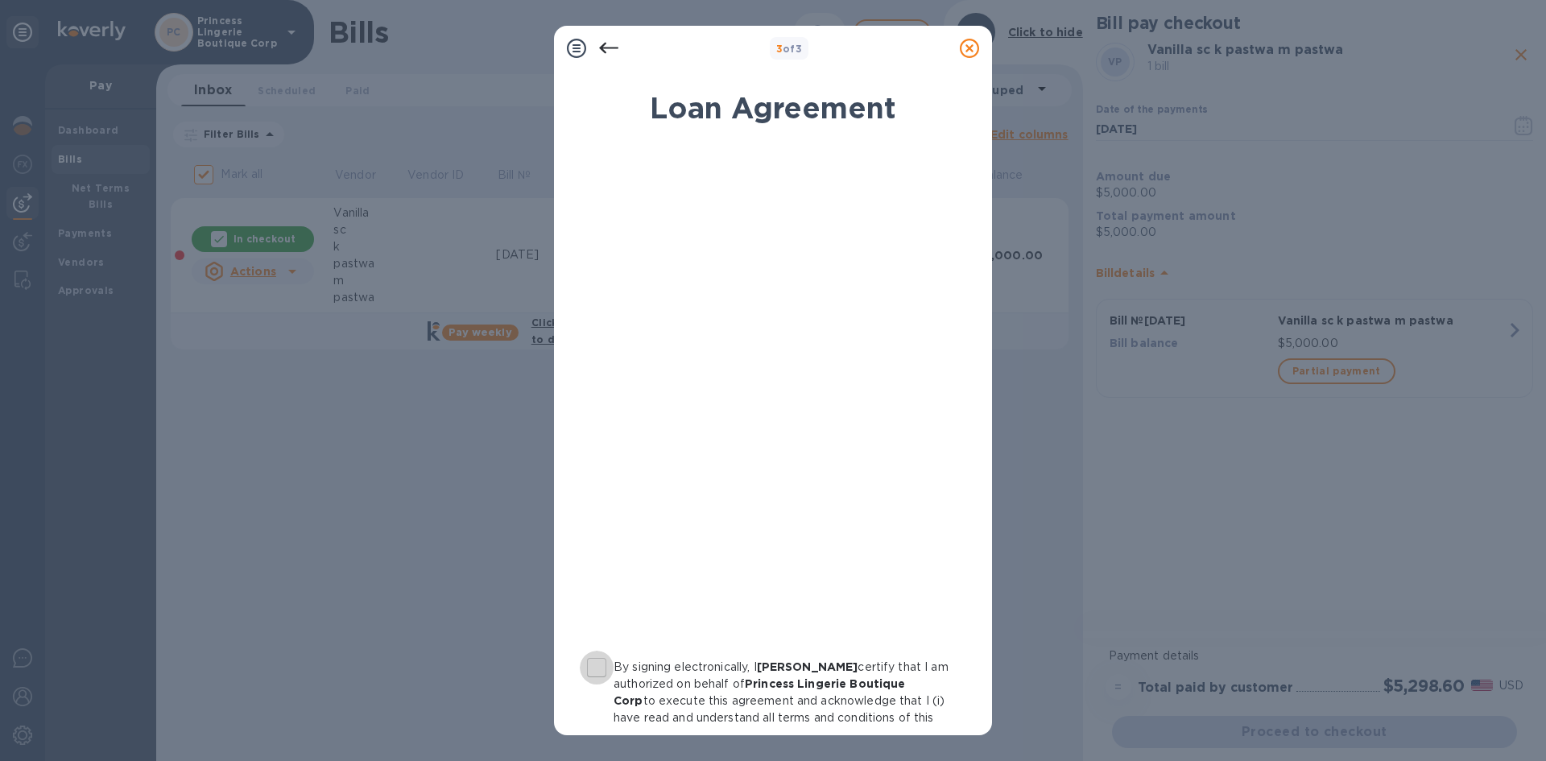
click at [601, 667] on input "By signing electronically, I [PERSON_NAME] certify that I am authorized on beha…" at bounding box center [597, 667] width 34 height 34
checkbox input "true"
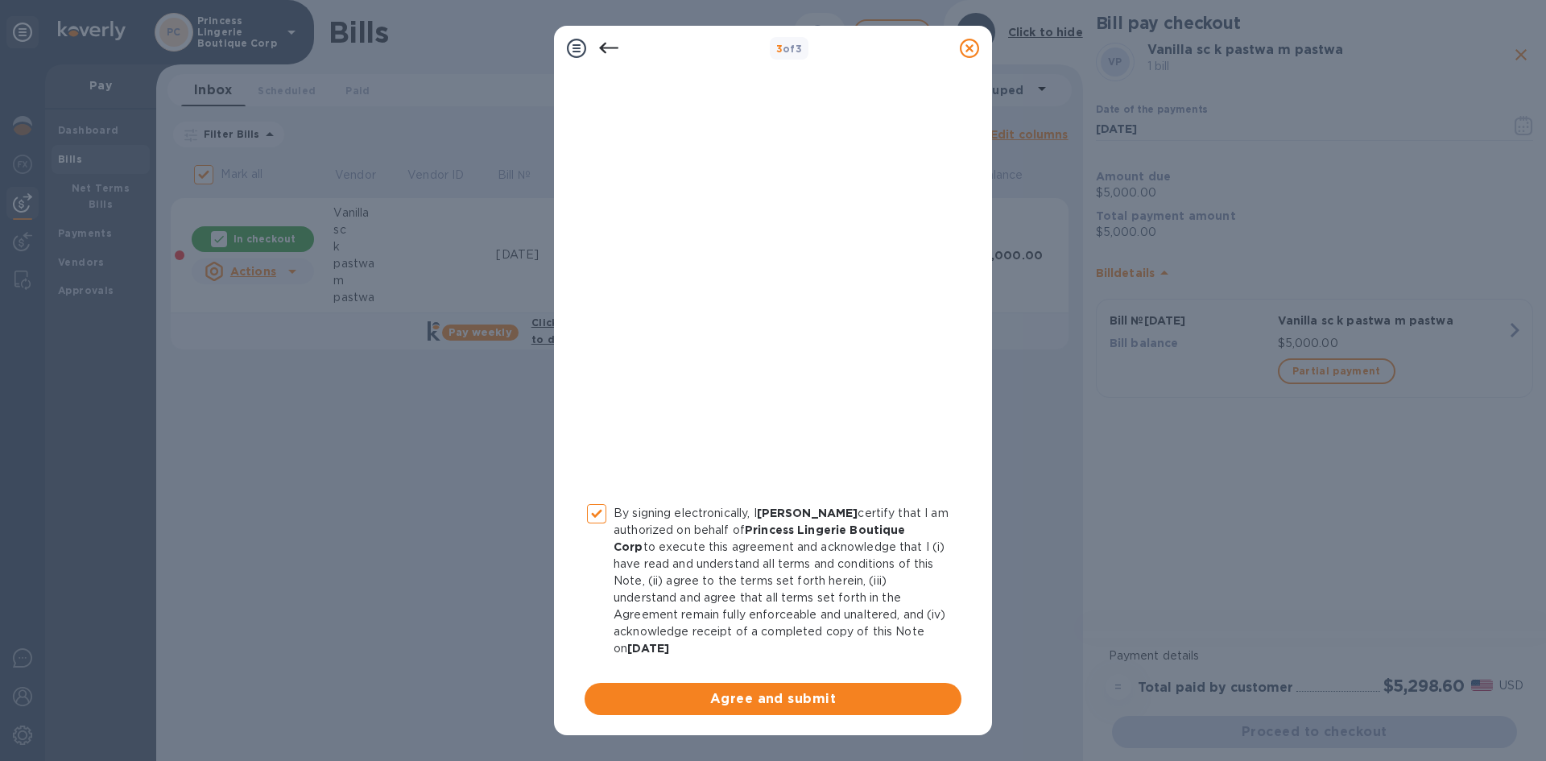
scroll to position [156, 0]
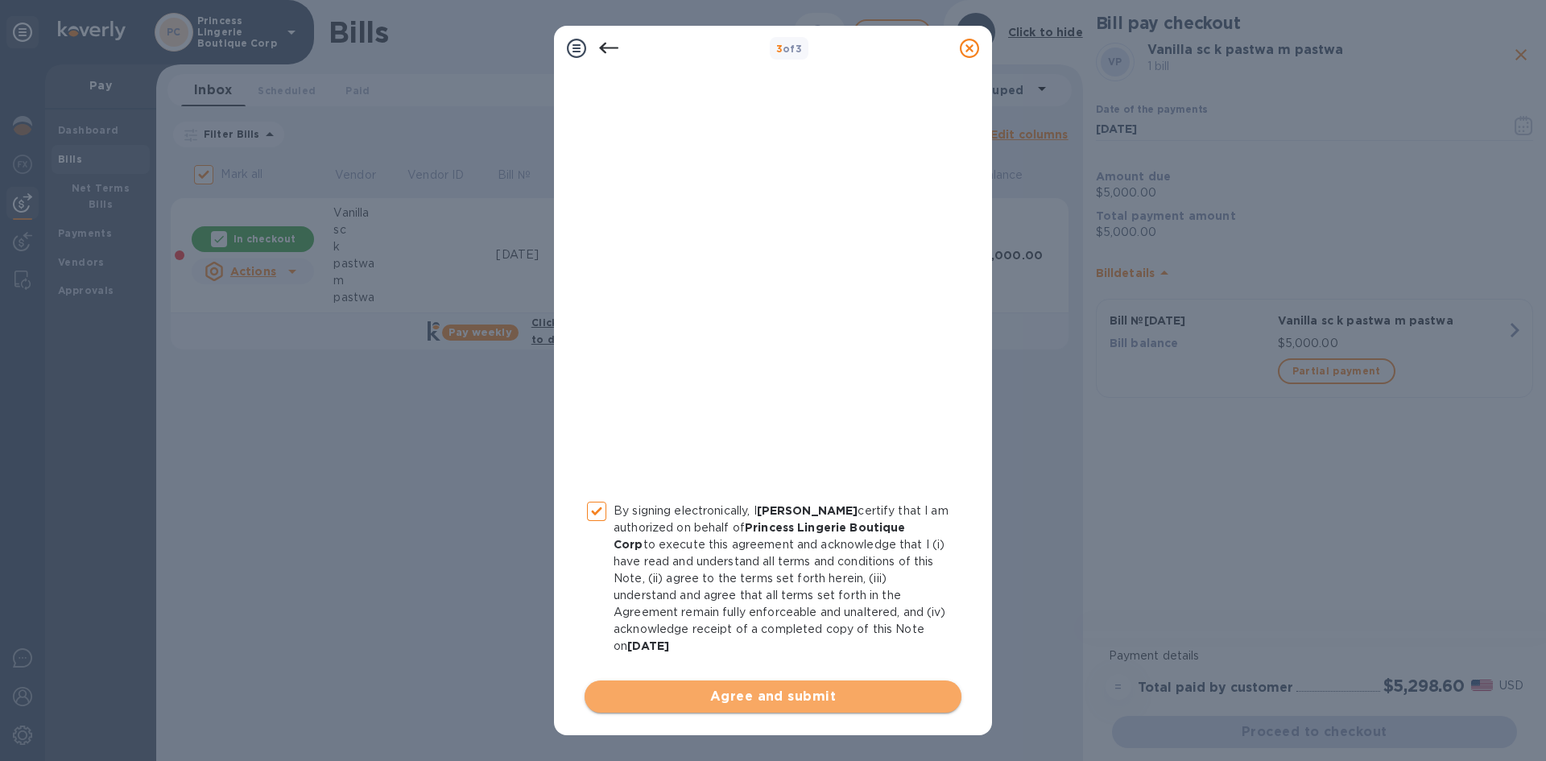
click at [801, 689] on span "Agree and submit" at bounding box center [772, 696] width 351 height 19
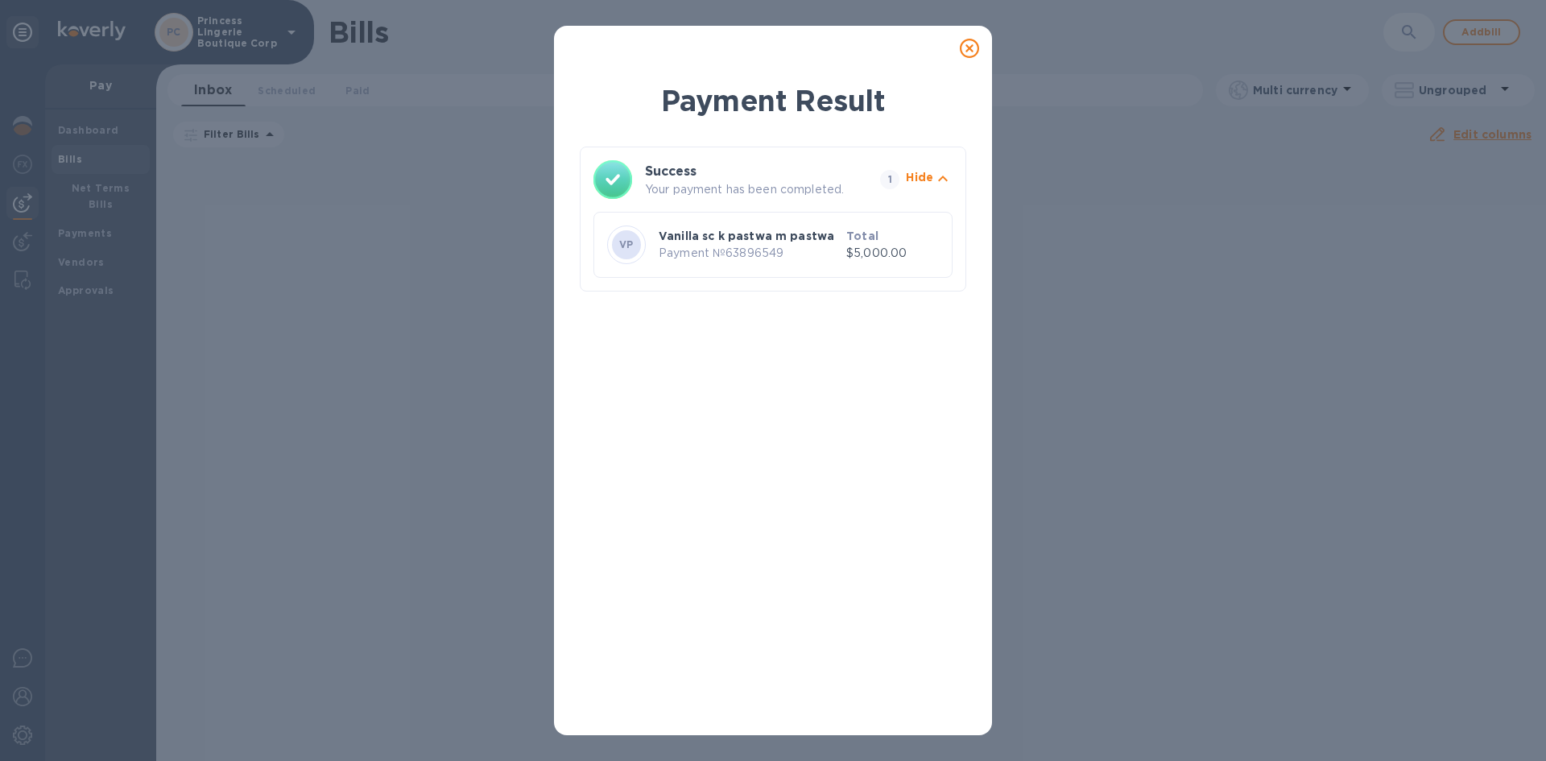
click at [939, 175] on icon "button" at bounding box center [942, 178] width 19 height 19
click at [967, 48] on icon at bounding box center [969, 48] width 19 height 19
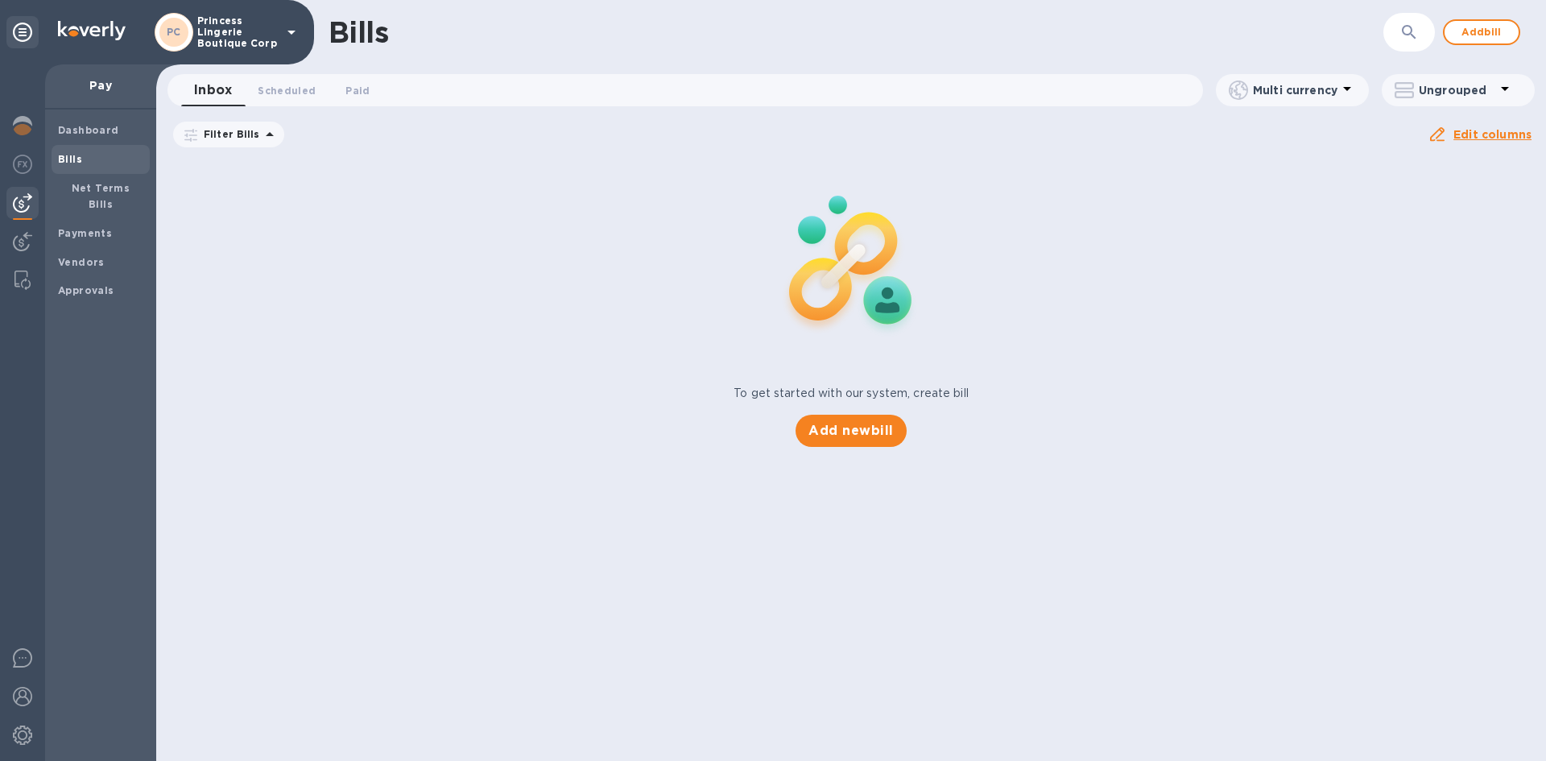
click at [1068, 398] on div "To get started with our system, create bill Add new bill" at bounding box center [851, 301] width 1402 height 303
click at [88, 227] on b "Payments" at bounding box center [85, 233] width 54 height 12
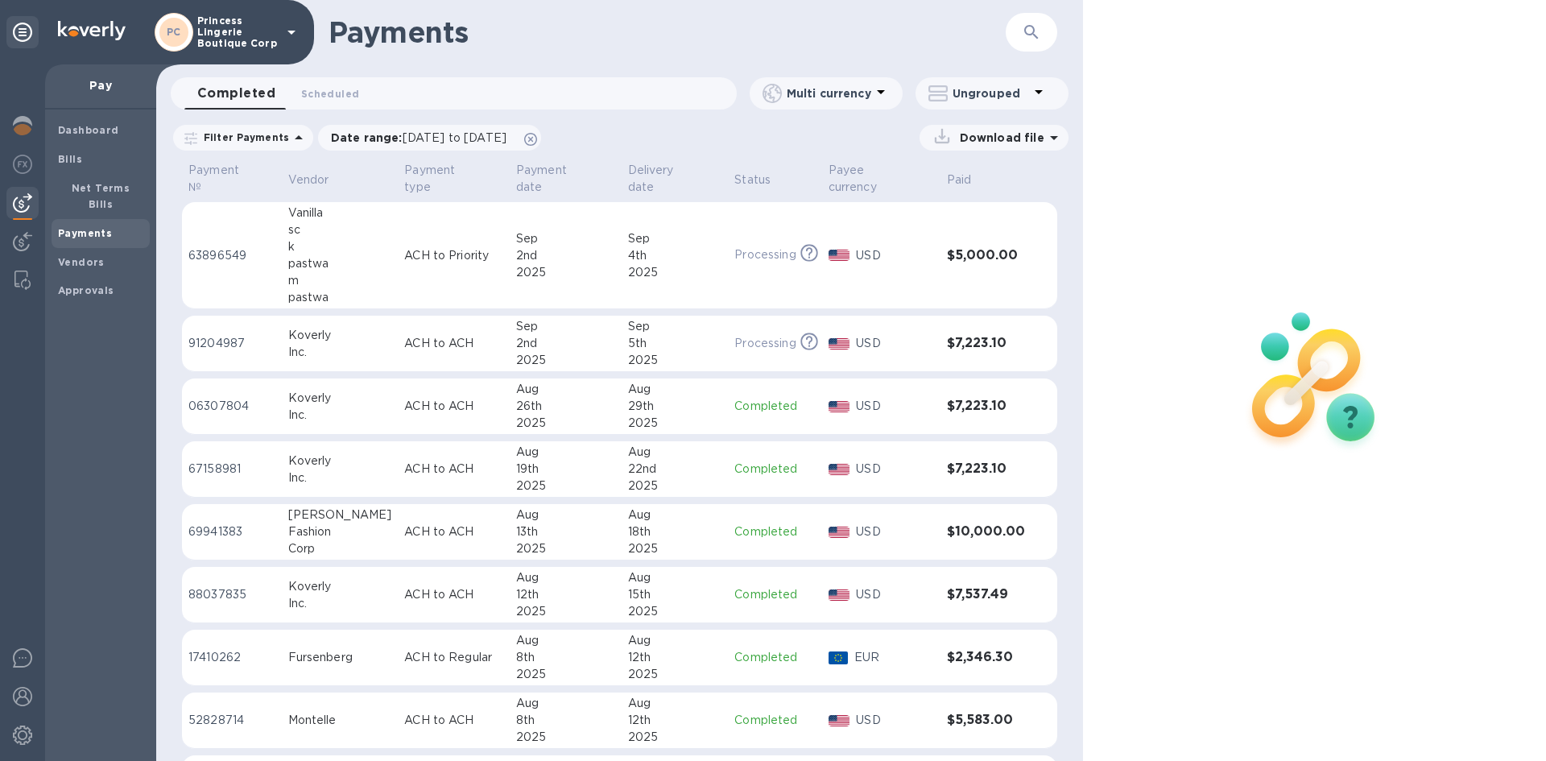
click at [1212, 383] on img at bounding box center [1313, 379] width 213 height 213
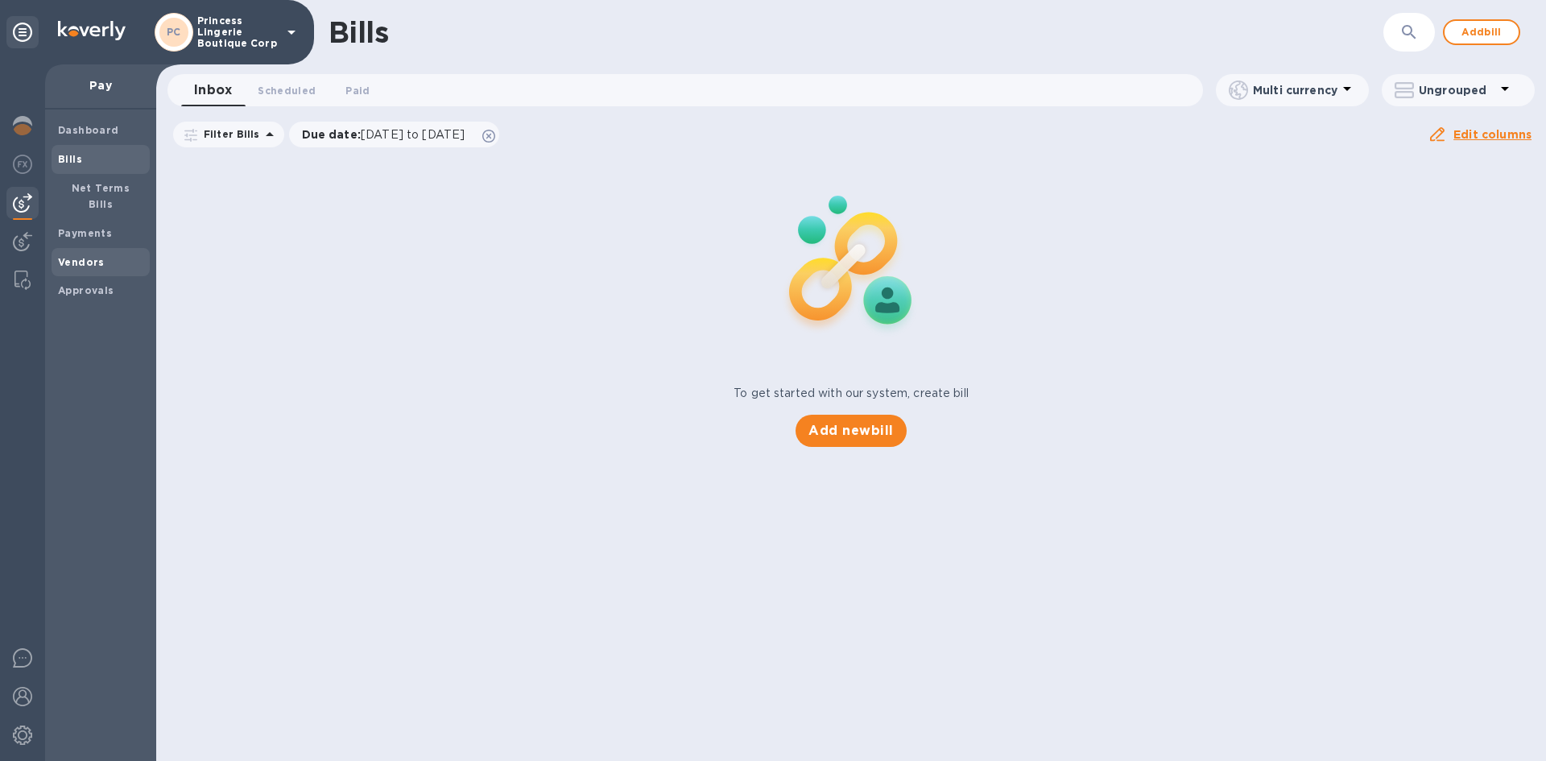
click at [88, 256] on b "Vendors" at bounding box center [81, 262] width 47 height 12
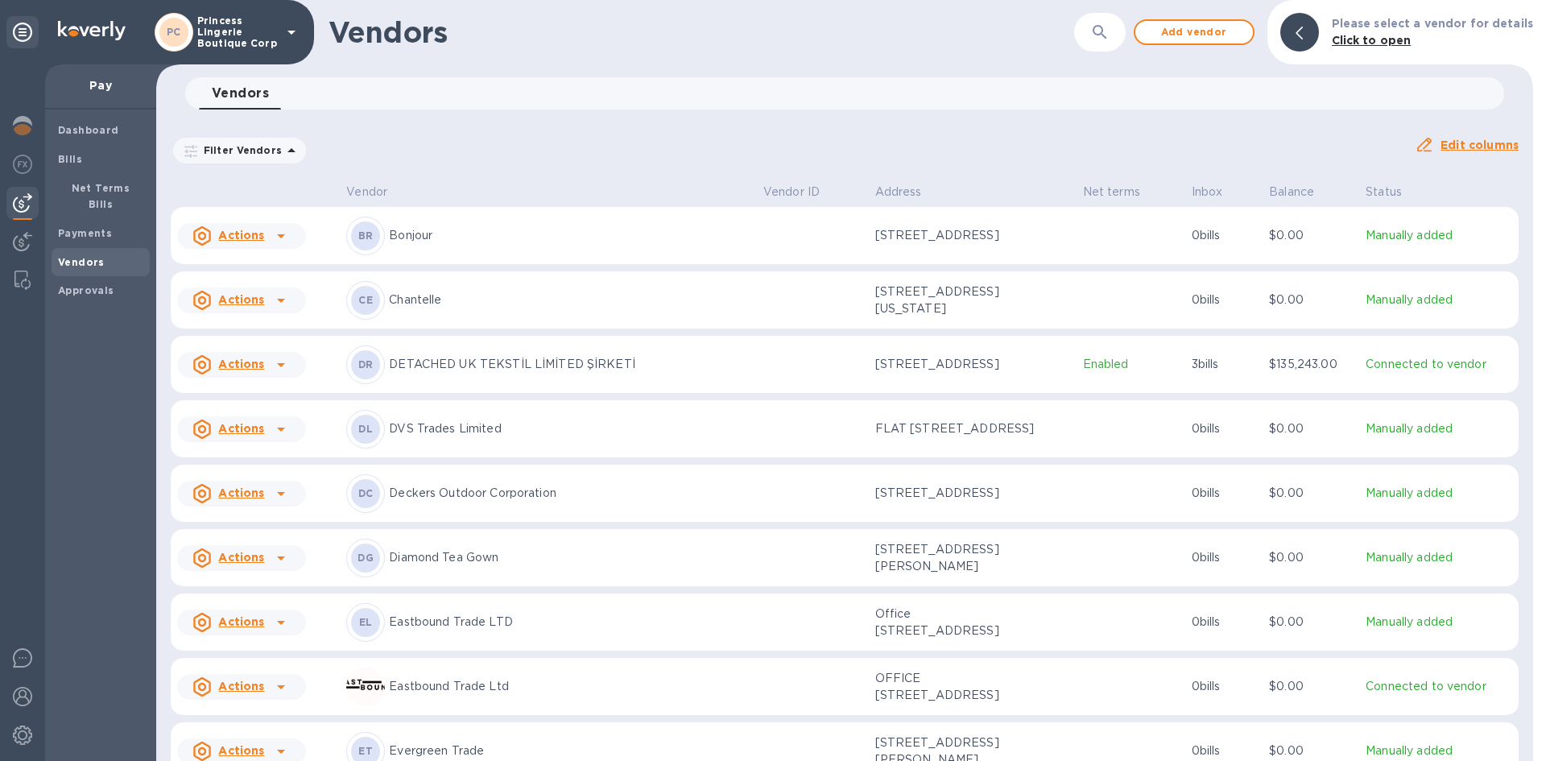
click at [1106, 34] on icon "button" at bounding box center [1099, 32] width 14 height 14
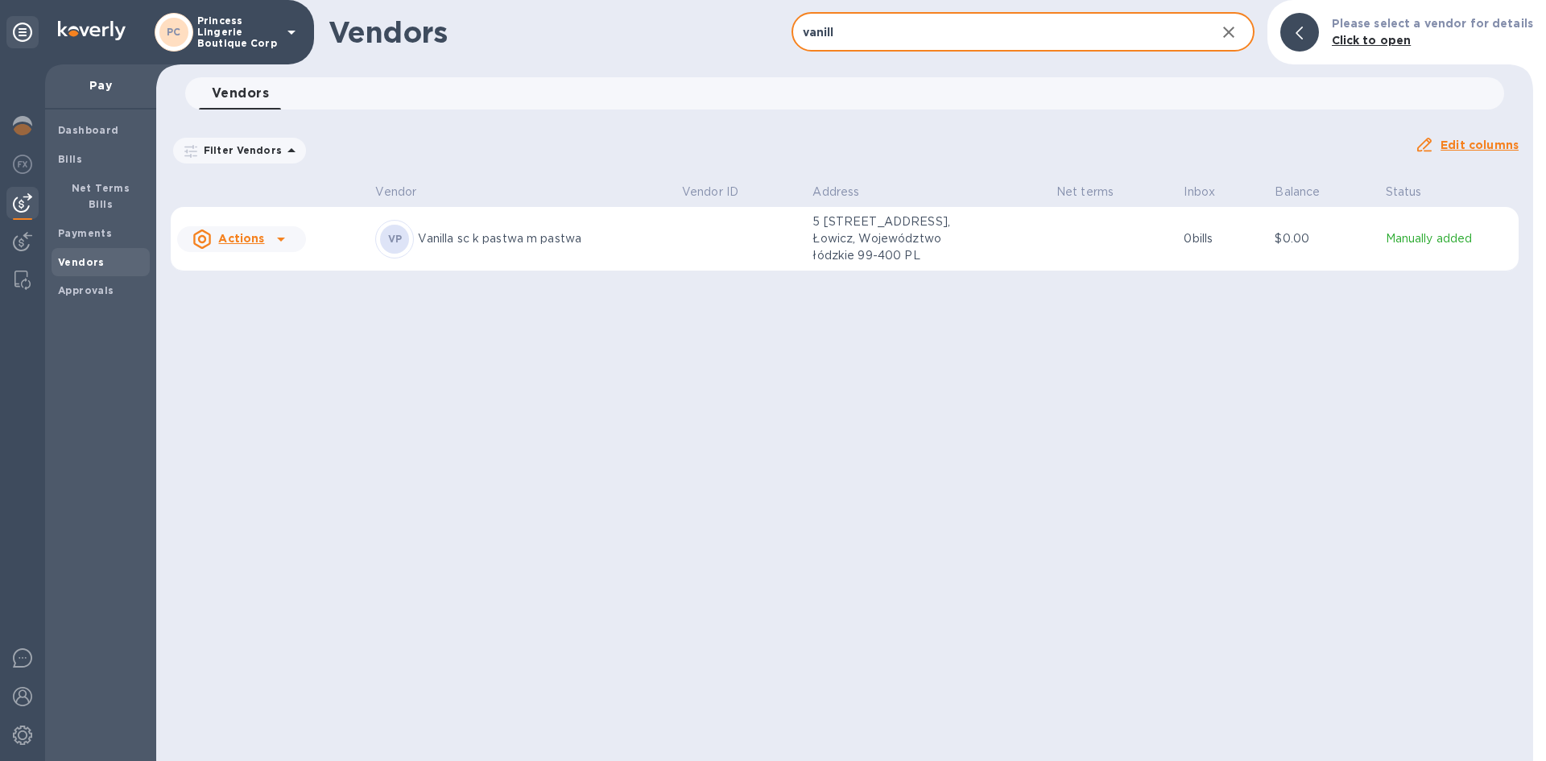
type input "vanill"
click at [452, 241] on p "Vanilla sc k pastwa m pastwa" at bounding box center [543, 238] width 250 height 17
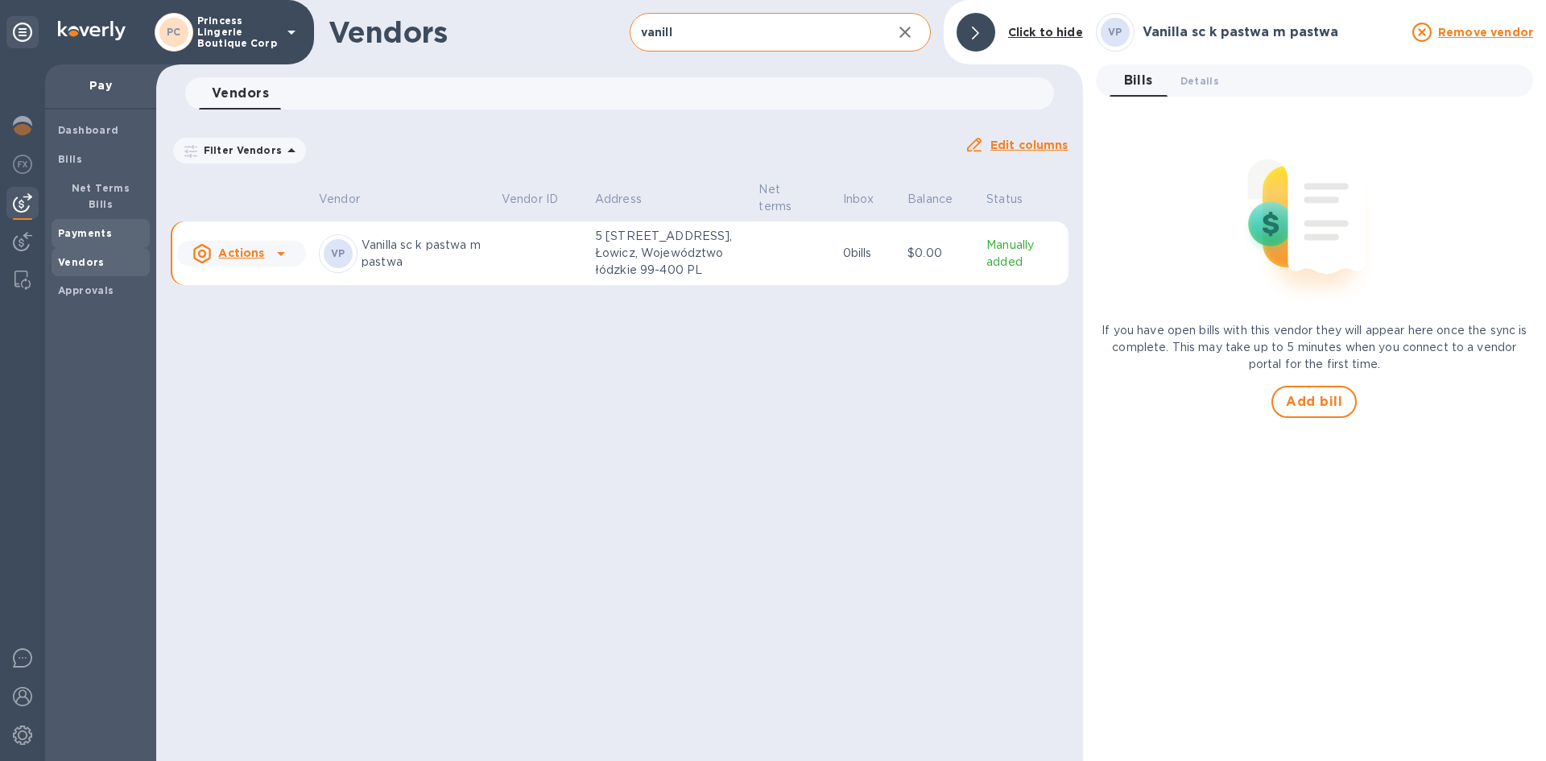
click at [85, 227] on b "Payments" at bounding box center [85, 233] width 54 height 12
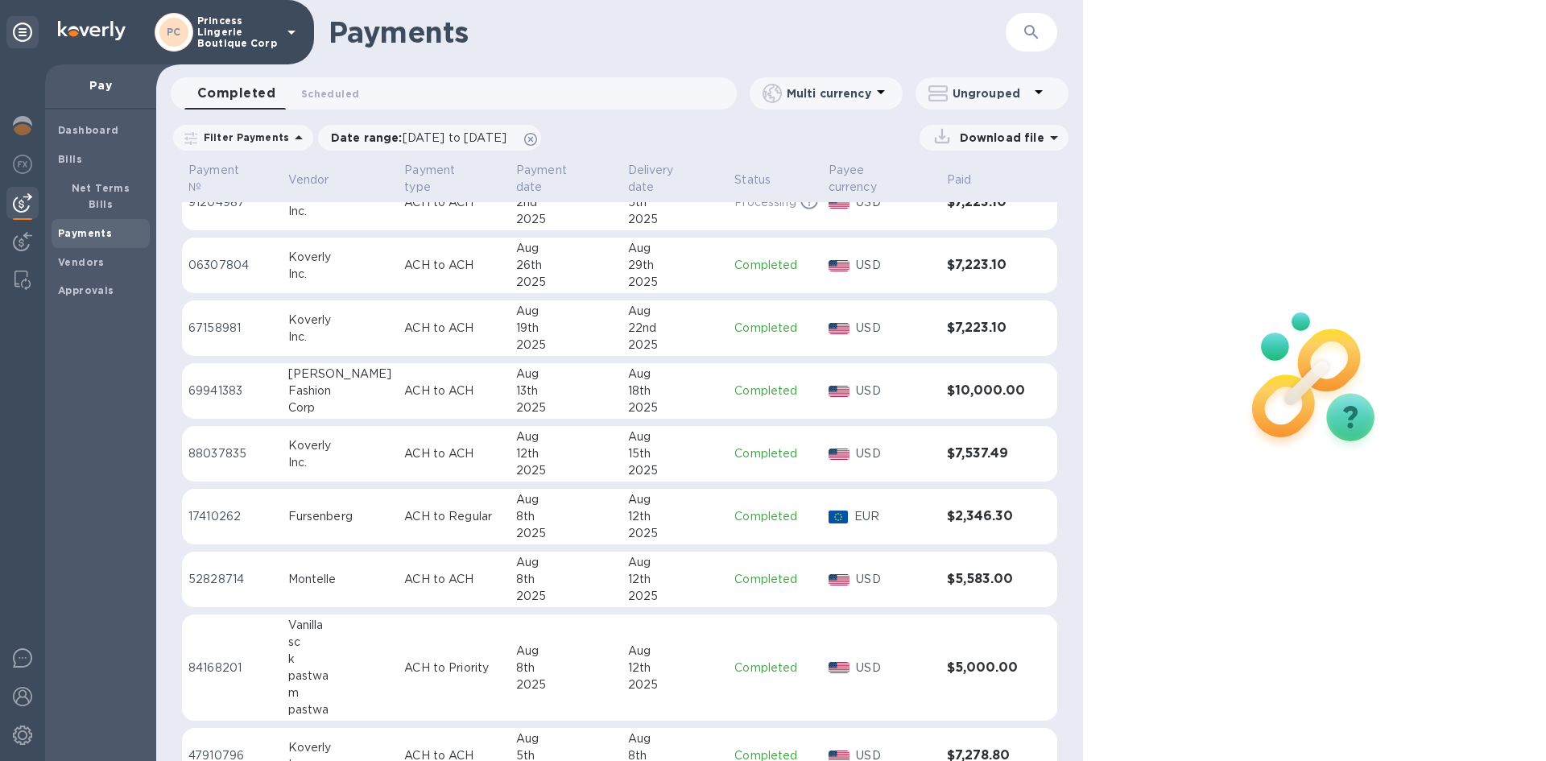
scroll to position [51, 0]
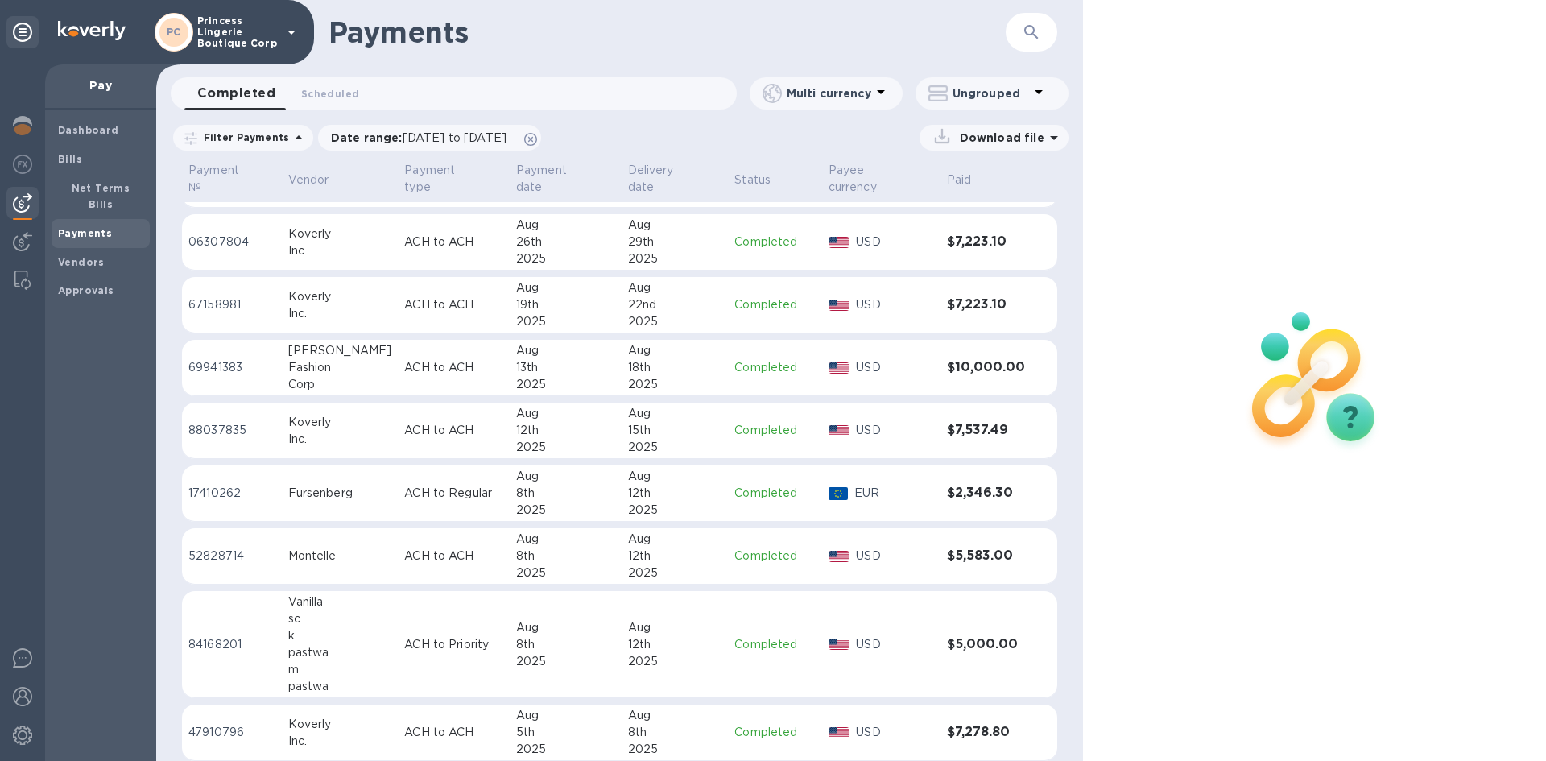
click at [404, 636] on p "ACH to Priority" at bounding box center [453, 644] width 99 height 17
